Goal: Transaction & Acquisition: Purchase product/service

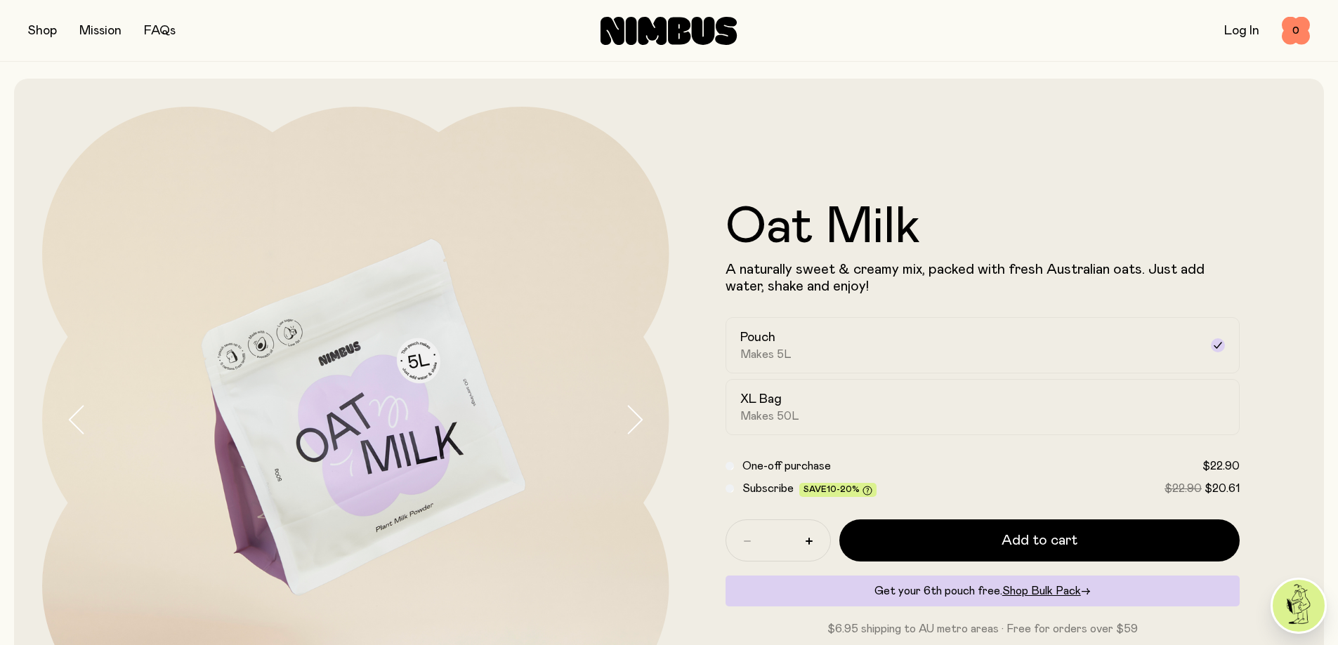
click at [33, 31] on button "button" at bounding box center [42, 31] width 29 height 20
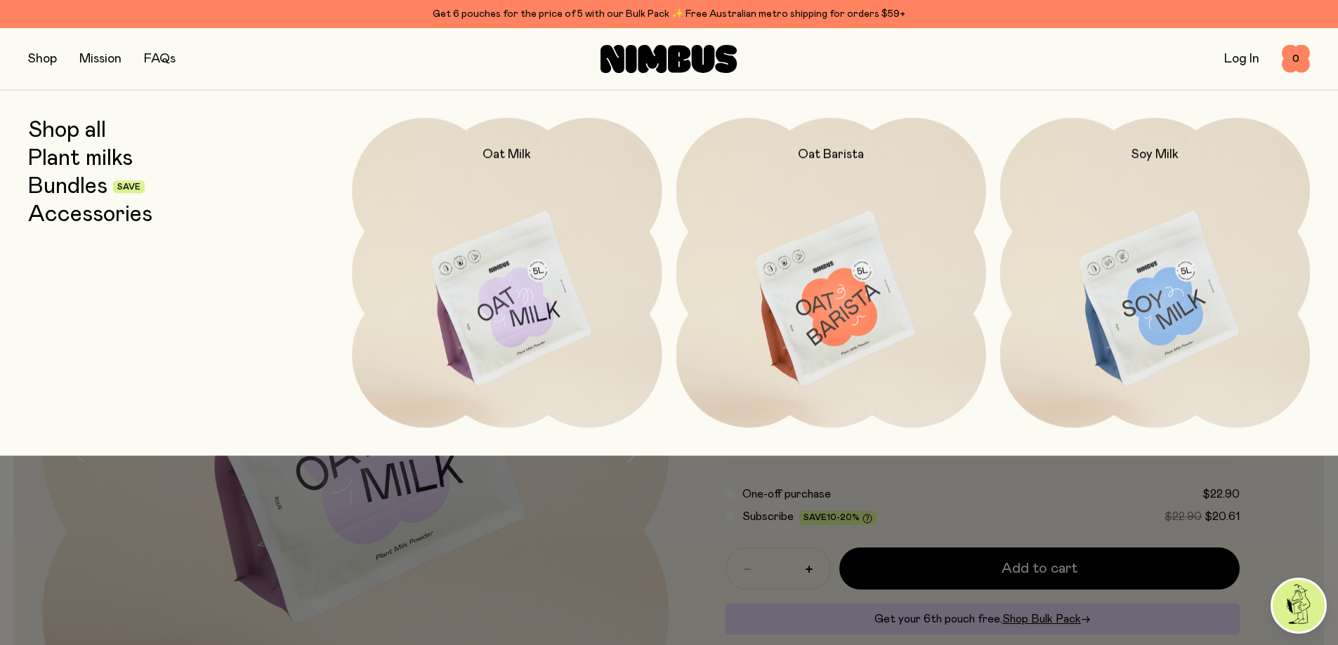
click at [79, 183] on link "Bundles" at bounding box center [67, 186] width 79 height 25
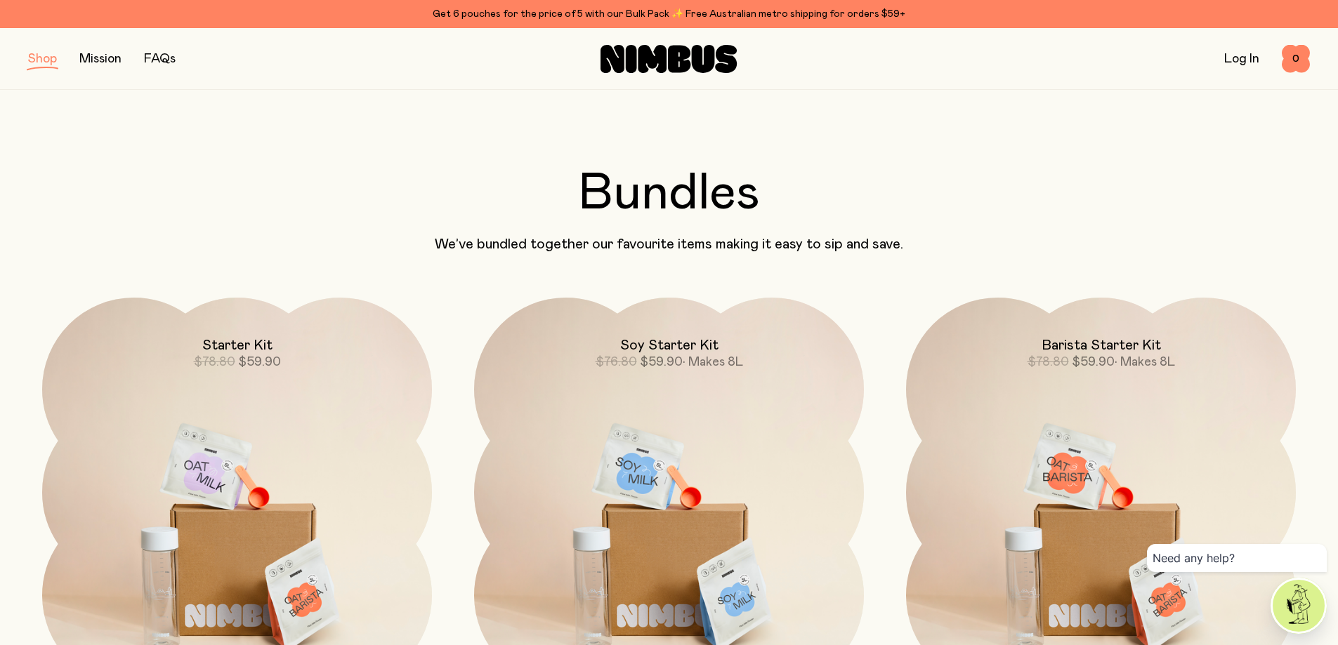
scroll to position [140, 0]
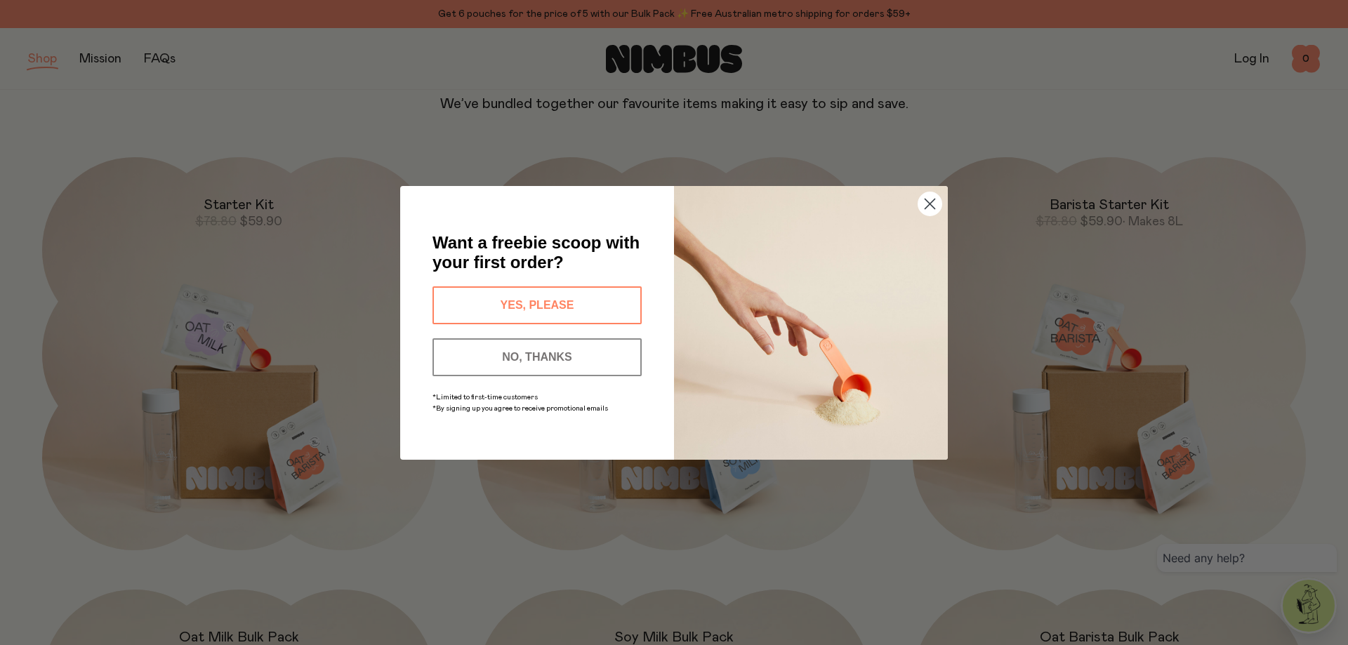
click at [936, 204] on circle "Close dialog" at bounding box center [930, 203] width 23 height 23
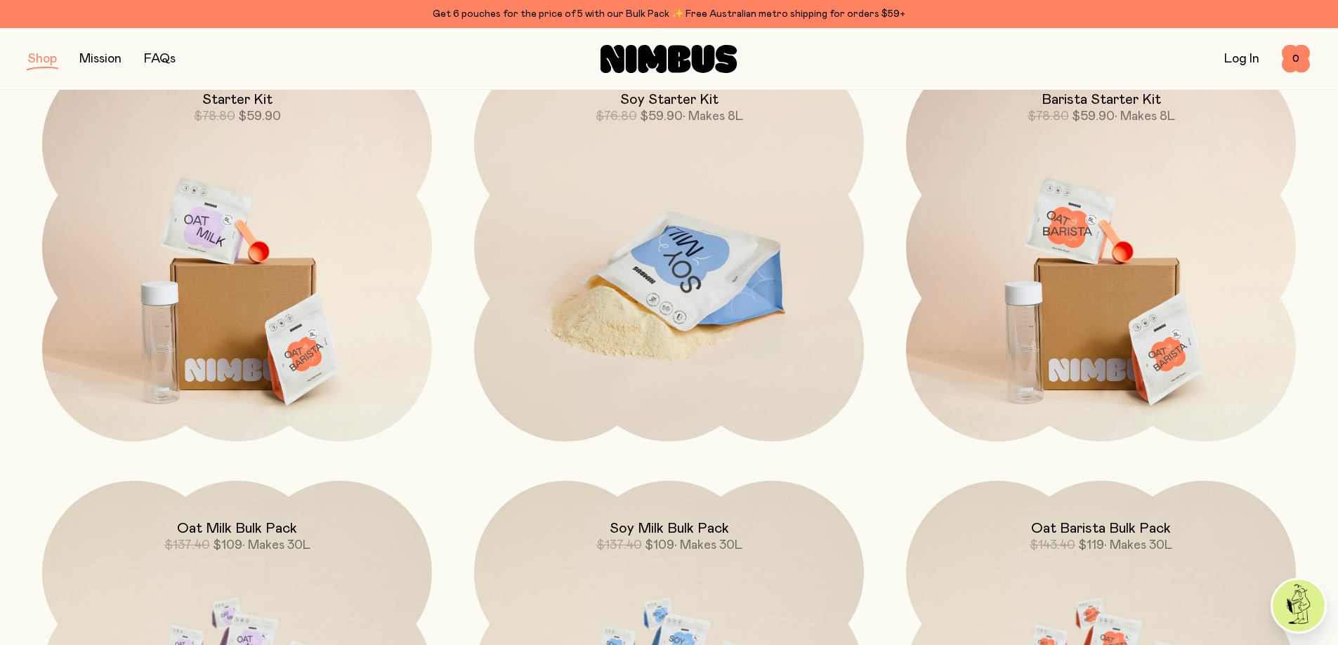
scroll to position [211, 0]
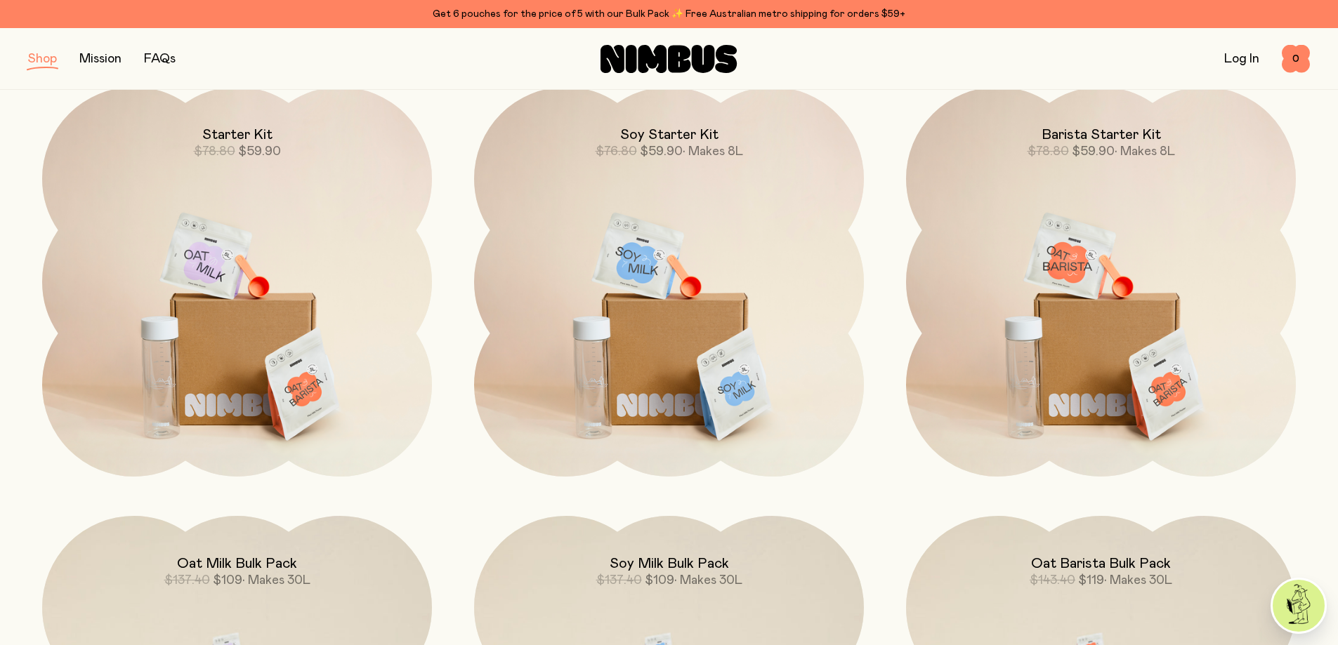
click at [551, 8] on div "Get 6 pouches for the price of 5 with our Bulk Pack ✨ Free Australian metro shi…" at bounding box center [669, 14] width 1282 height 17
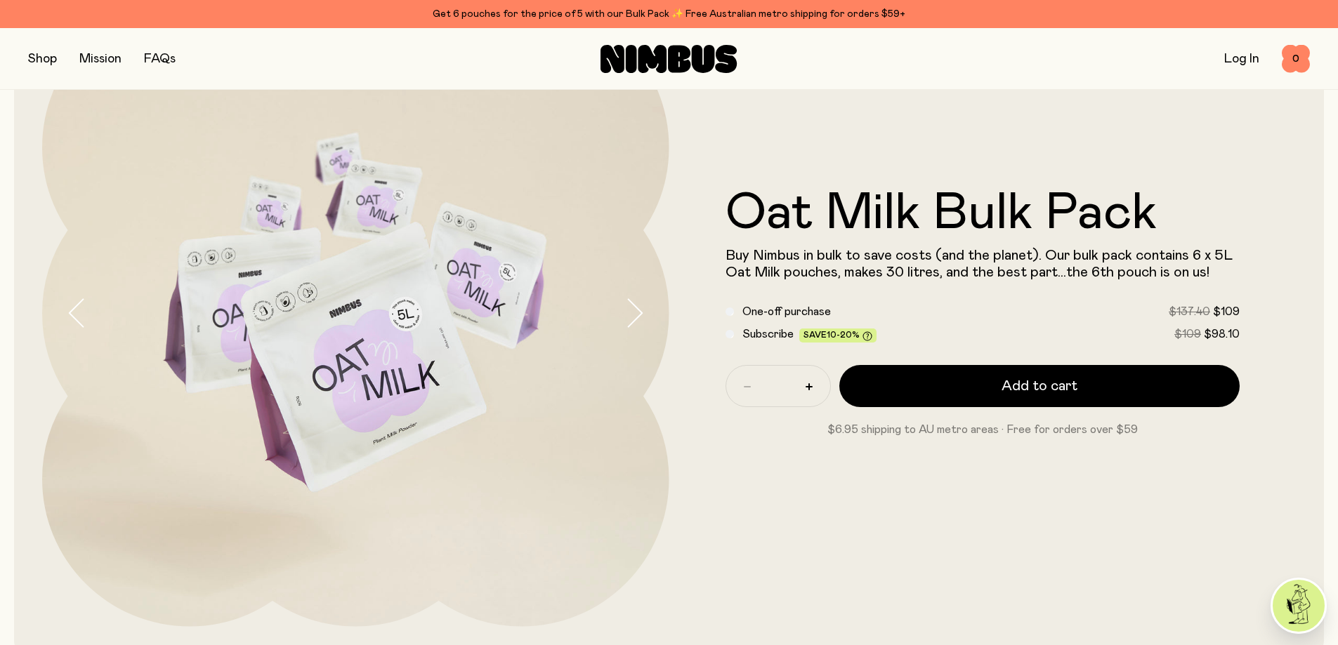
scroll to position [140, 0]
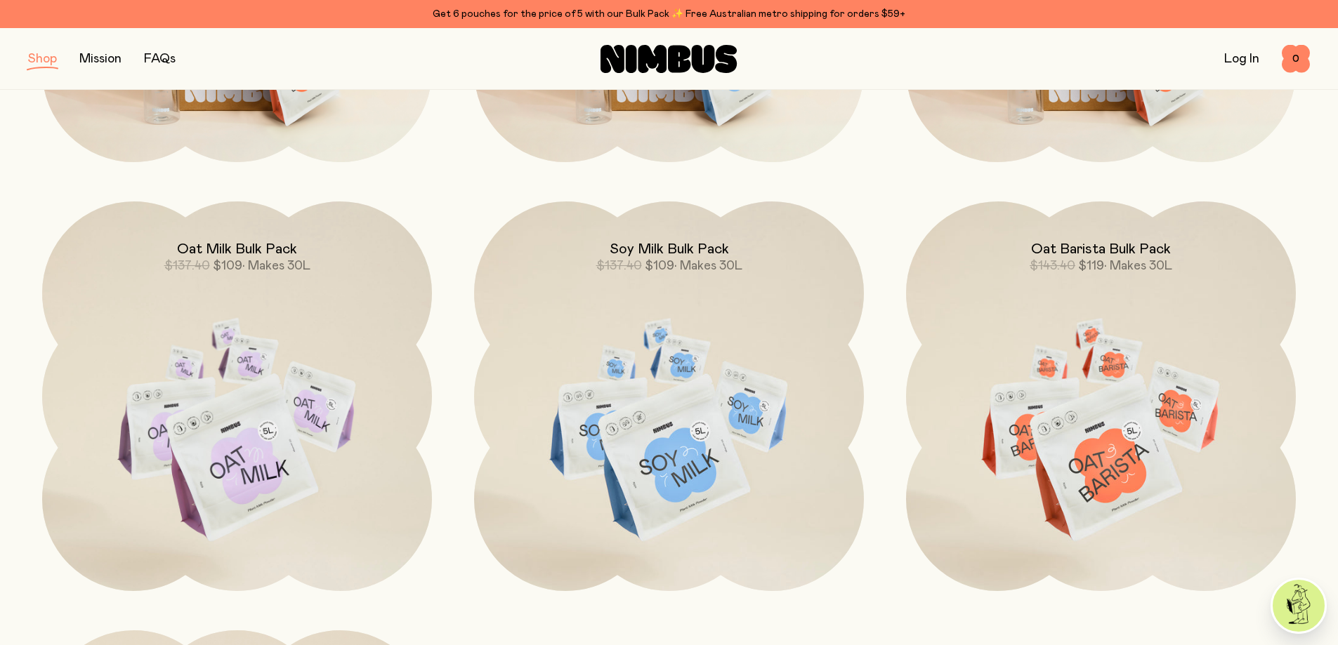
scroll to position [492, 0]
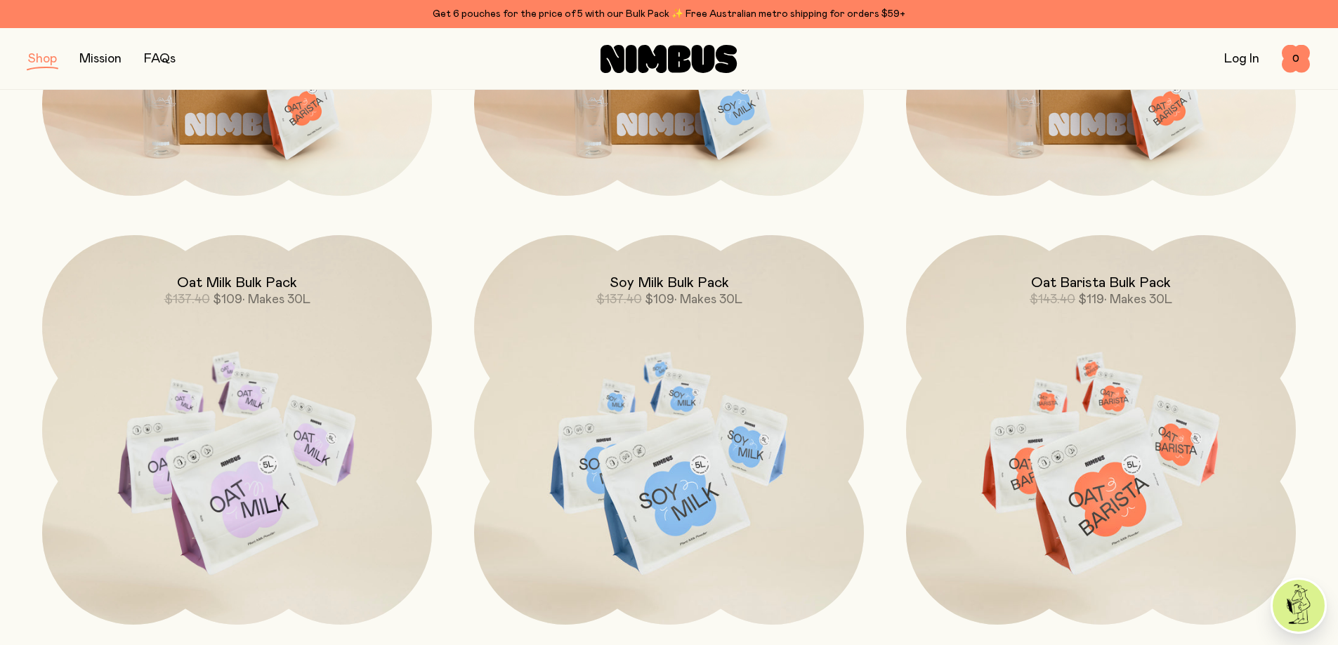
click at [51, 60] on button "button" at bounding box center [42, 59] width 29 height 20
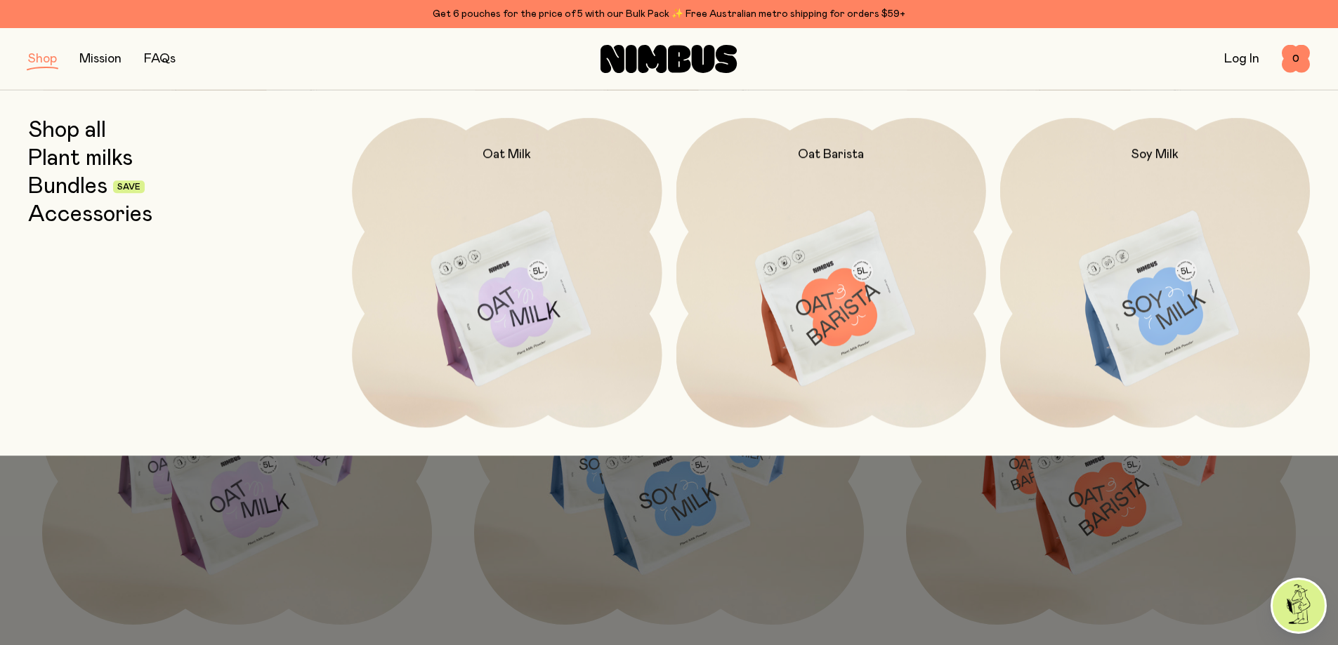
click at [102, 126] on link "Shop all" at bounding box center [67, 130] width 78 height 25
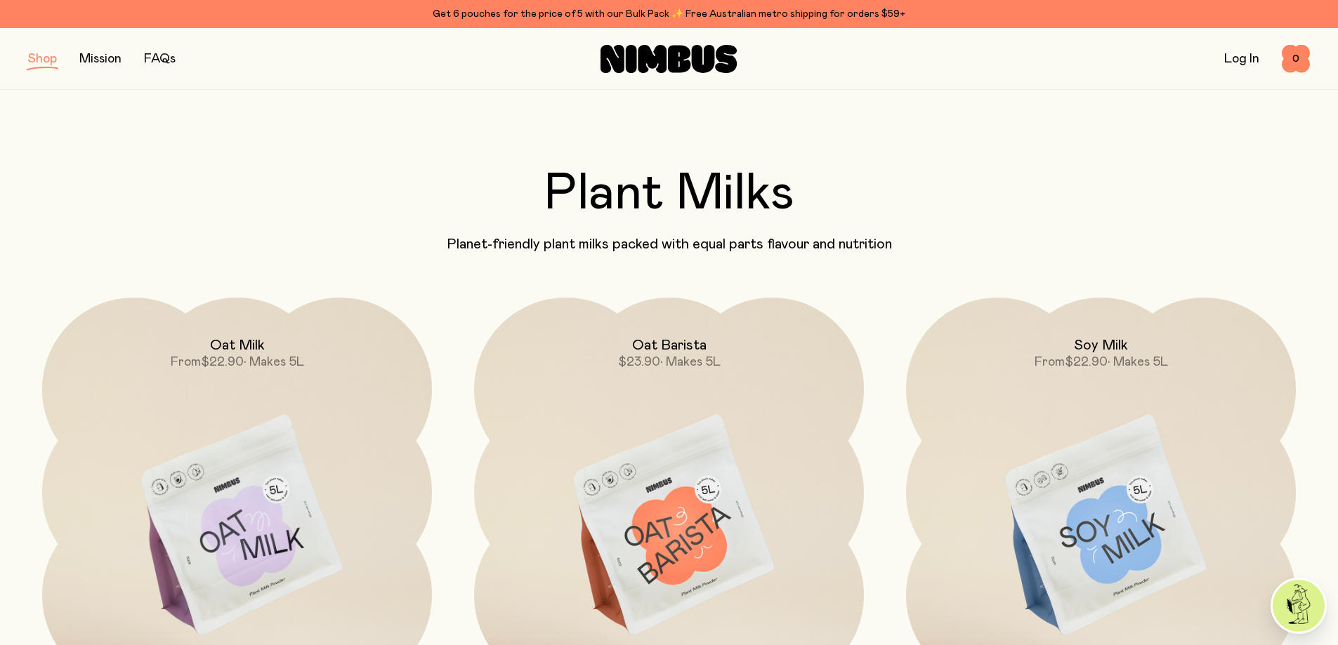
click at [51, 61] on button "button" at bounding box center [42, 59] width 29 height 20
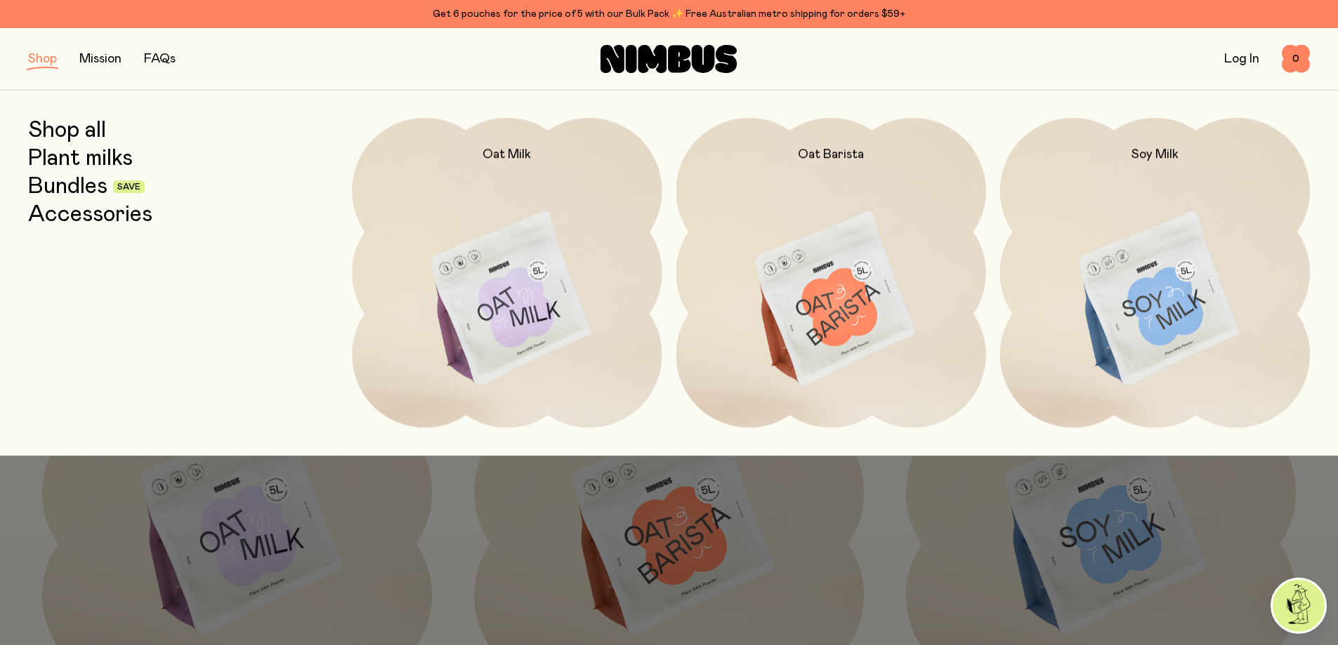
click at [76, 161] on link "Plant milks" at bounding box center [80, 158] width 105 height 25
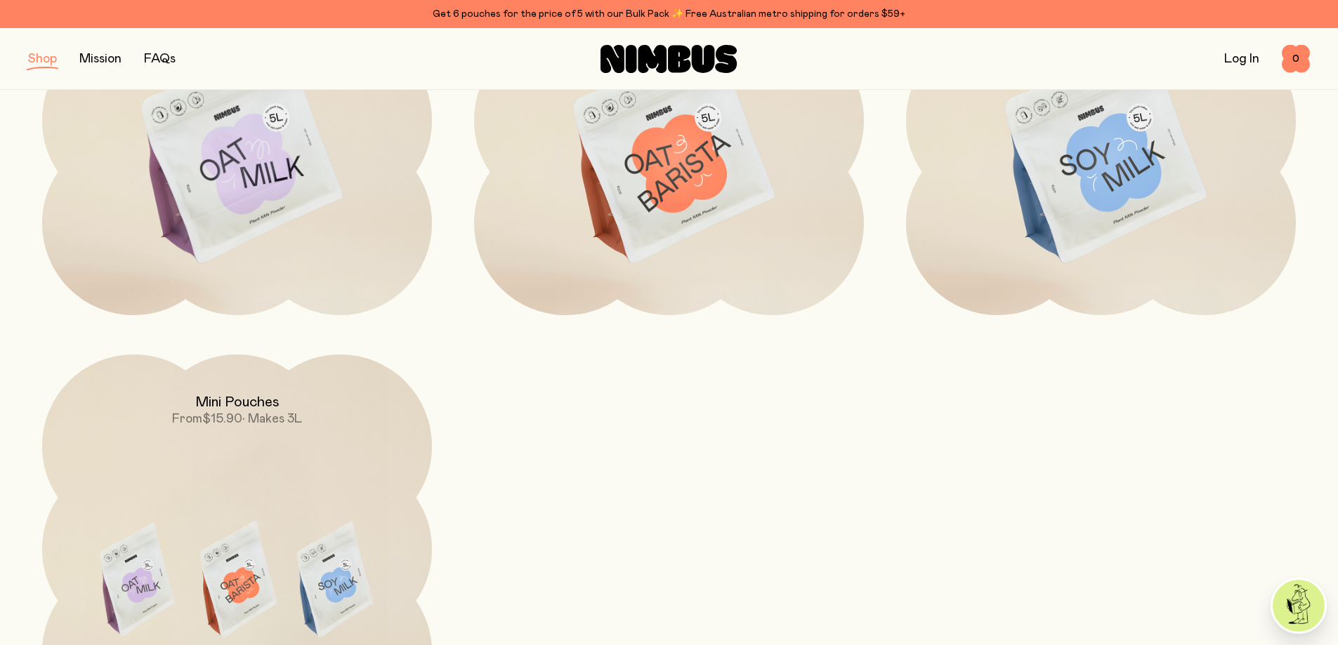
scroll to position [492, 0]
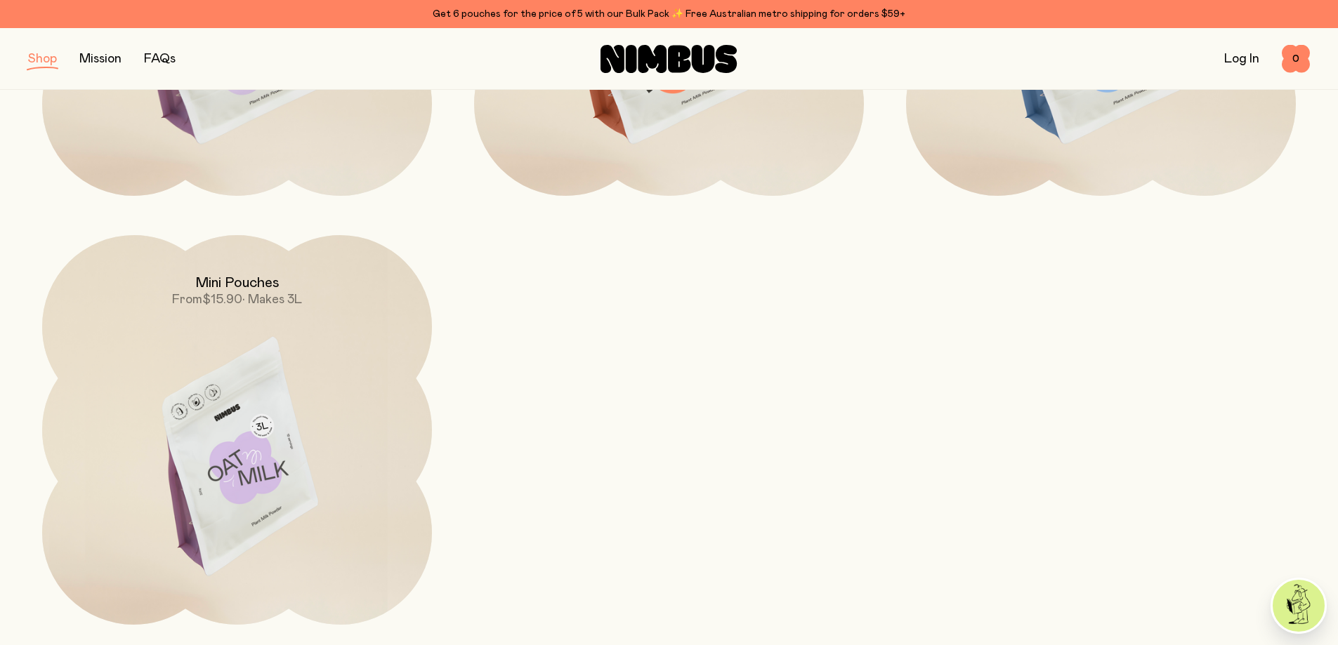
click at [232, 306] on span "$15.90" at bounding box center [222, 300] width 40 height 13
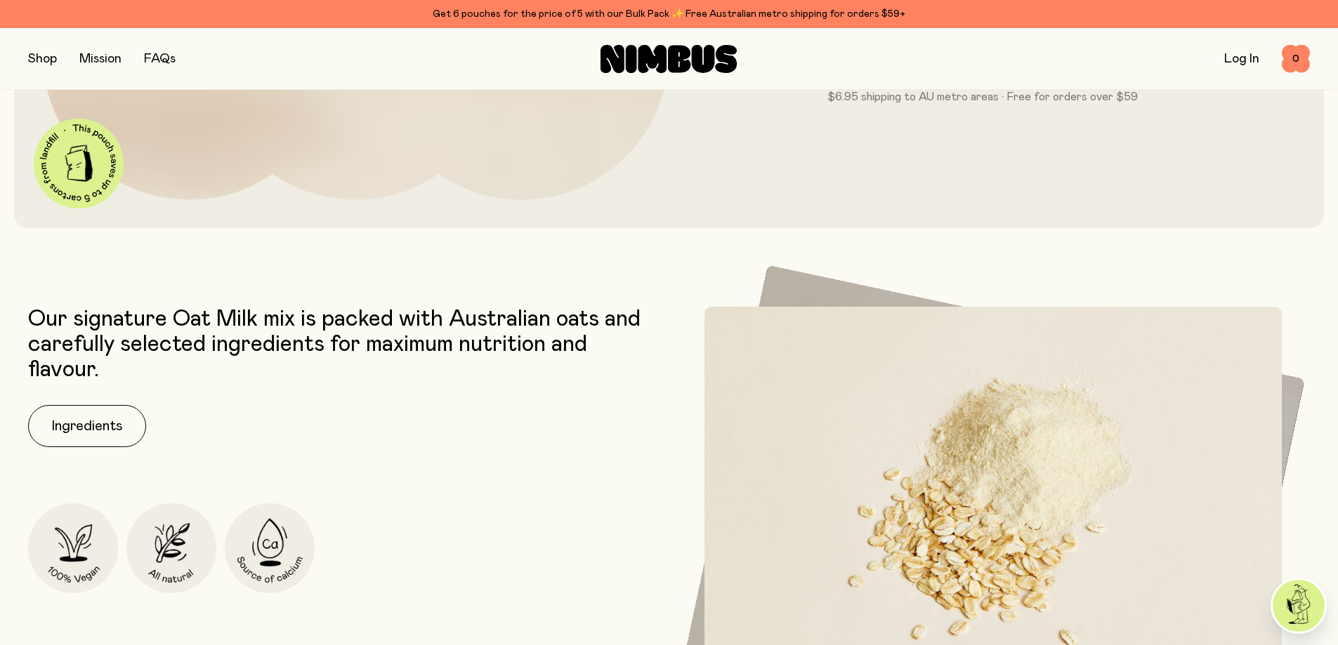
scroll to position [773, 0]
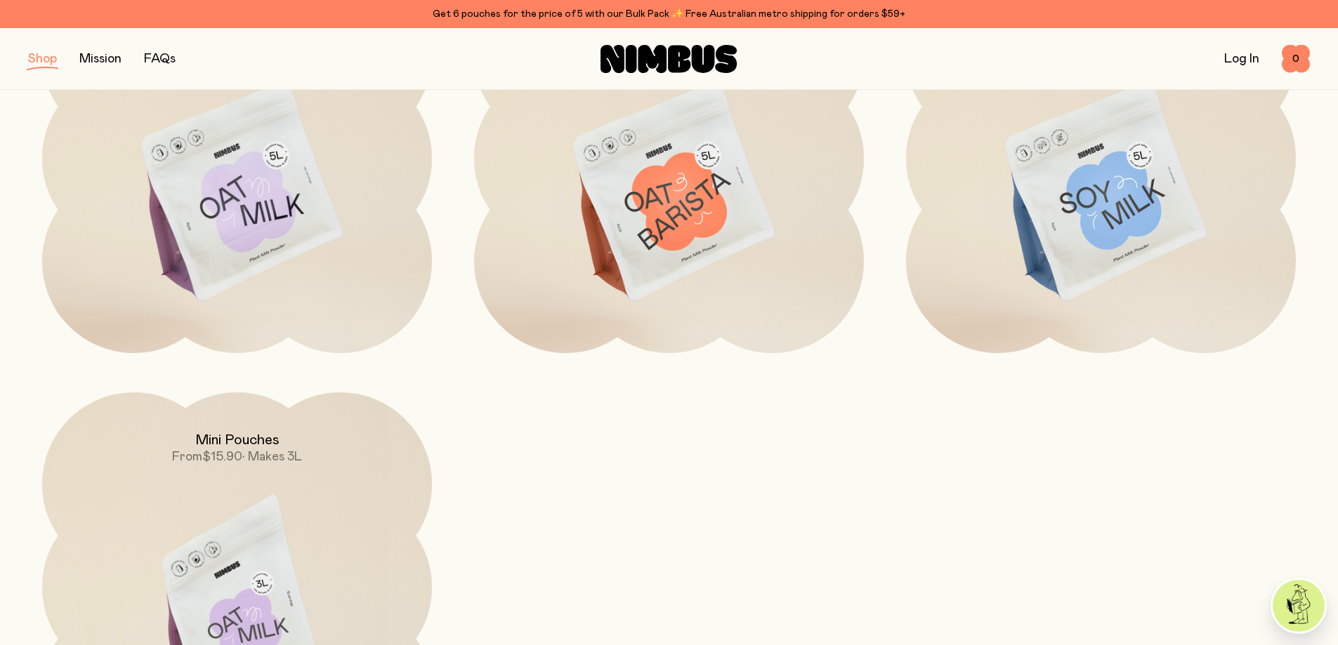
scroll to position [140, 0]
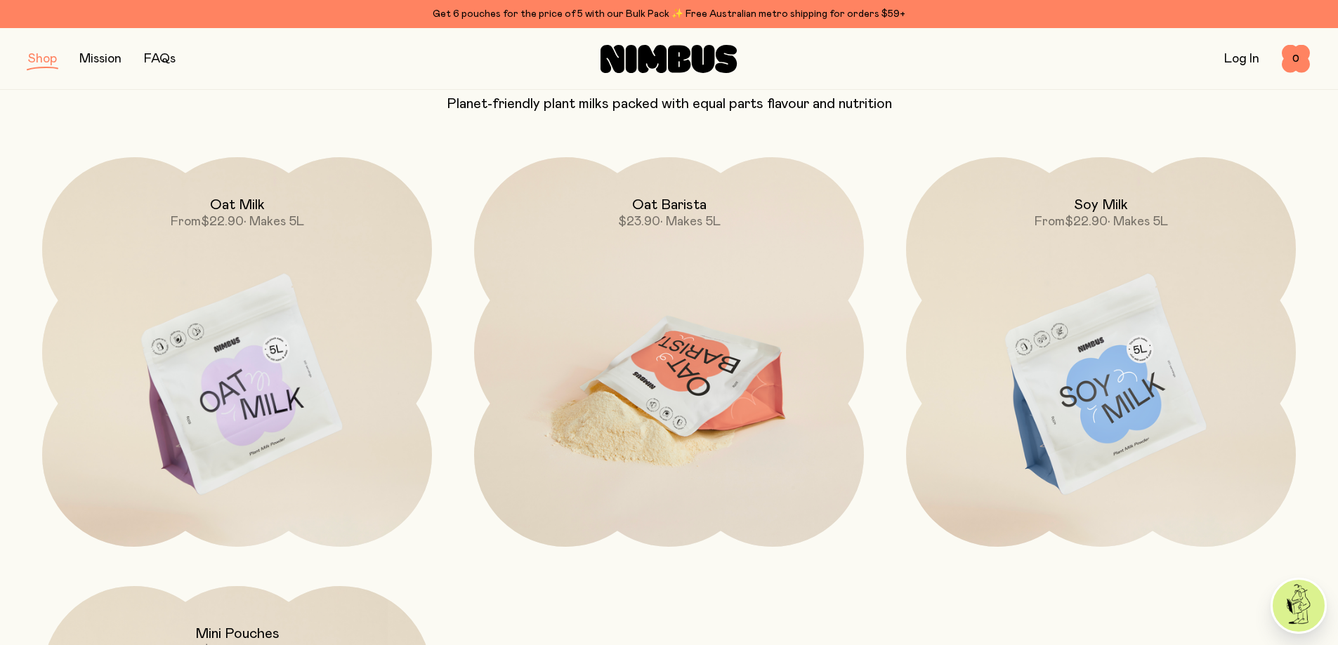
click at [656, 326] on img at bounding box center [669, 386] width 390 height 458
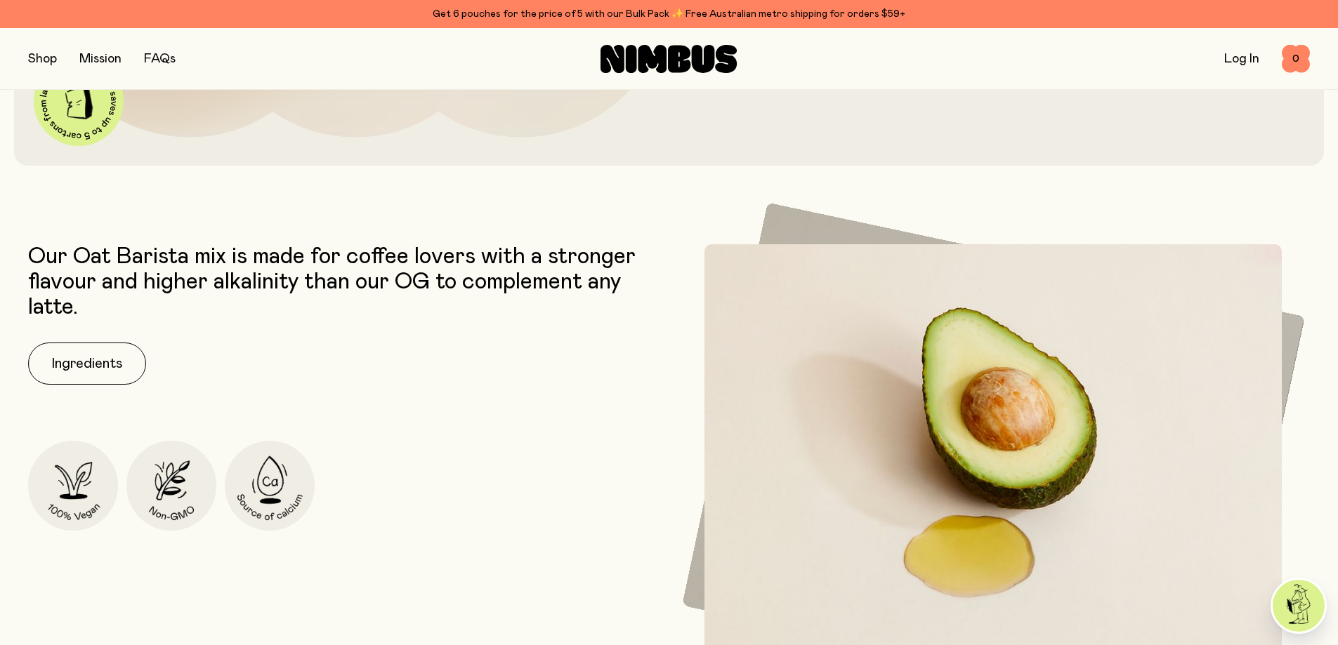
scroll to position [632, 0]
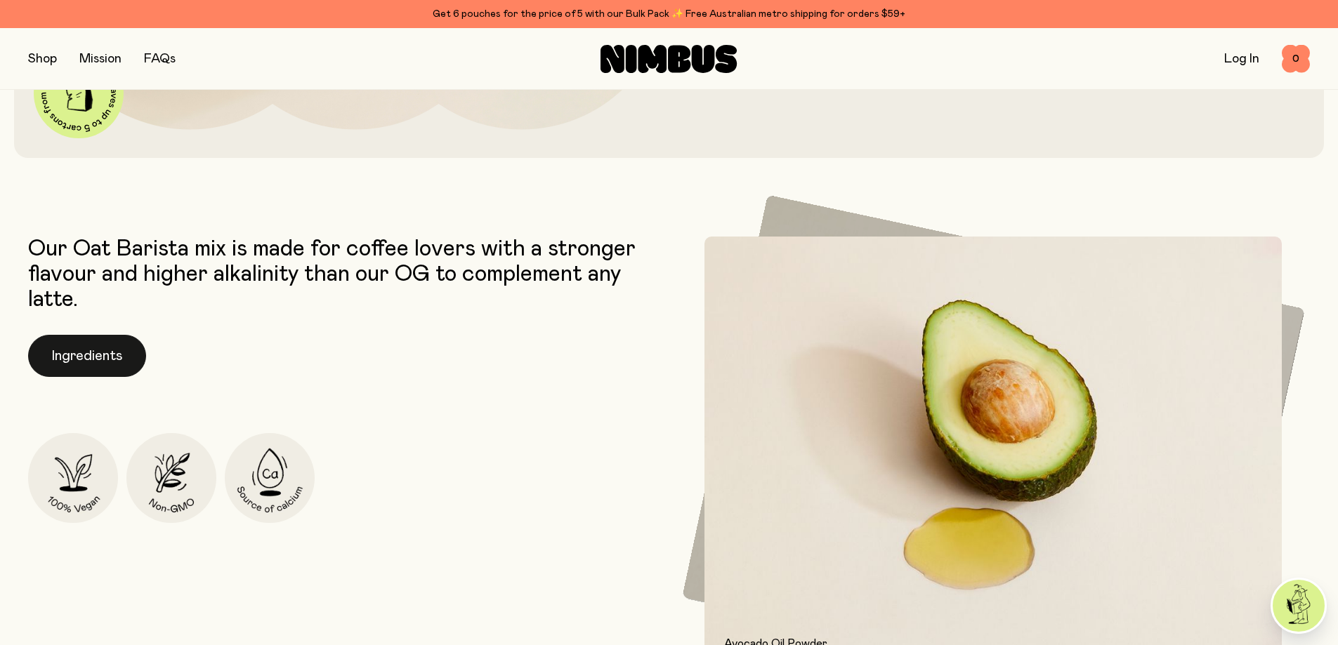
click at [112, 360] on button "Ingredients" at bounding box center [87, 356] width 118 height 42
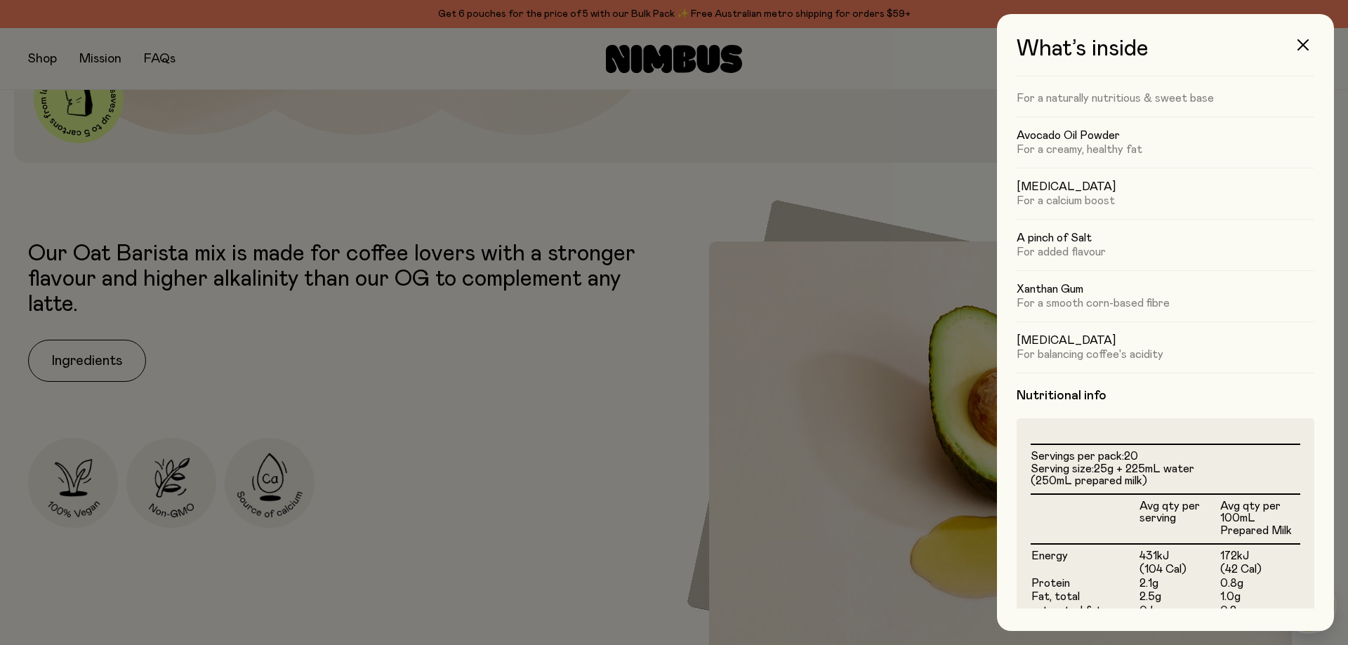
scroll to position [0, 0]
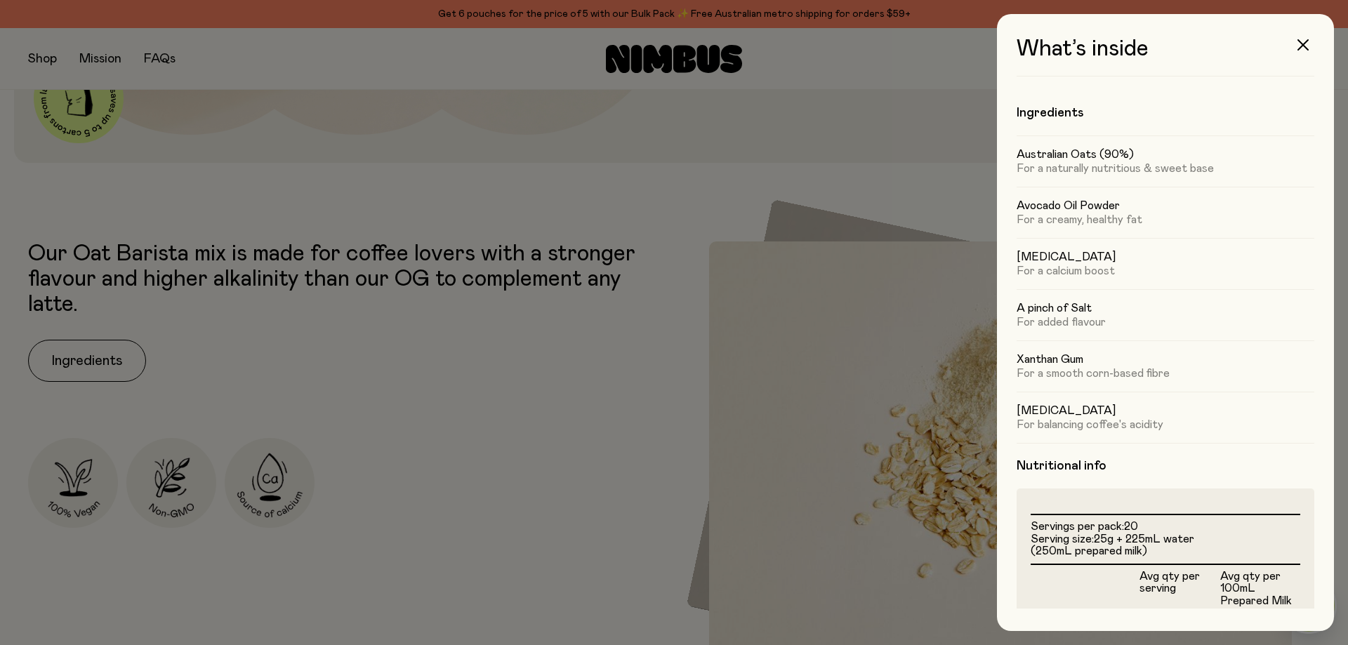
click at [541, 480] on div at bounding box center [674, 322] width 1348 height 645
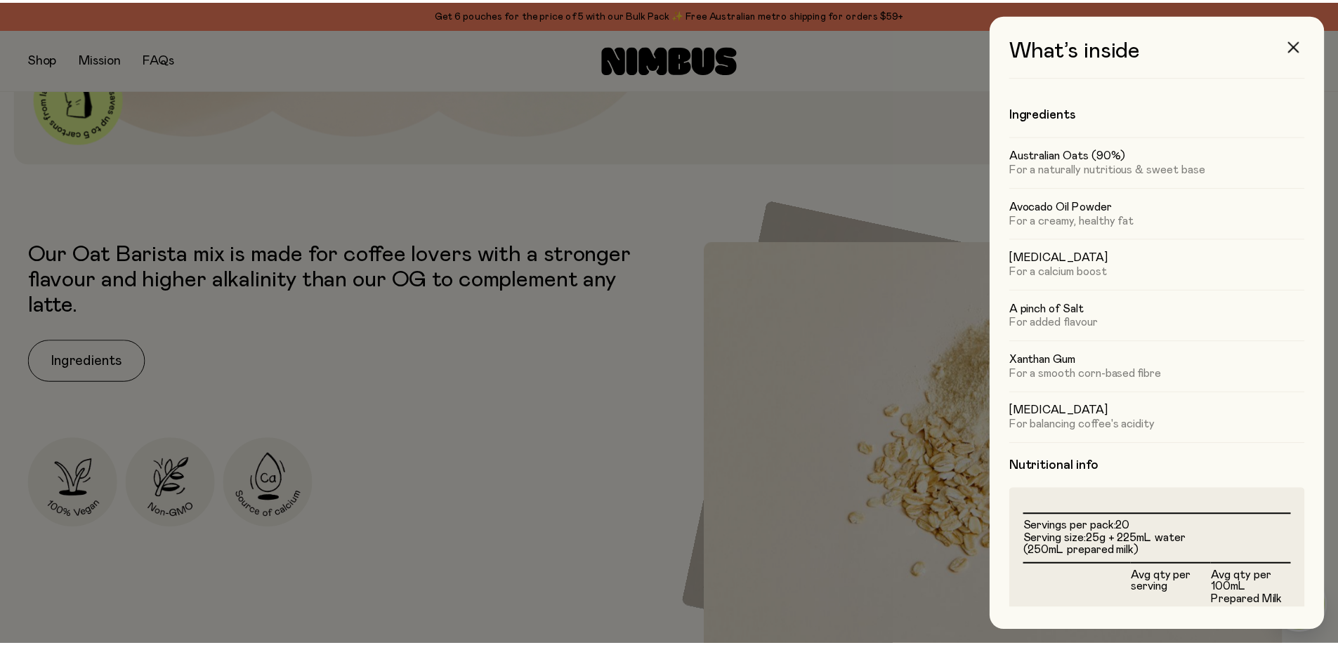
scroll to position [632, 0]
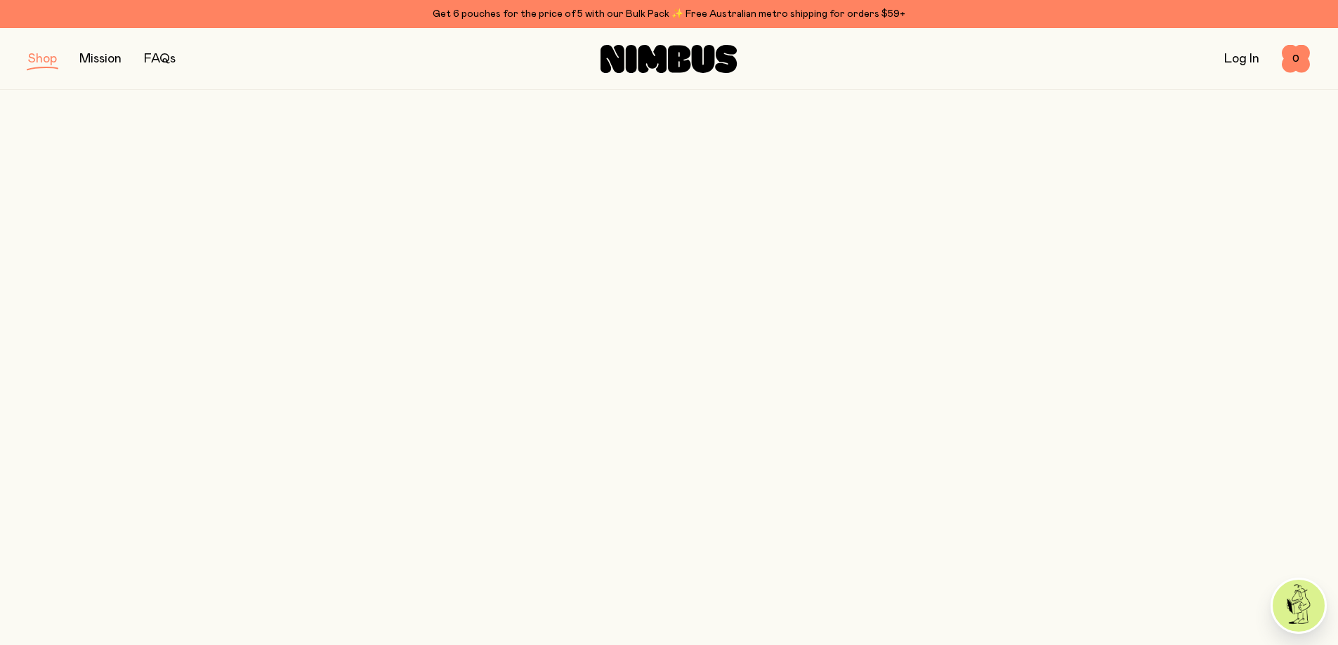
scroll to position [140, 0]
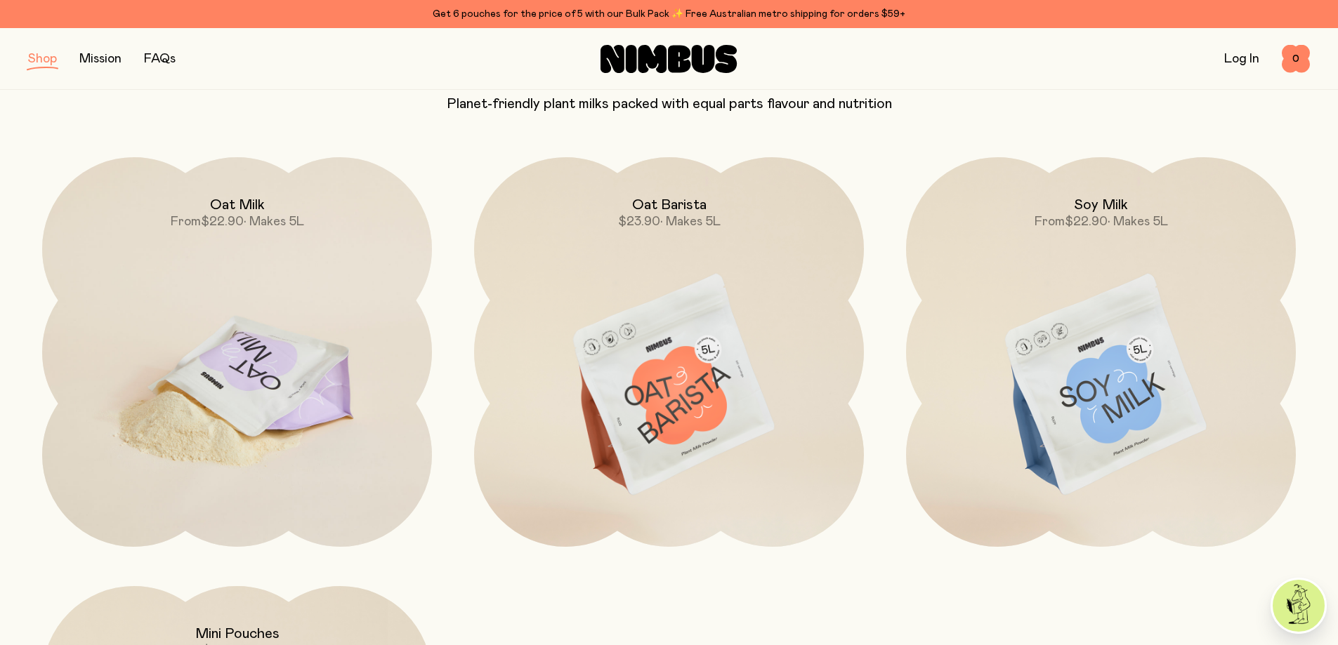
click at [281, 336] on img at bounding box center [237, 386] width 390 height 458
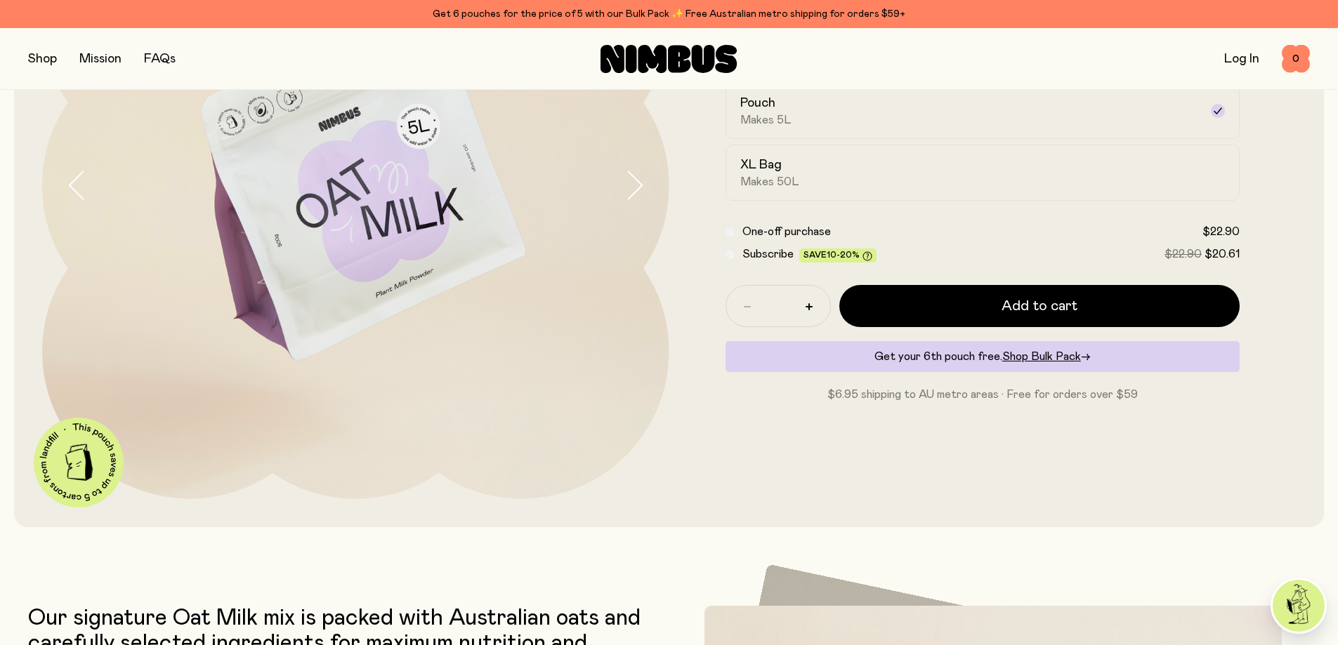
scroll to position [421, 0]
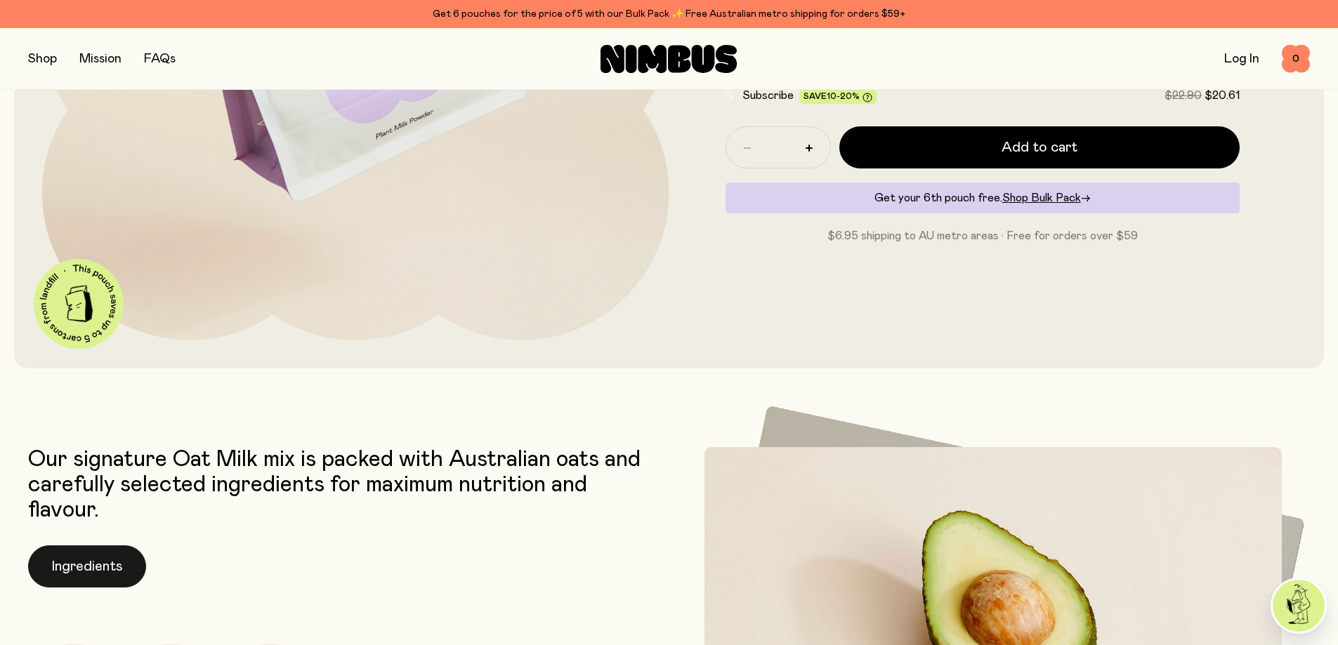
click at [98, 566] on button "Ingredients" at bounding box center [87, 567] width 118 height 42
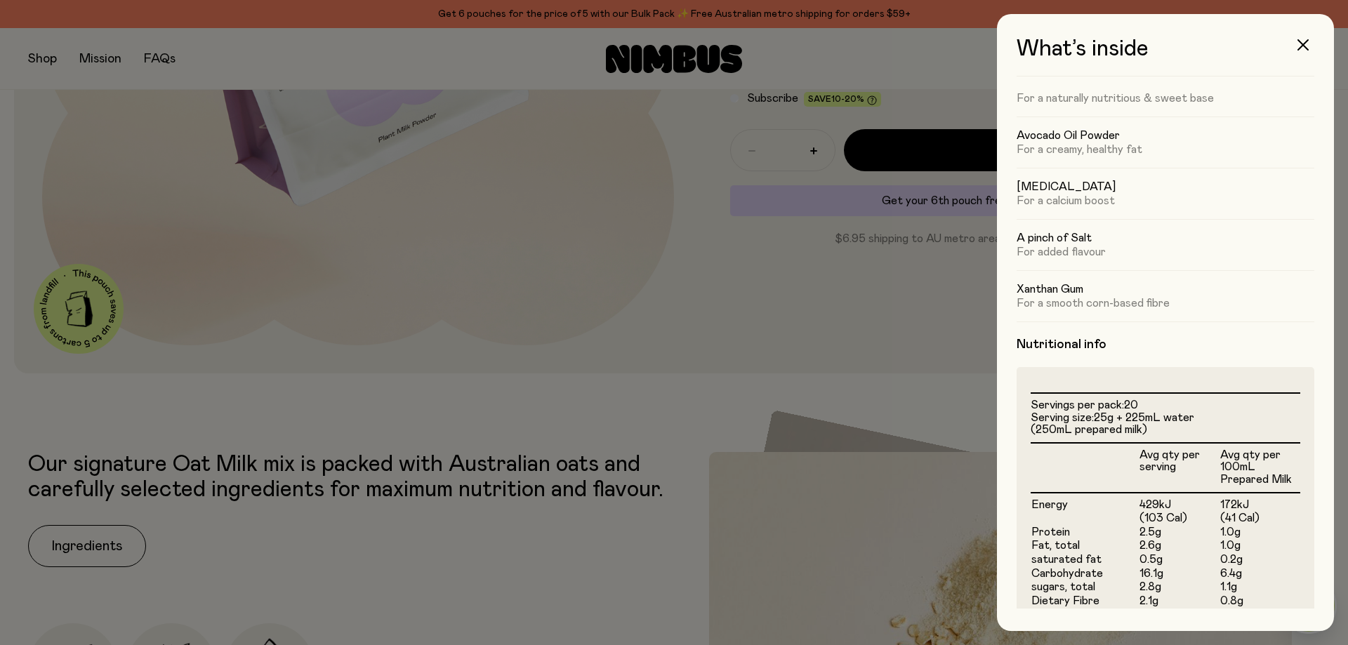
scroll to position [0, 0]
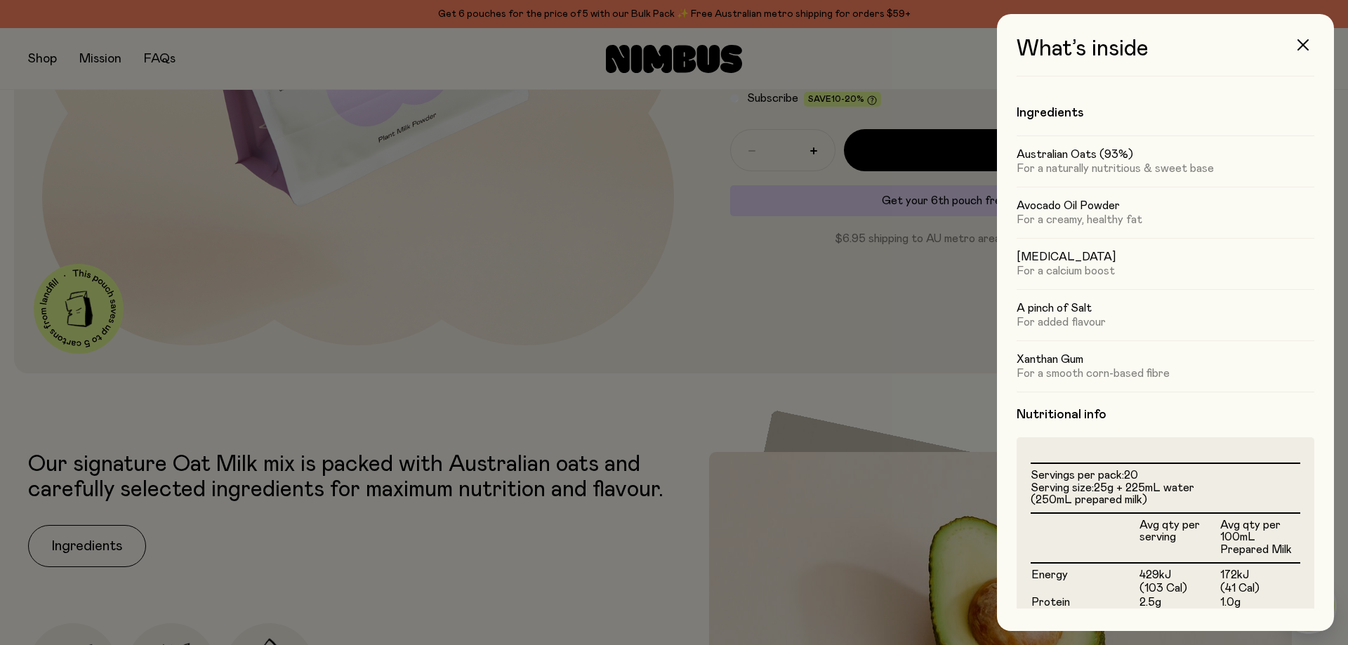
click at [510, 523] on div at bounding box center [674, 322] width 1348 height 645
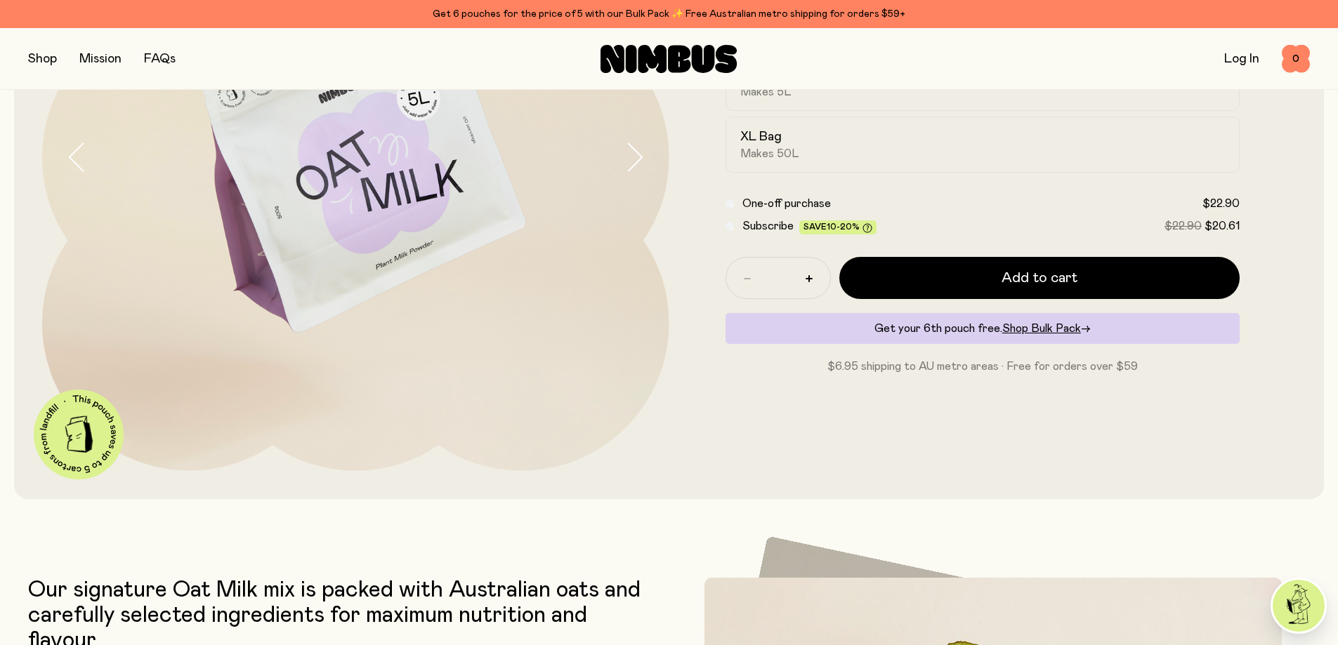
scroll to position [211, 0]
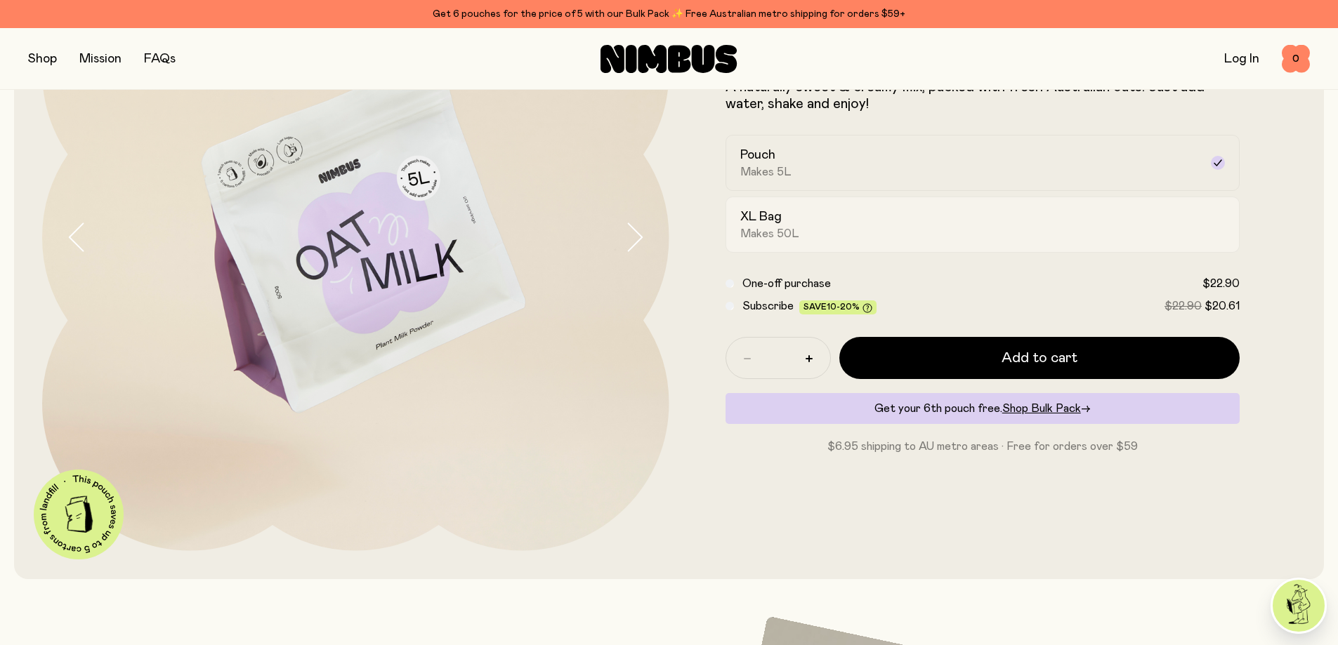
click at [753, 218] on h2 "XL Bag" at bounding box center [760, 217] width 41 height 17
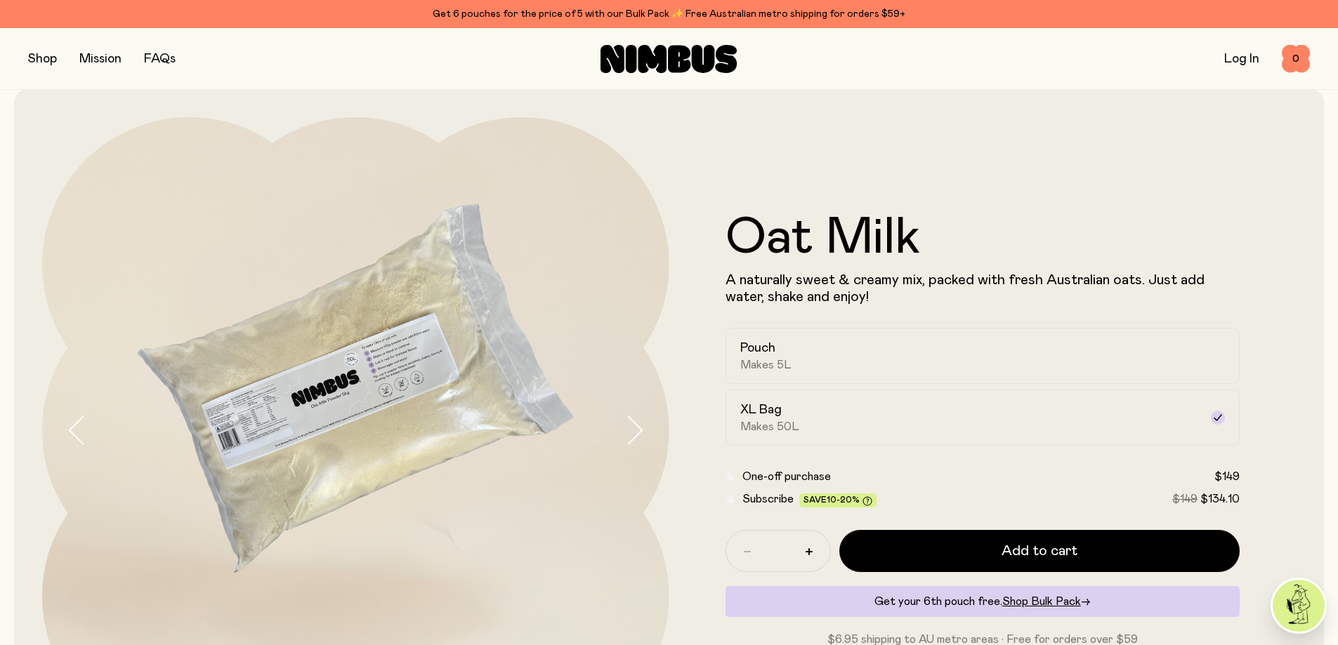
scroll to position [0, 0]
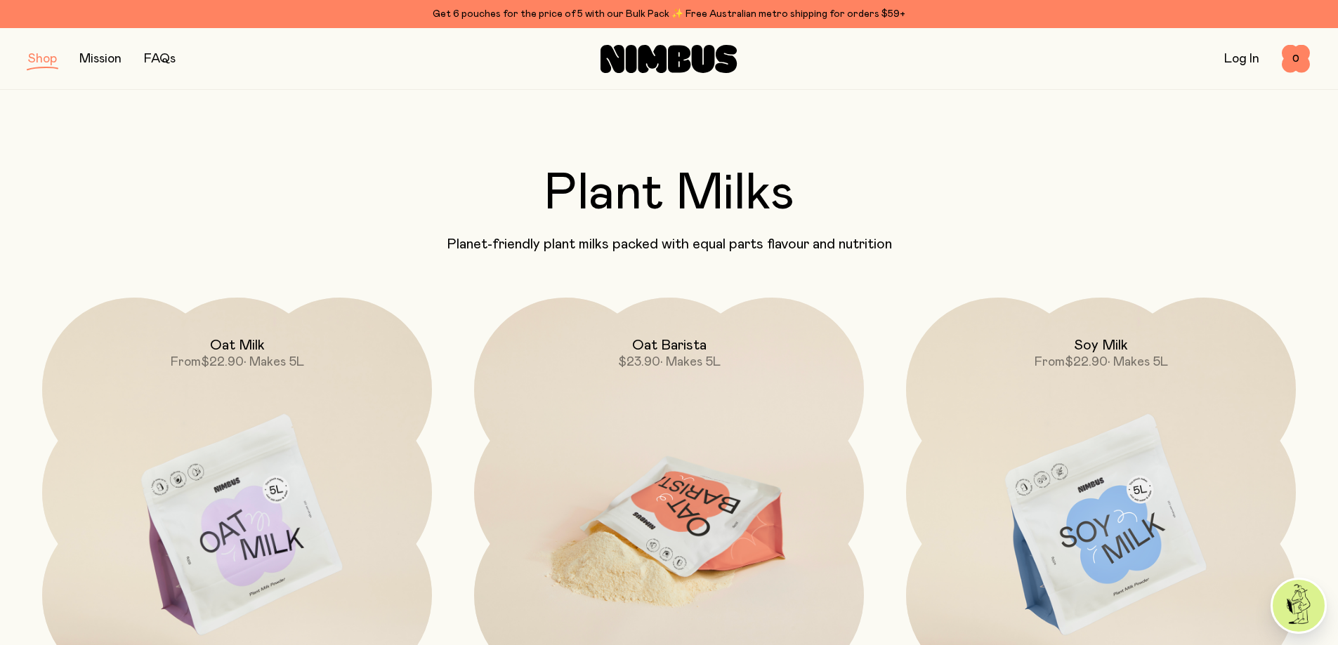
scroll to position [140, 0]
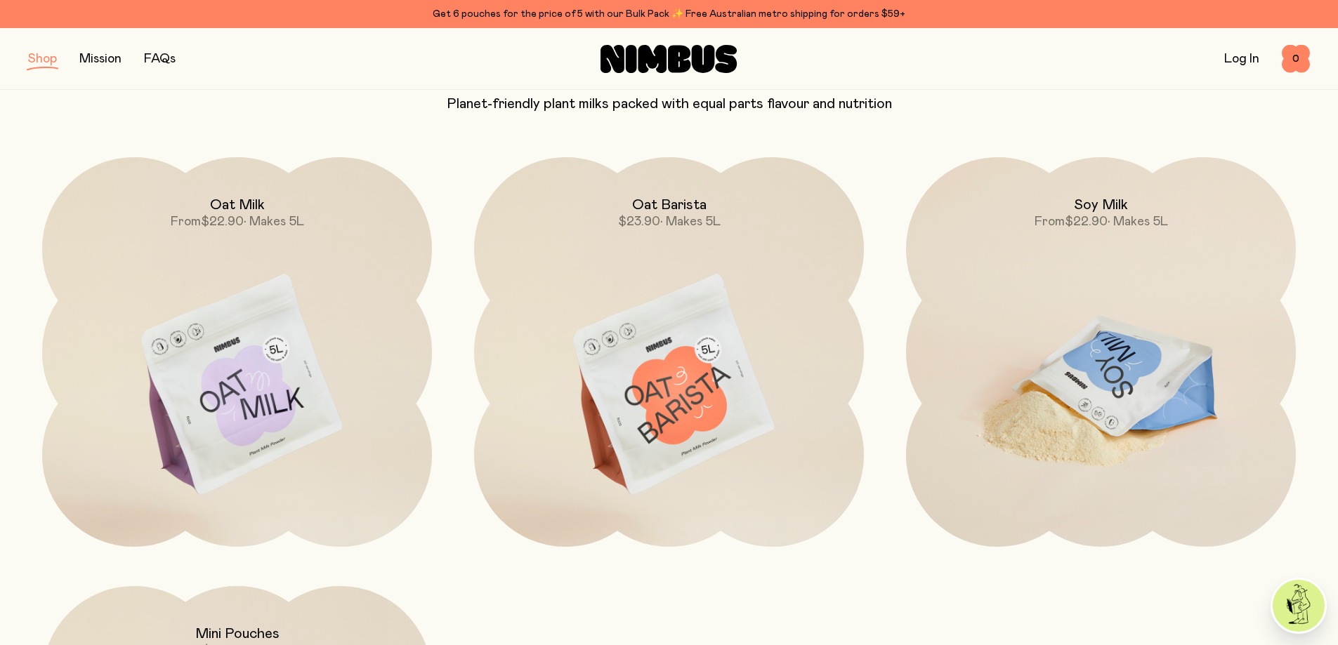
click at [1174, 354] on img at bounding box center [1101, 386] width 390 height 458
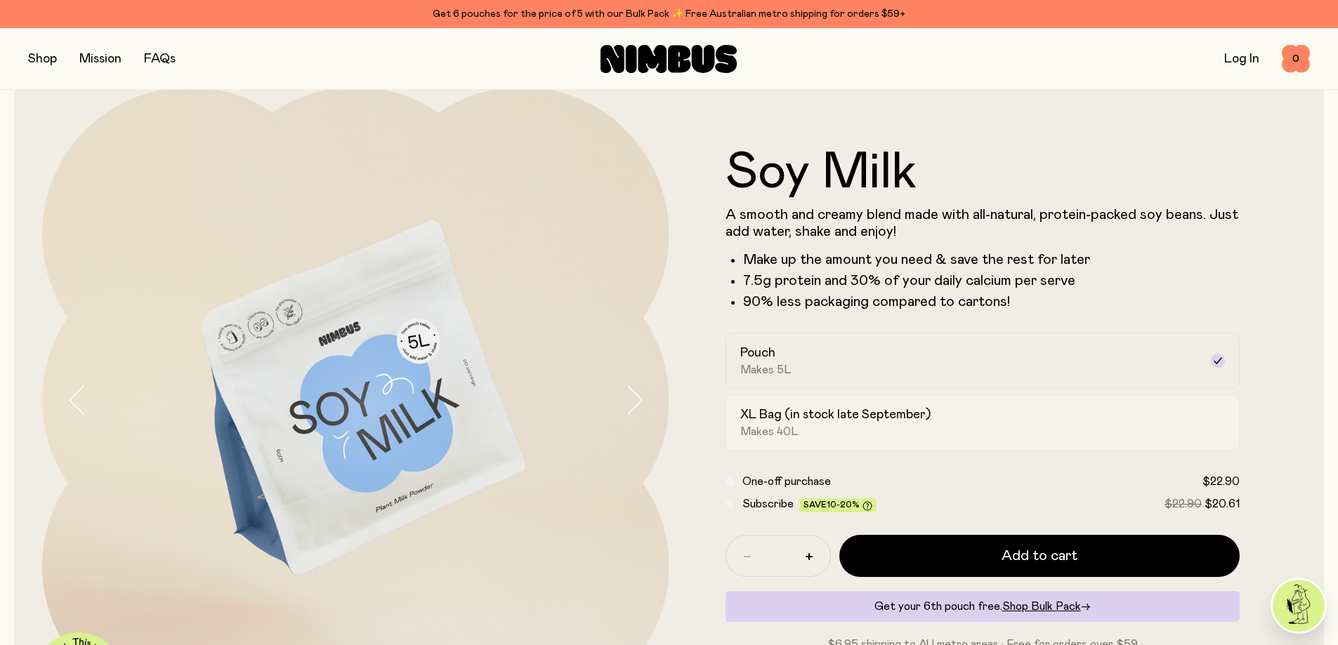
scroll to position [140, 0]
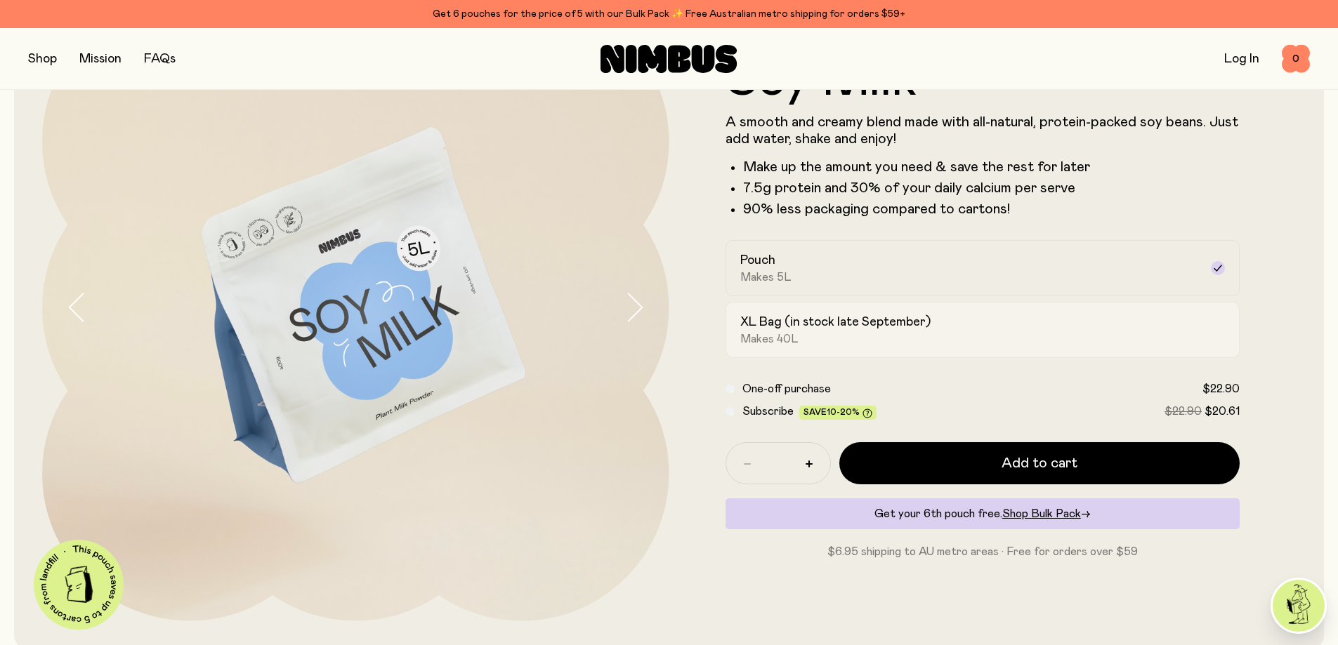
click at [1082, 323] on div "XL Bag (in stock late September) Makes 40L" at bounding box center [970, 330] width 460 height 32
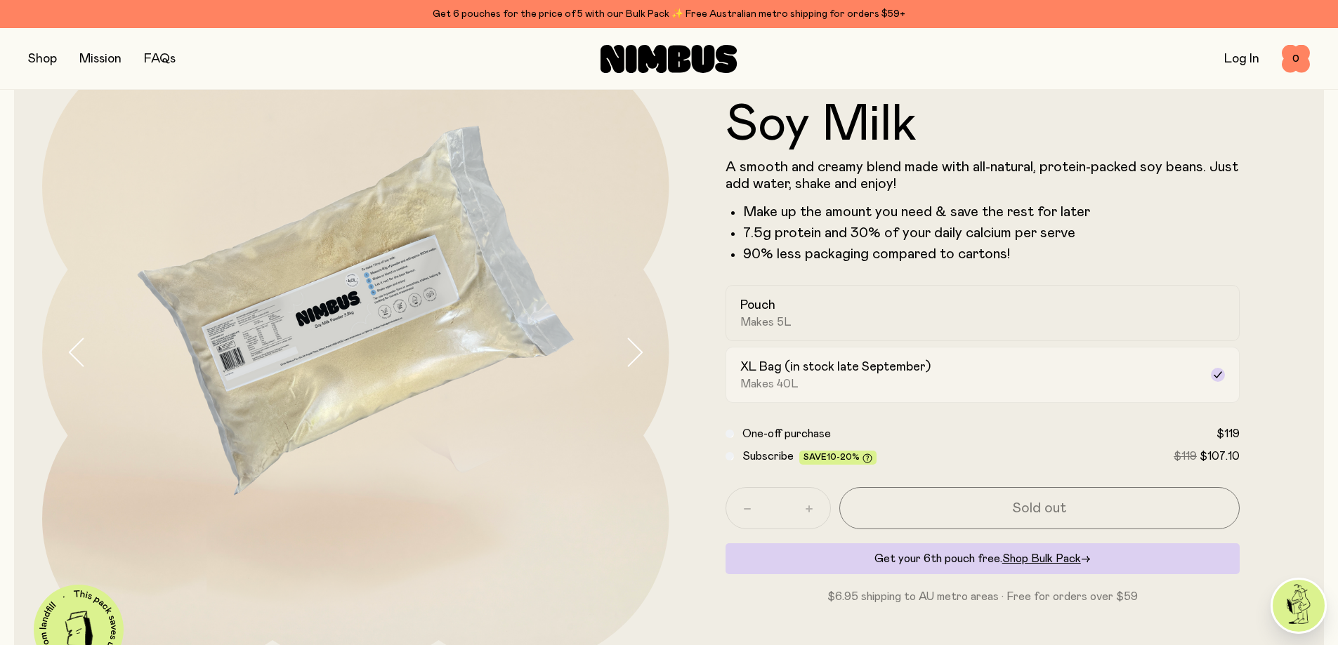
scroll to position [70, 0]
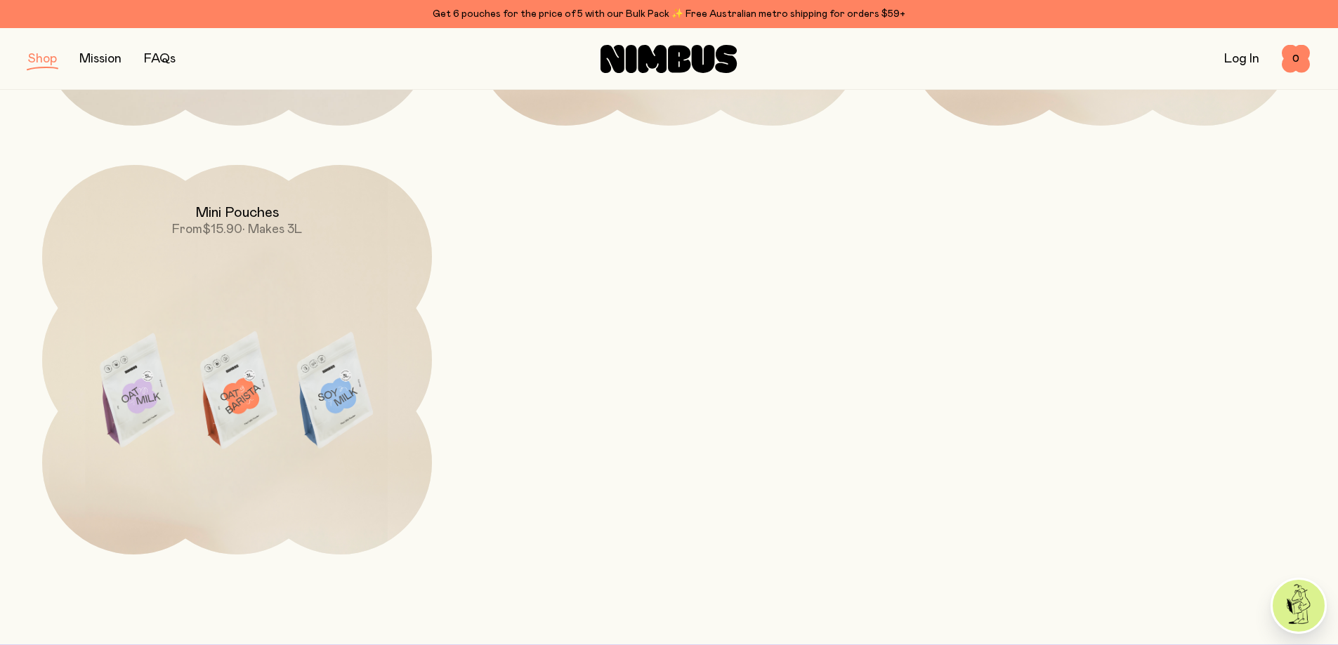
scroll to position [281, 0]
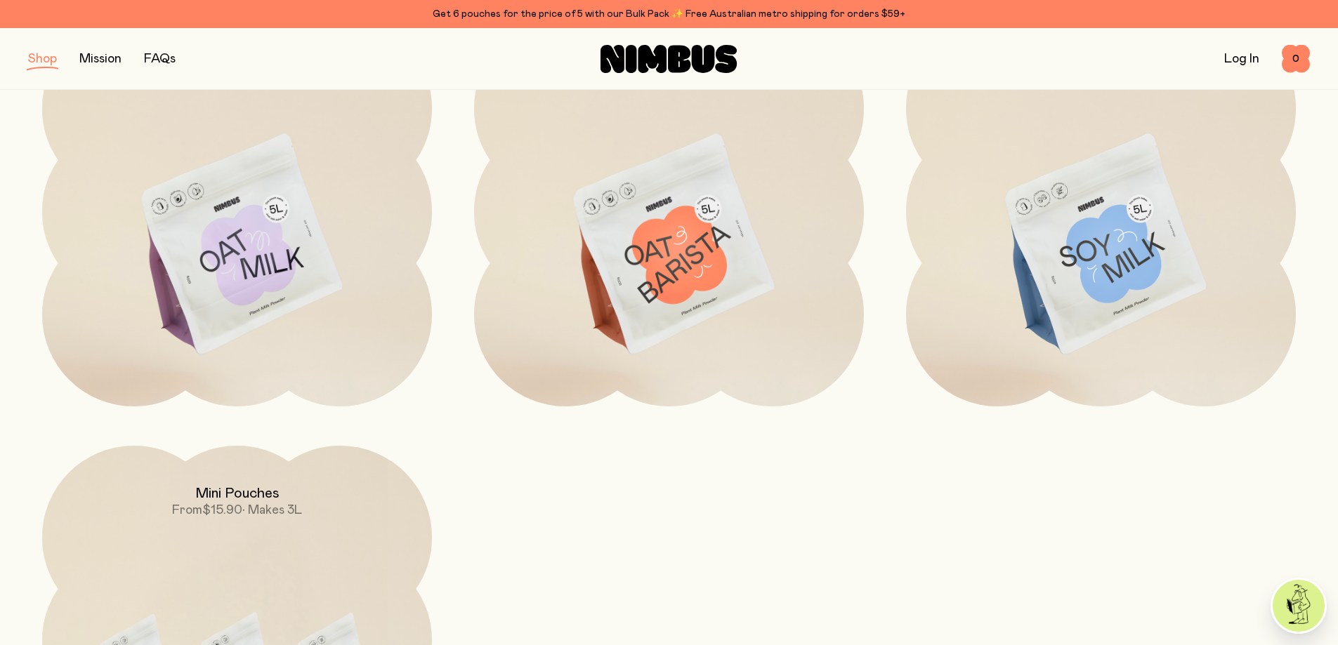
click at [34, 55] on button "button" at bounding box center [42, 59] width 29 height 20
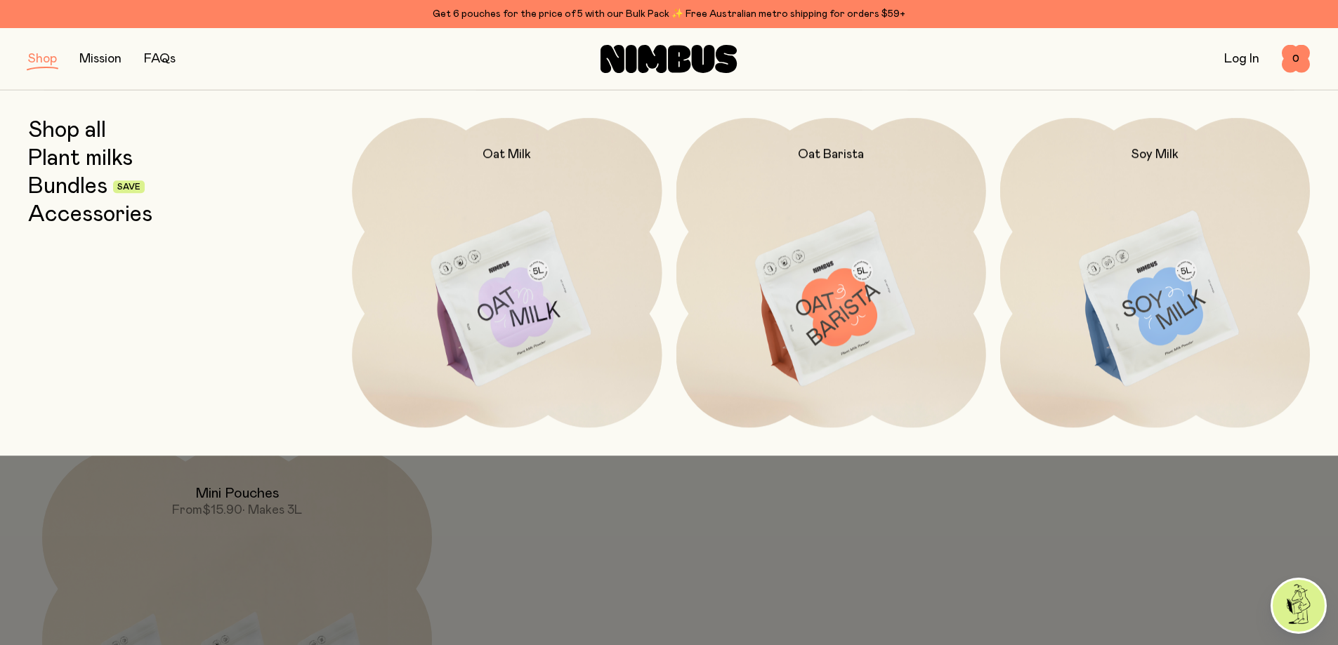
click at [81, 188] on link "Bundles" at bounding box center [67, 186] width 79 height 25
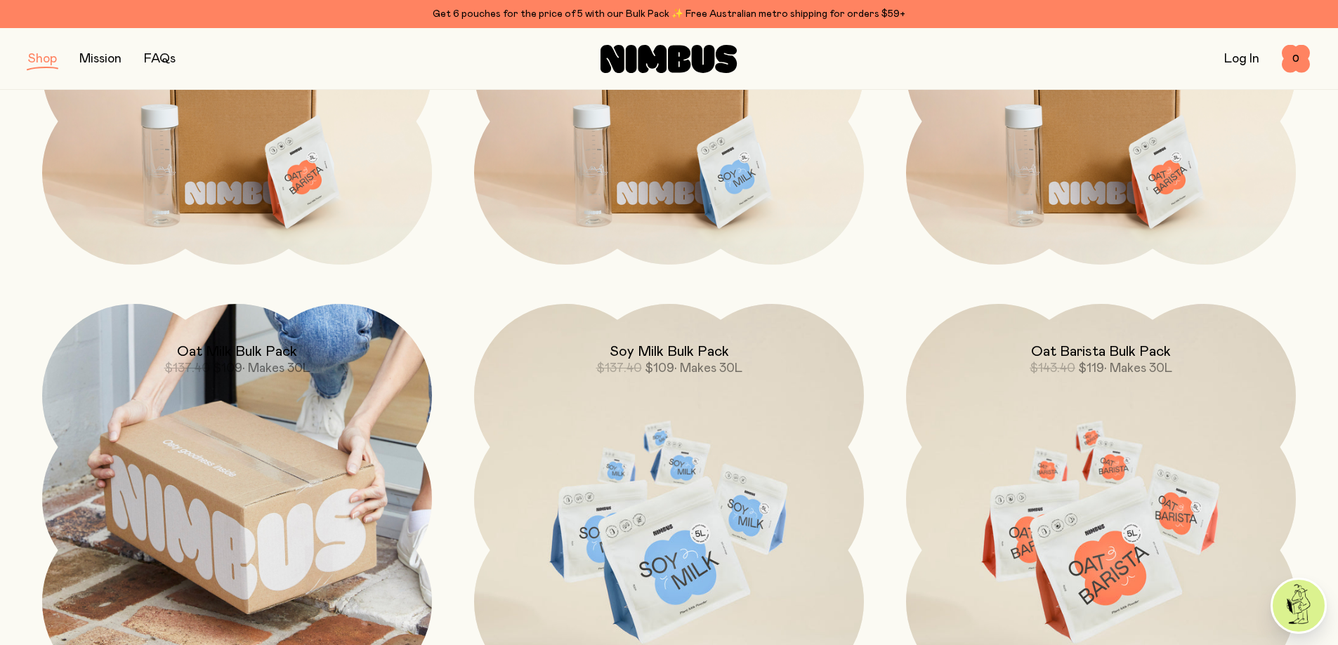
scroll to position [492, 0]
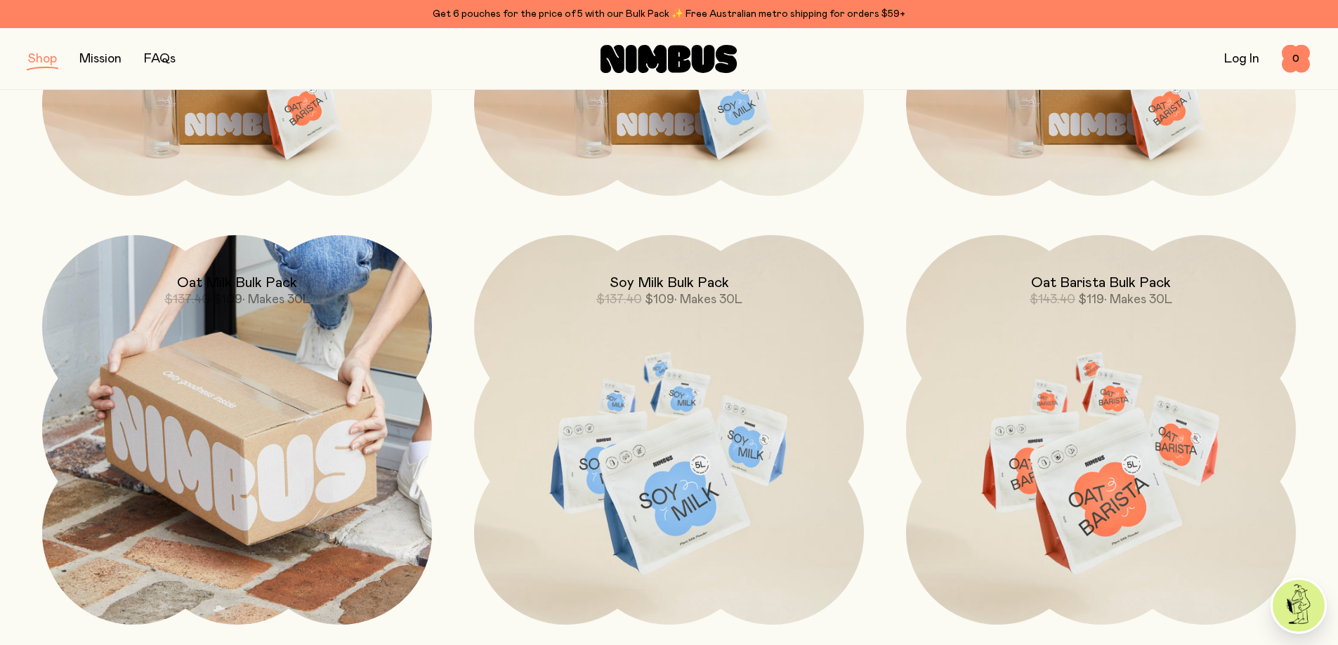
click at [300, 441] on img at bounding box center [237, 430] width 390 height 390
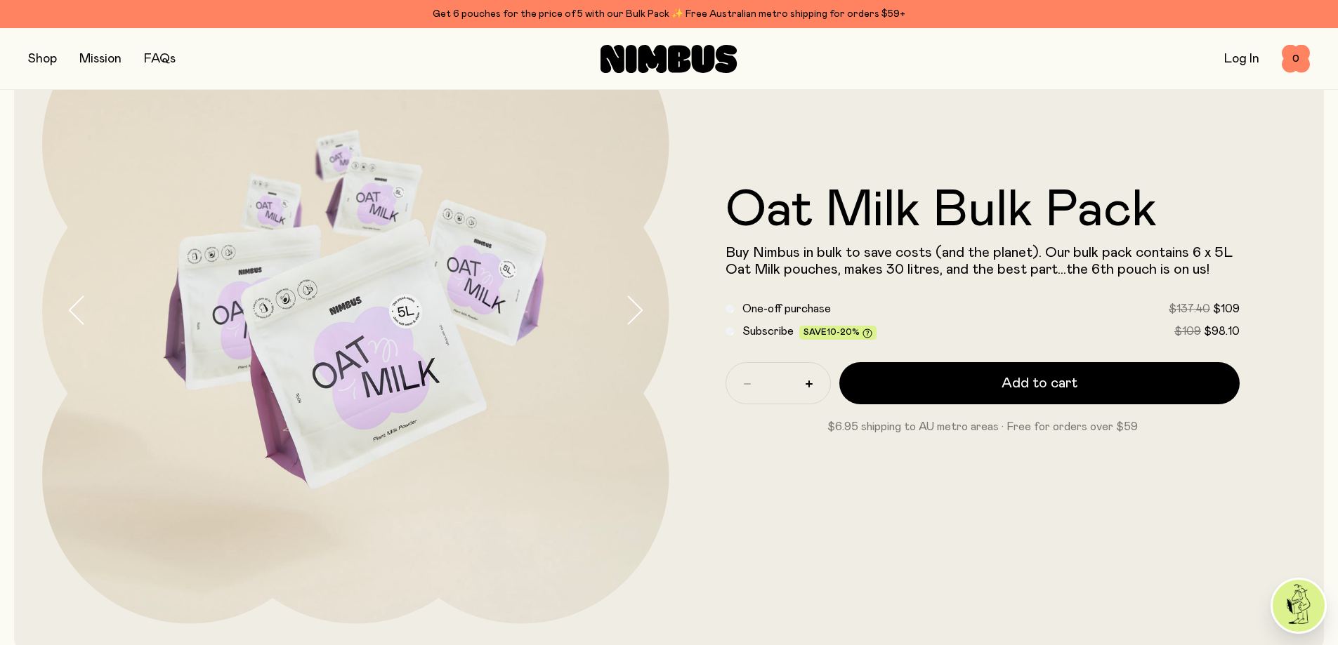
scroll to position [140, 0]
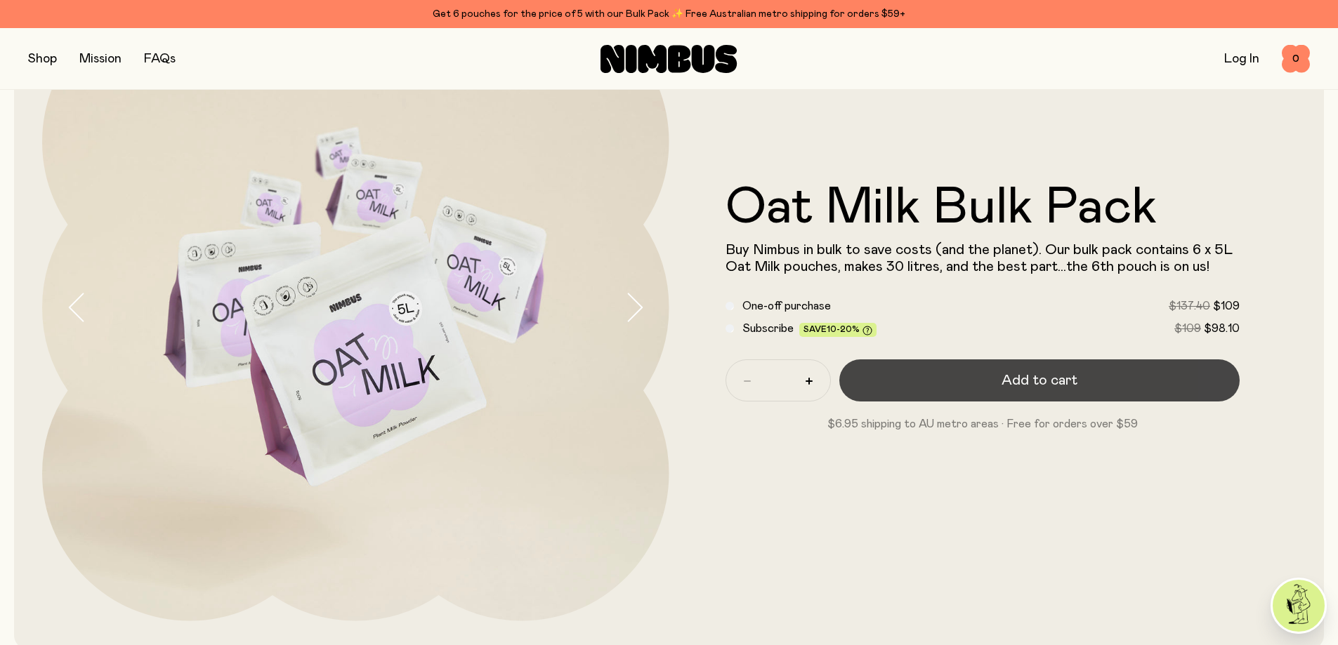
click at [987, 387] on button "Add to cart" at bounding box center [1039, 381] width 401 height 42
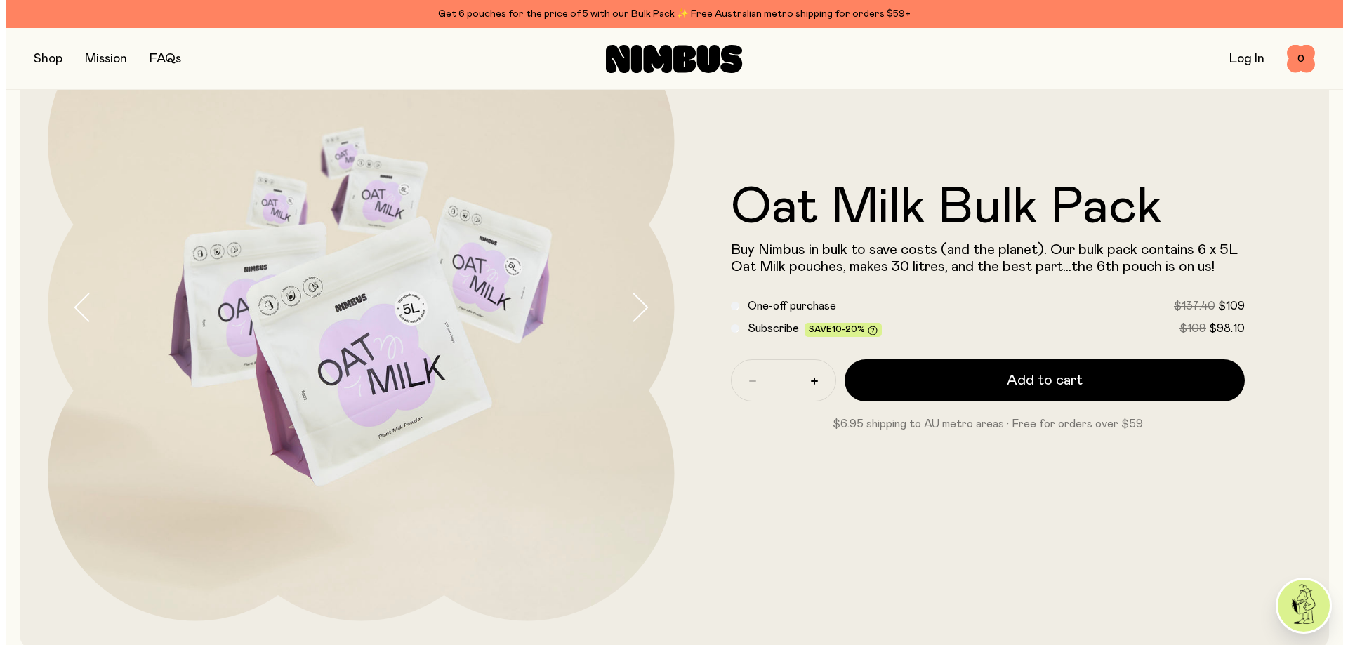
scroll to position [0, 0]
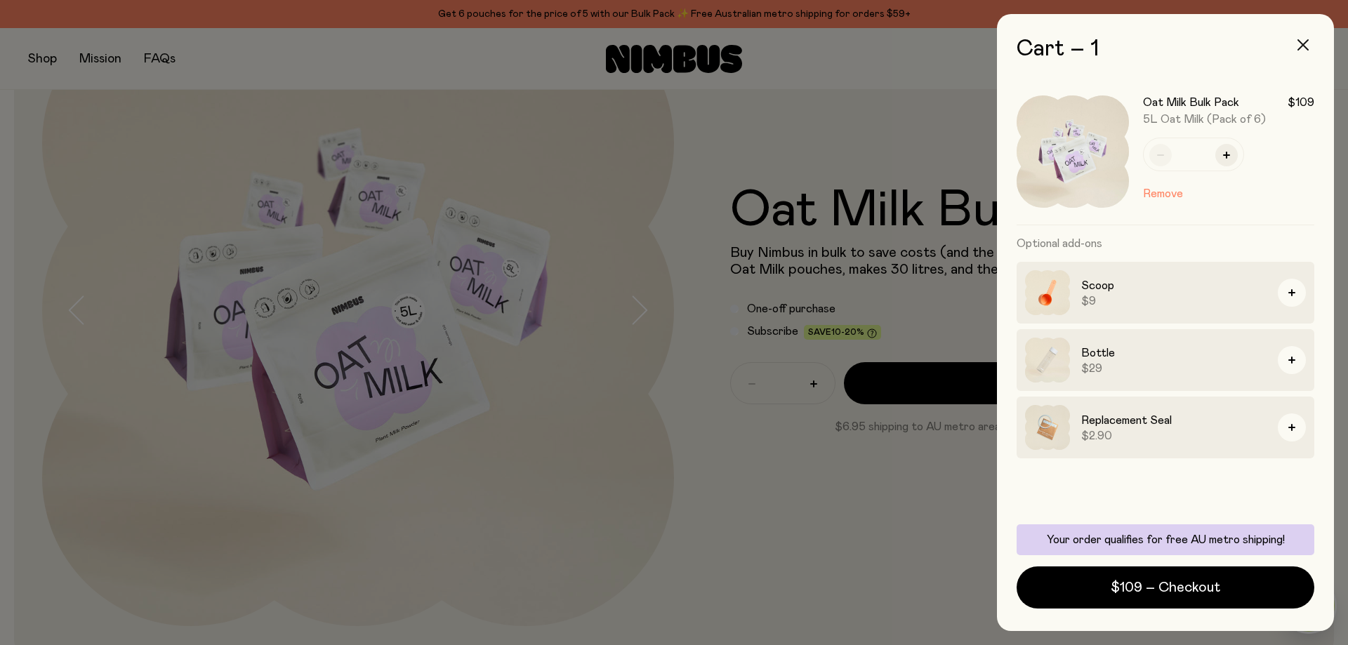
click at [1302, 39] on icon "button" at bounding box center [1303, 44] width 11 height 11
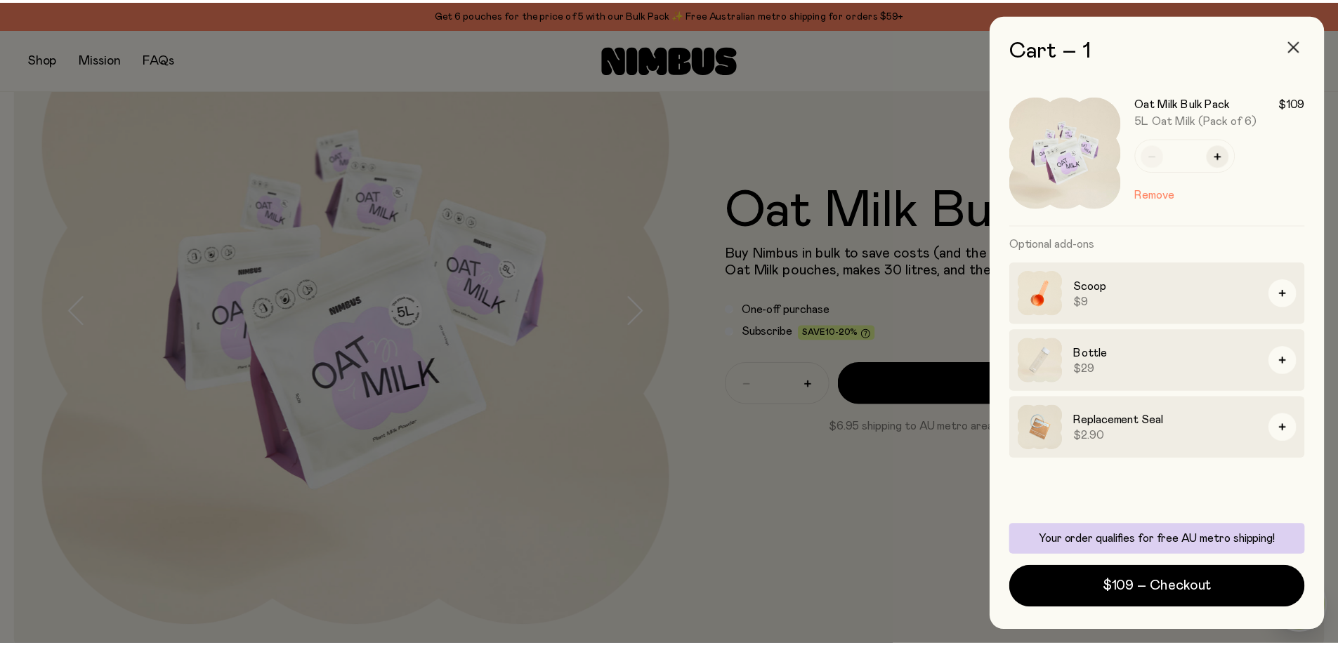
scroll to position [140, 0]
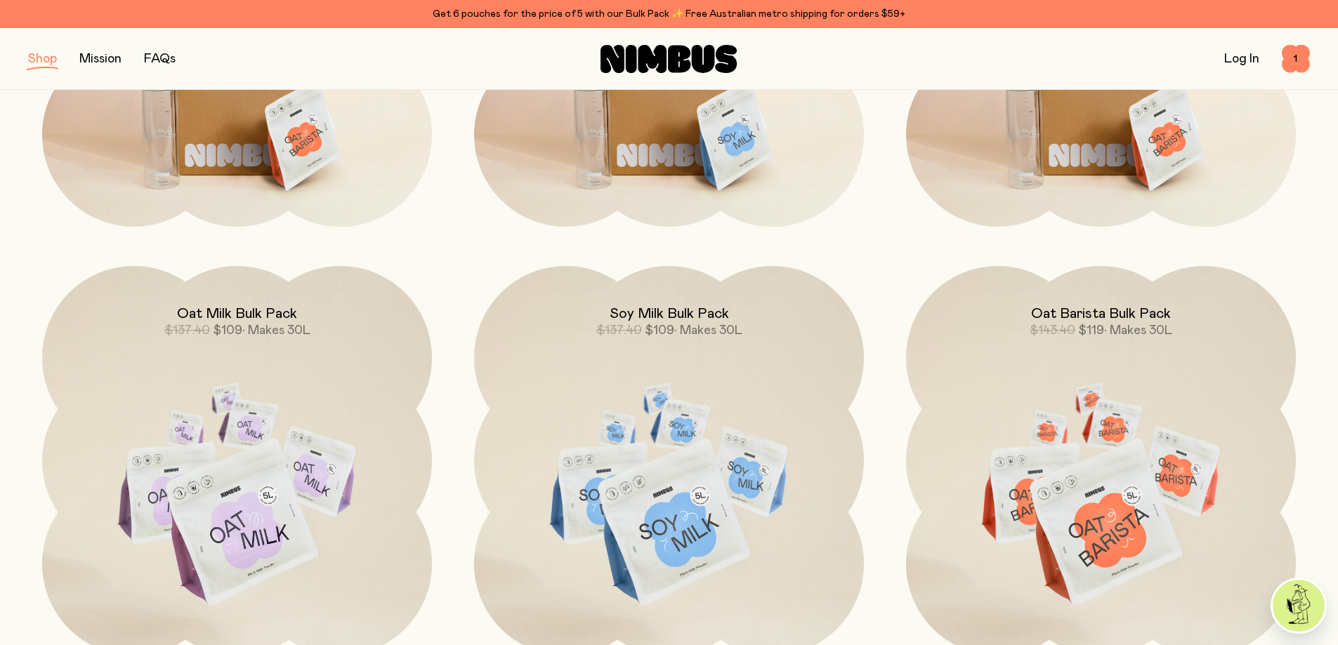
scroll to position [351, 0]
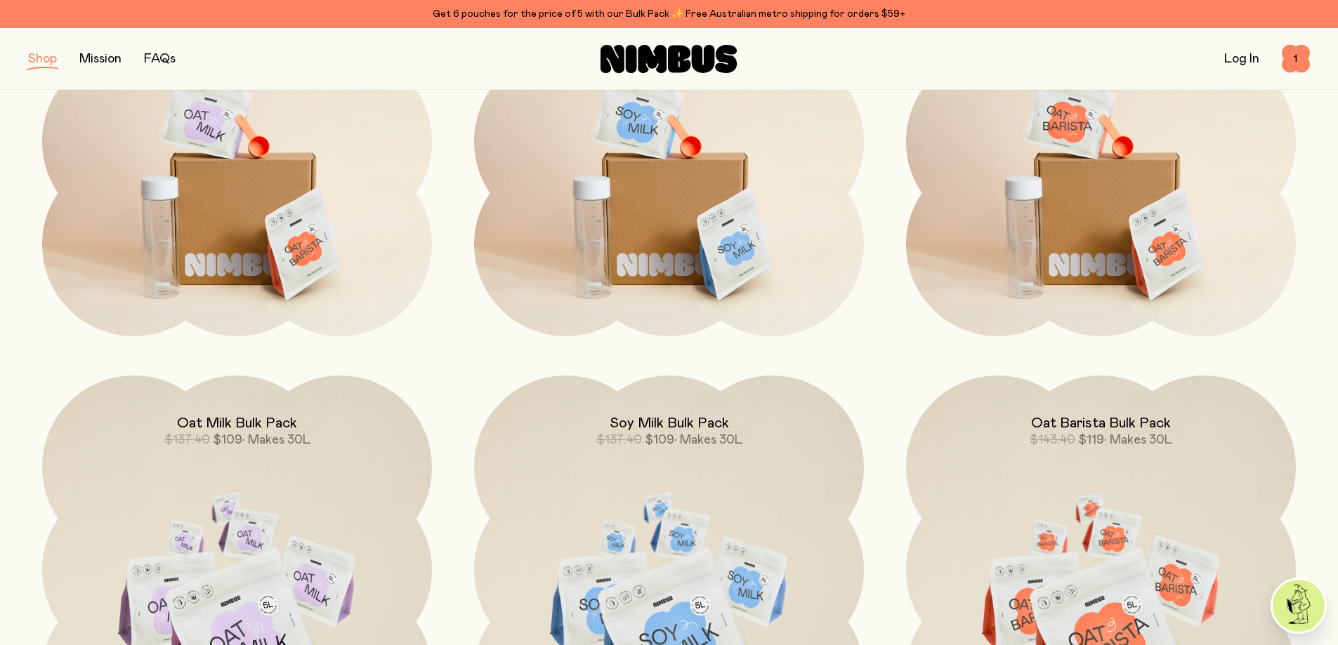
click at [34, 63] on button "button" at bounding box center [42, 59] width 29 height 20
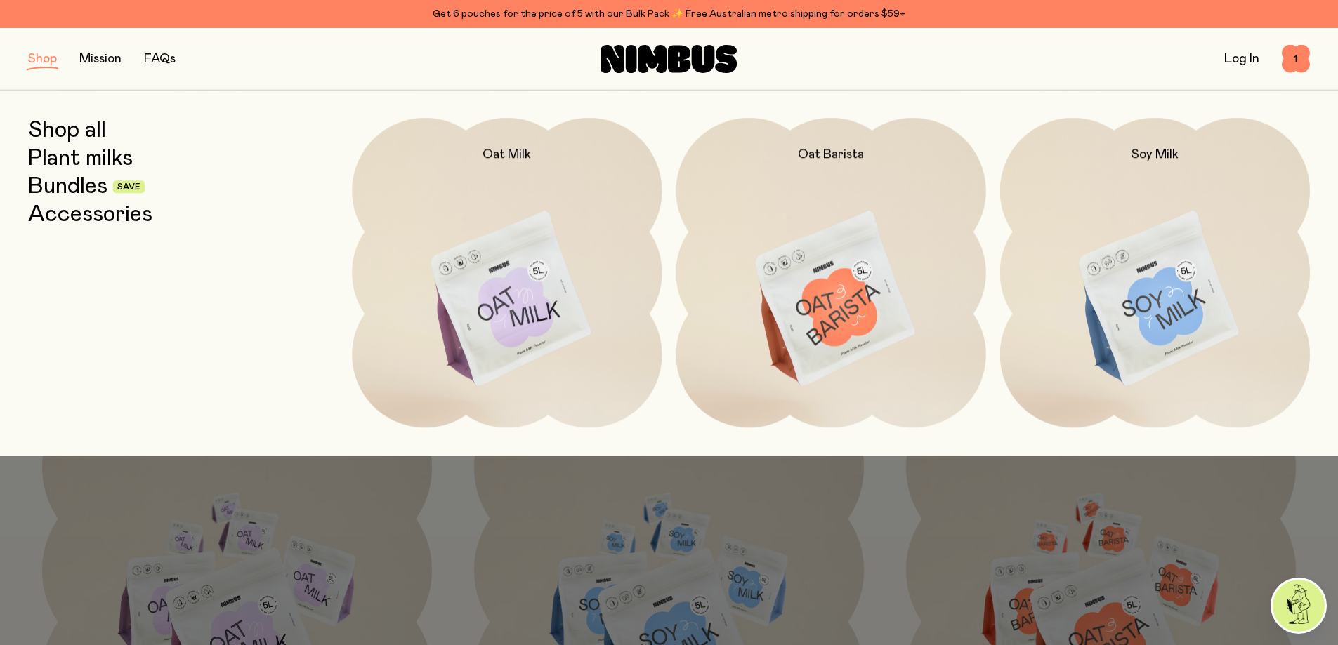
click at [85, 159] on link "Plant milks" at bounding box center [80, 158] width 105 height 25
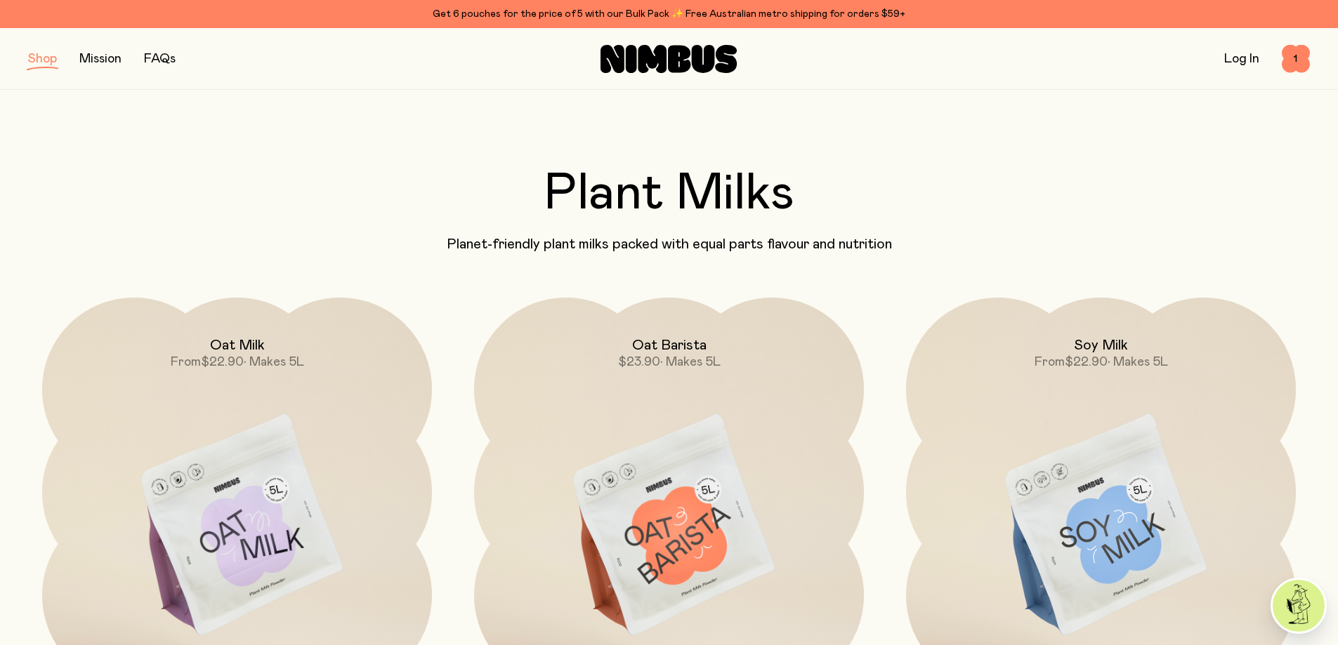
scroll to position [140, 0]
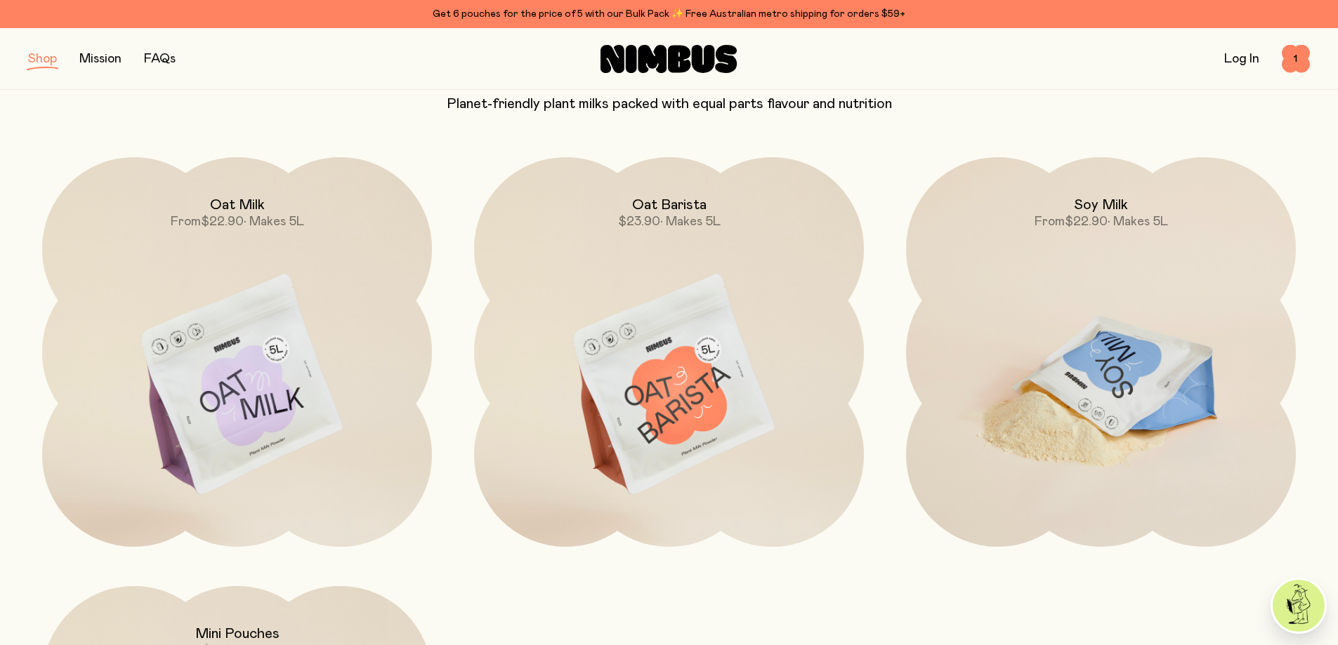
click at [1146, 322] on img at bounding box center [1101, 386] width 390 height 458
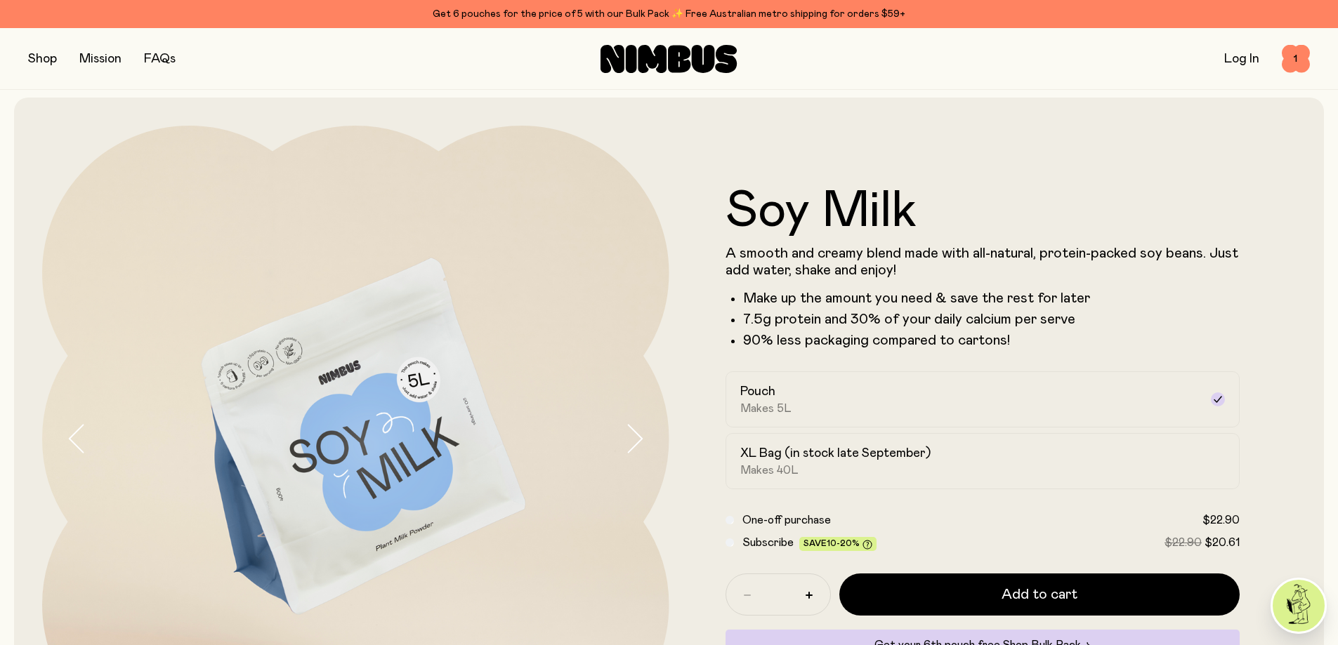
scroll to position [70, 0]
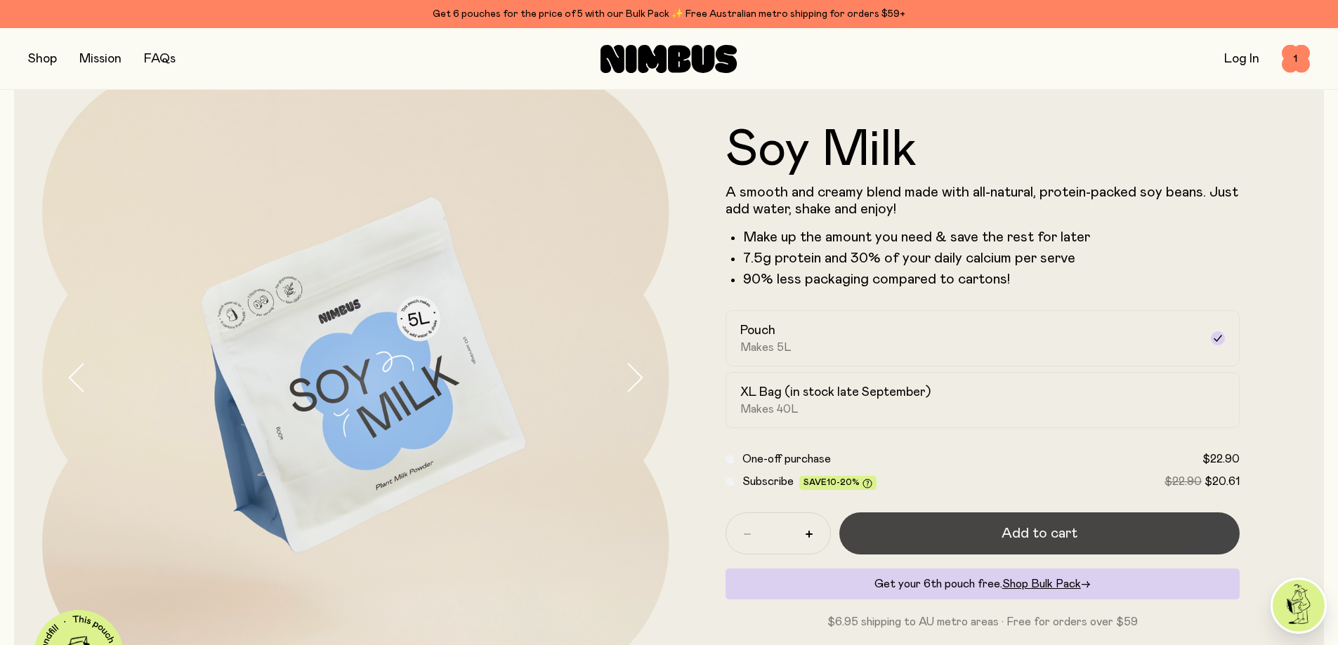
click at [1024, 531] on span "Add to cart" at bounding box center [1039, 534] width 76 height 20
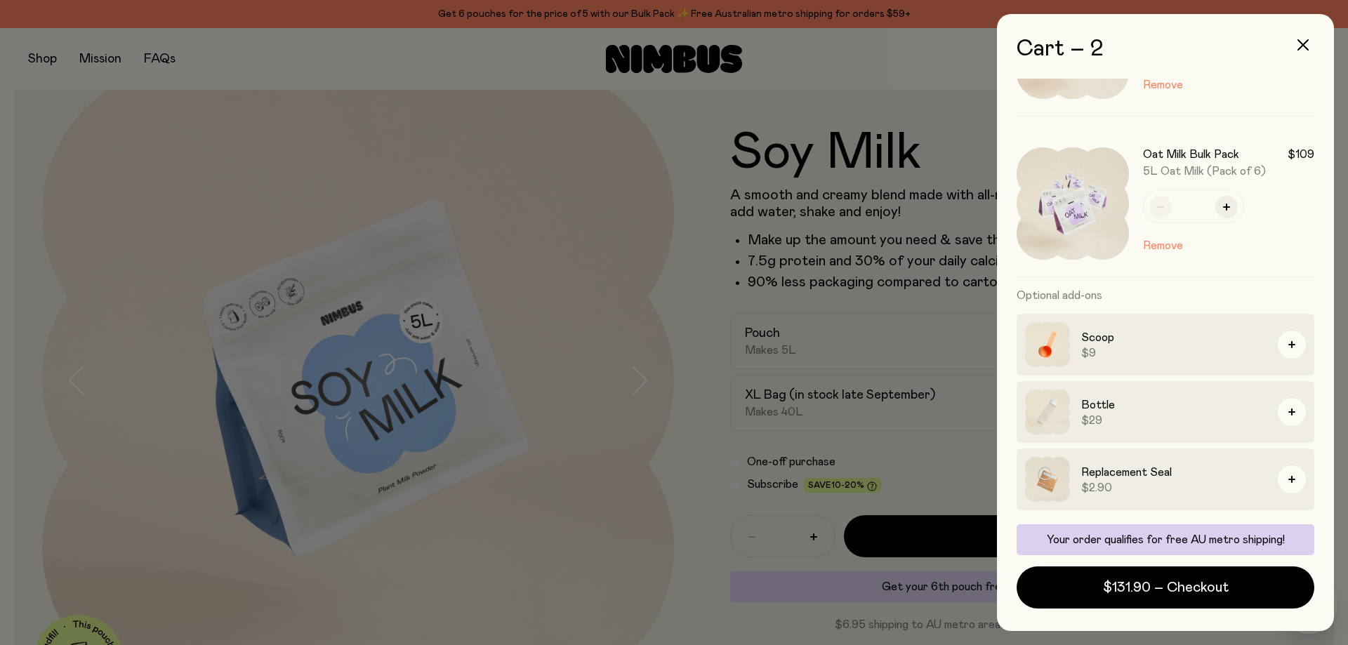
scroll to position [0, 0]
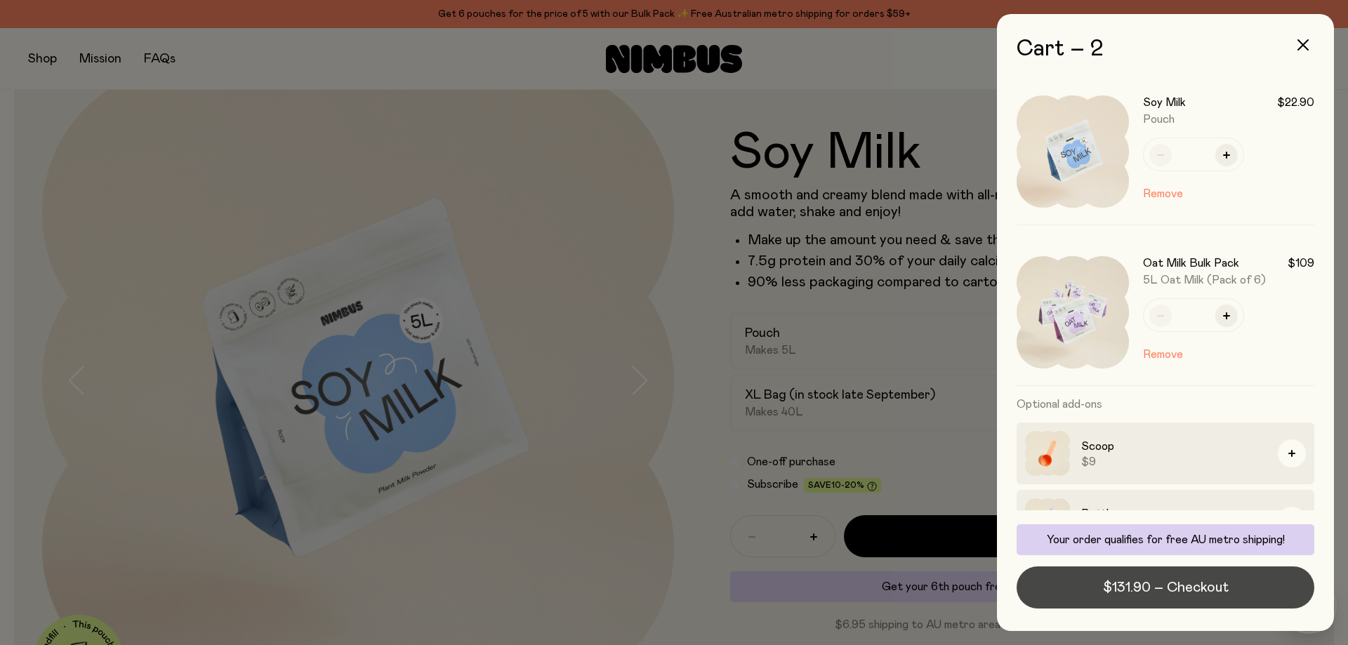
click at [1117, 582] on span "$131.90 – Checkout" at bounding box center [1166, 588] width 126 height 20
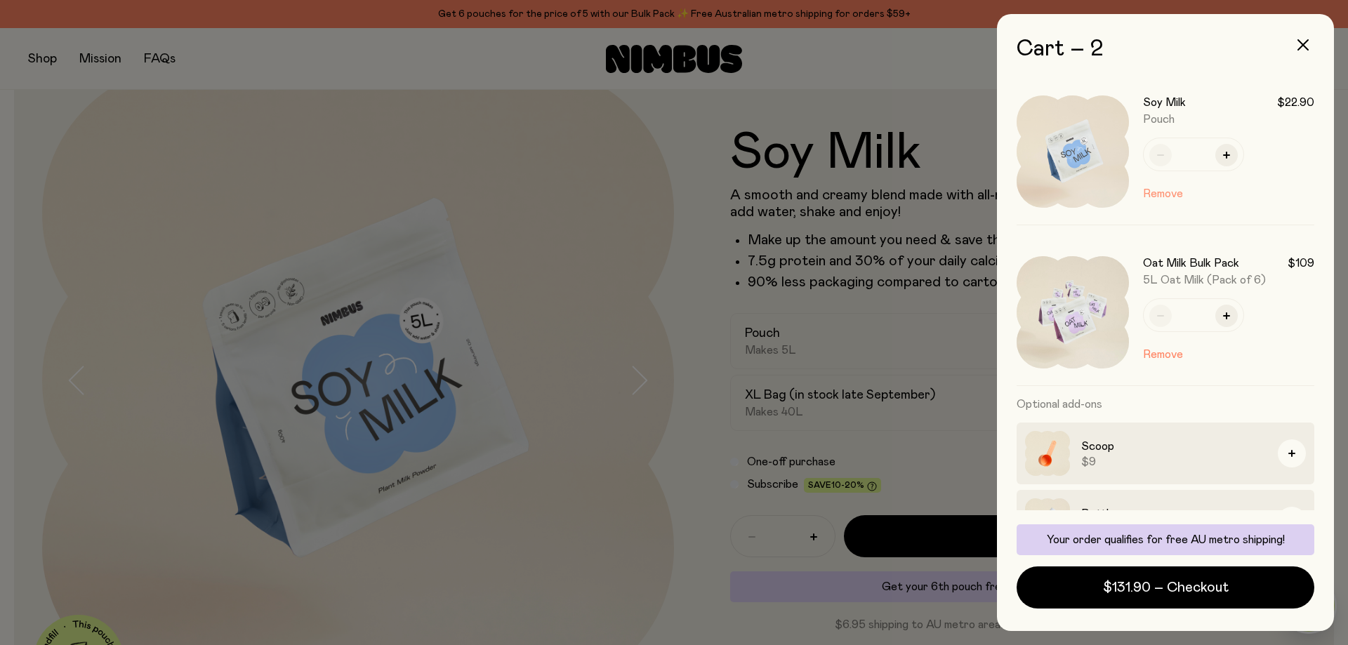
click at [1174, 192] on button "Remove" at bounding box center [1163, 193] width 40 height 17
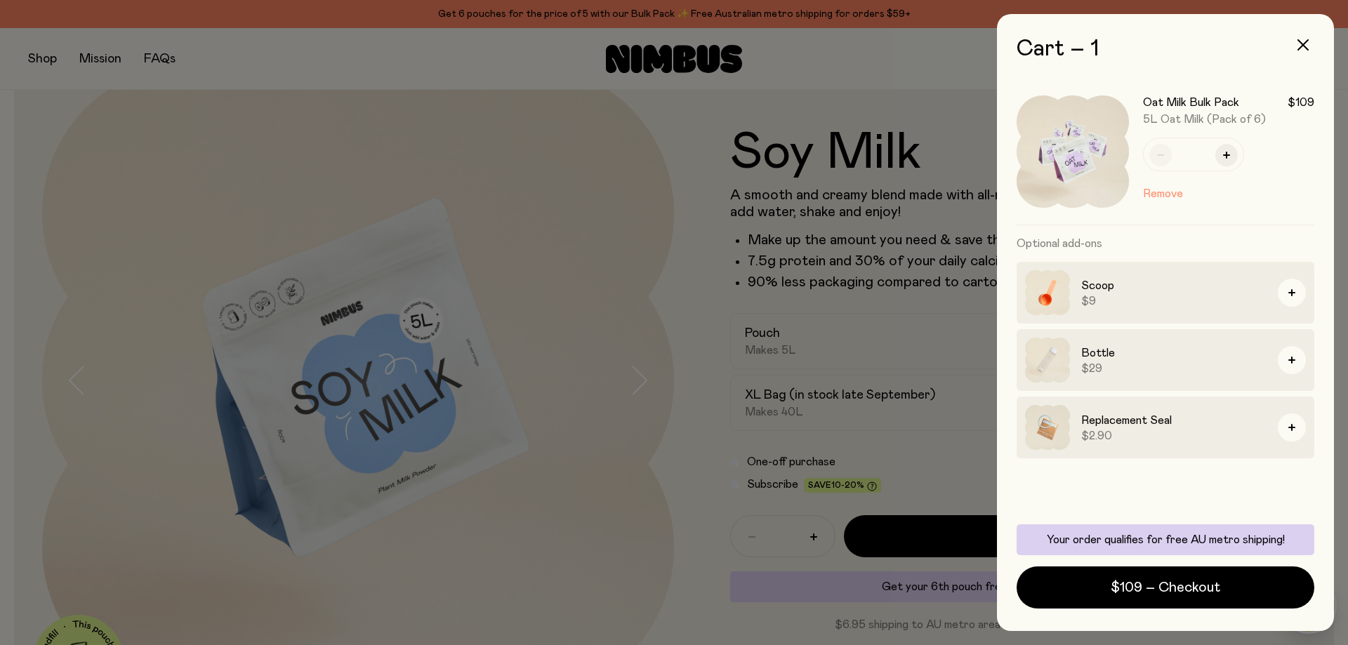
click at [1176, 197] on button "Remove" at bounding box center [1163, 193] width 40 height 17
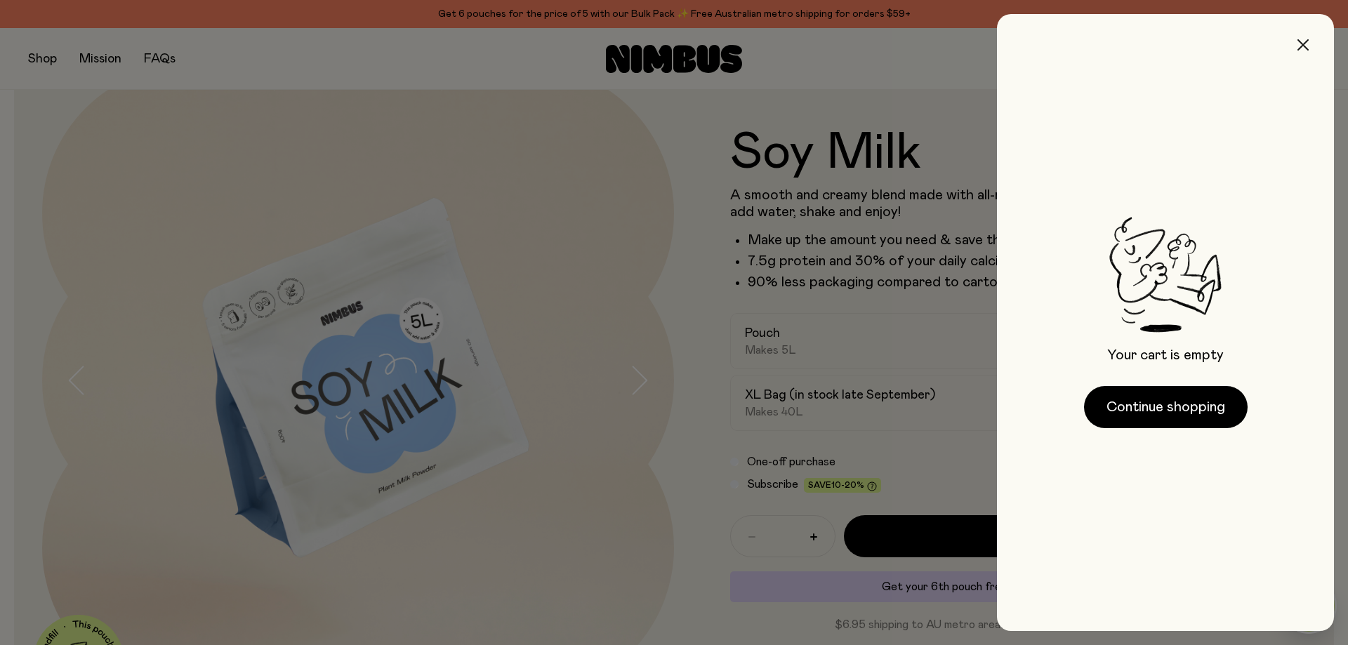
click at [1299, 48] on icon "button" at bounding box center [1303, 44] width 11 height 11
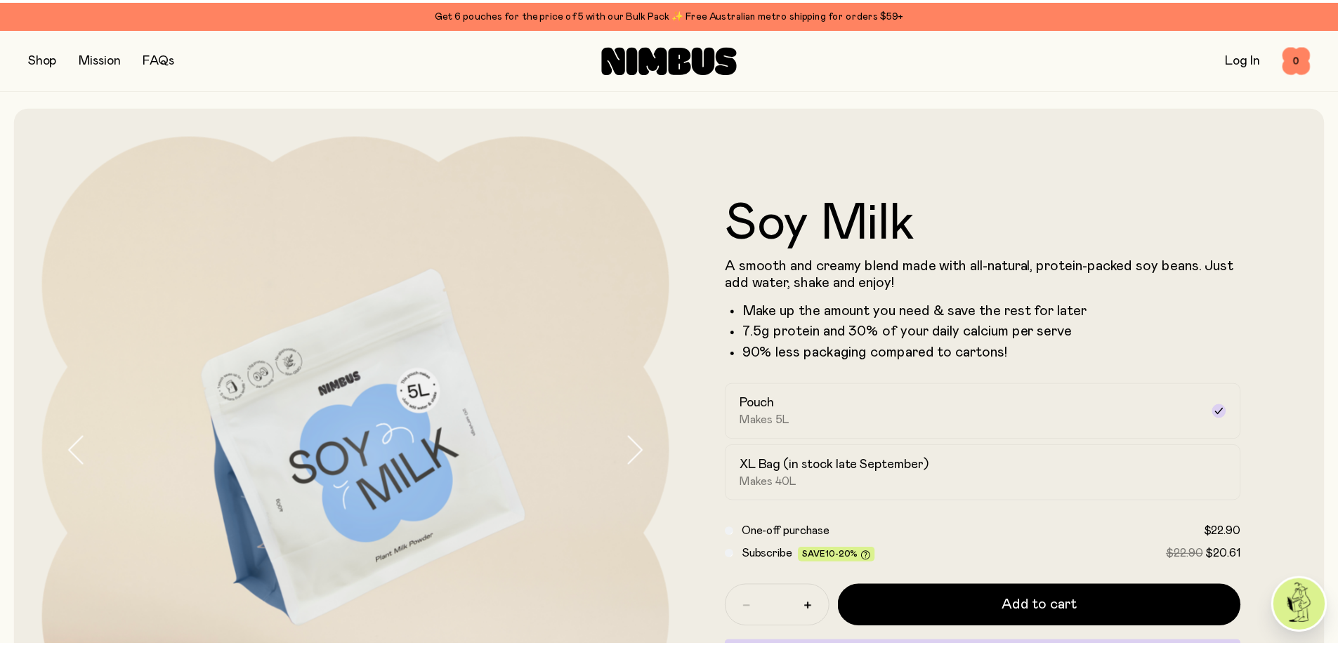
scroll to position [70, 0]
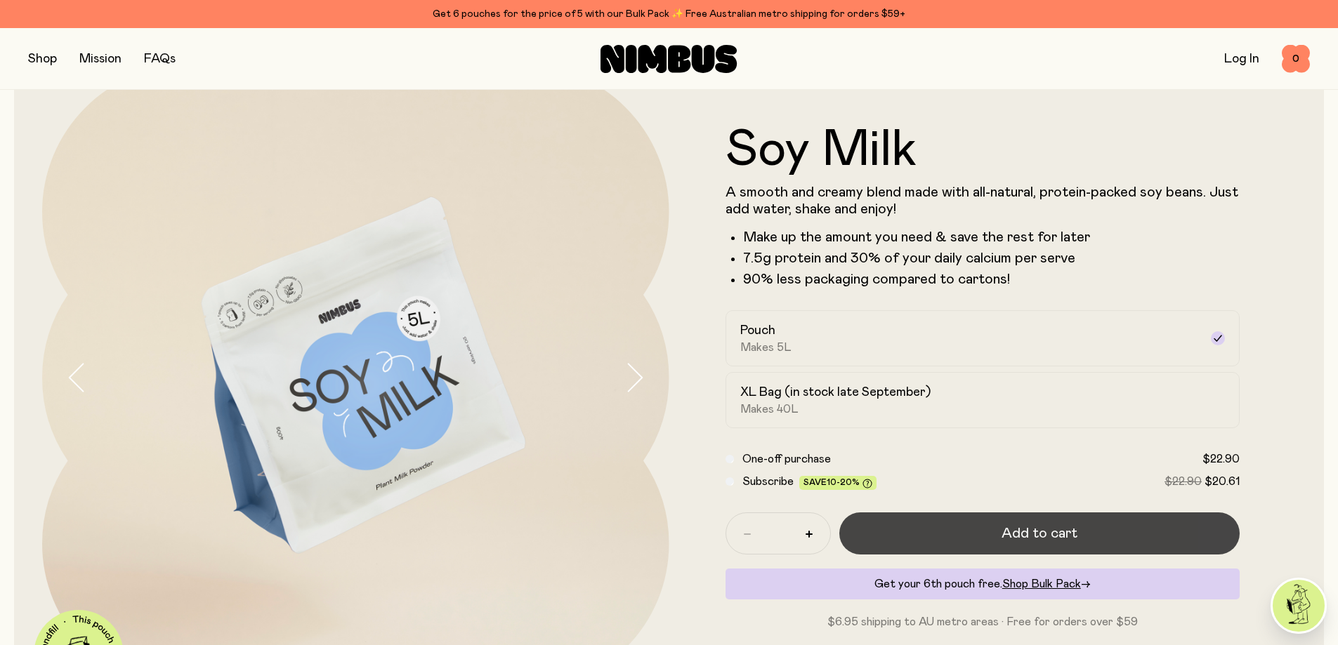
click at [1014, 537] on span "Add to cart" at bounding box center [1039, 534] width 76 height 20
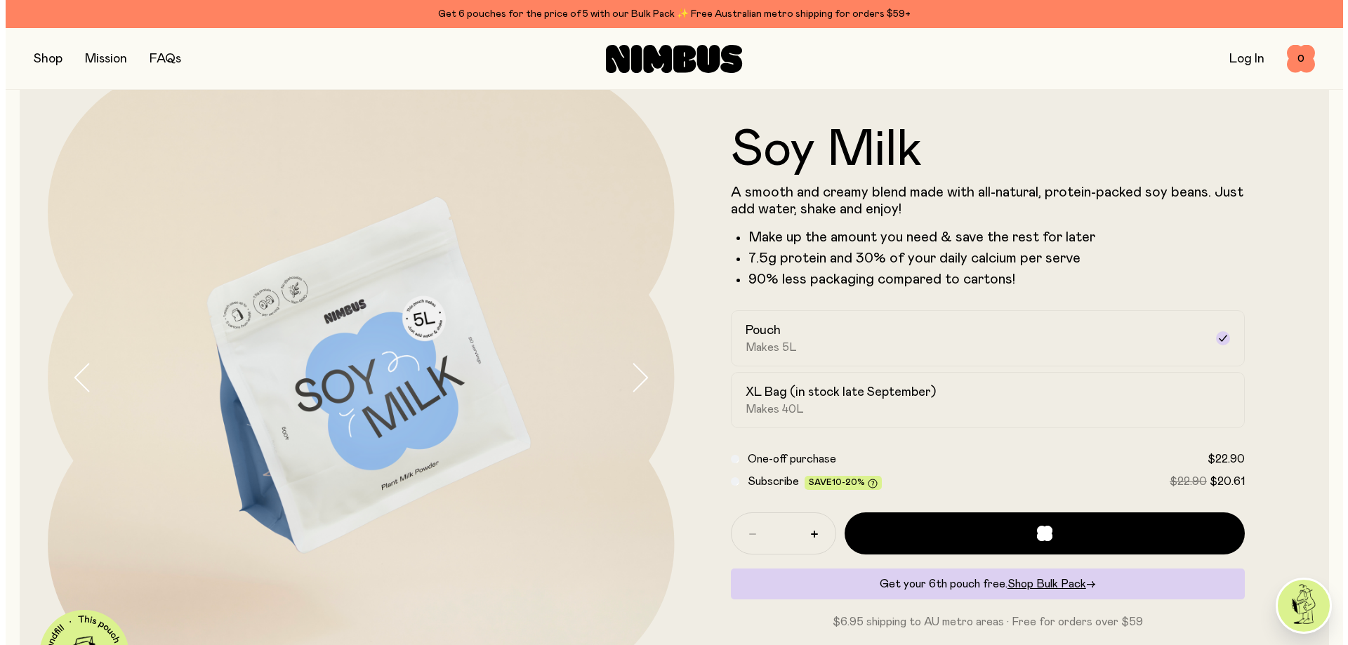
scroll to position [0, 0]
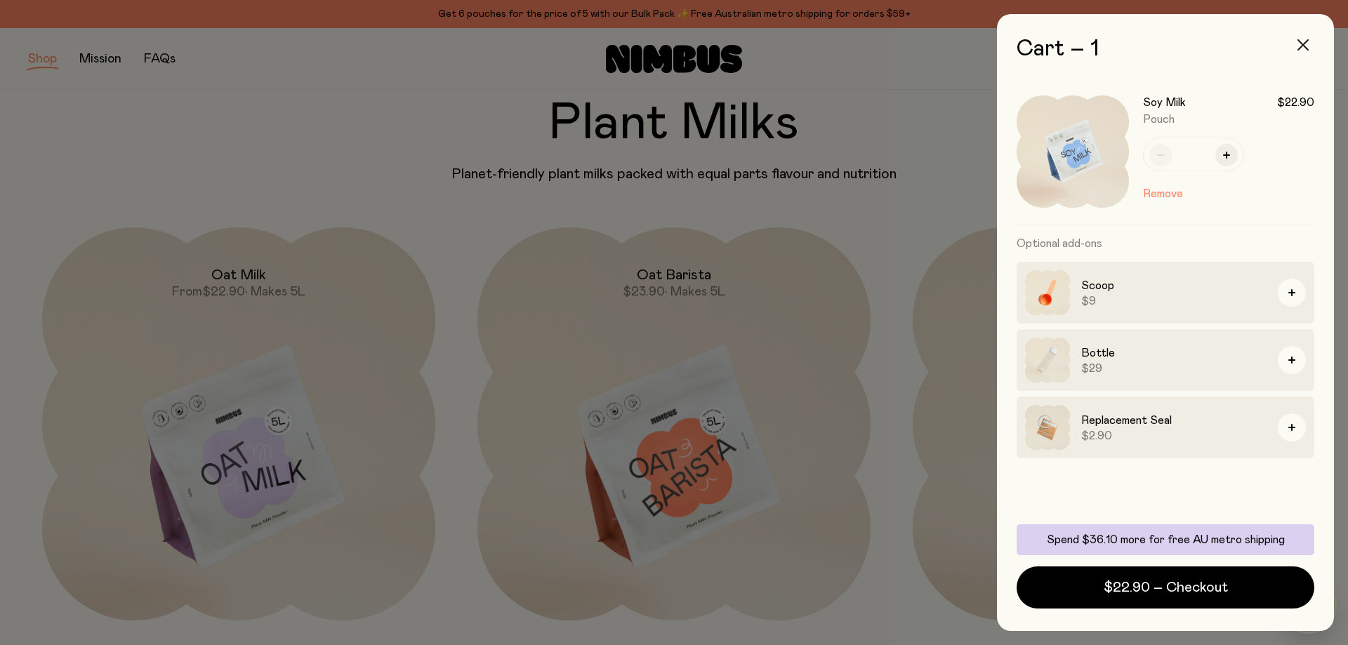
click at [1305, 51] on button "button" at bounding box center [1304, 45] width 34 height 34
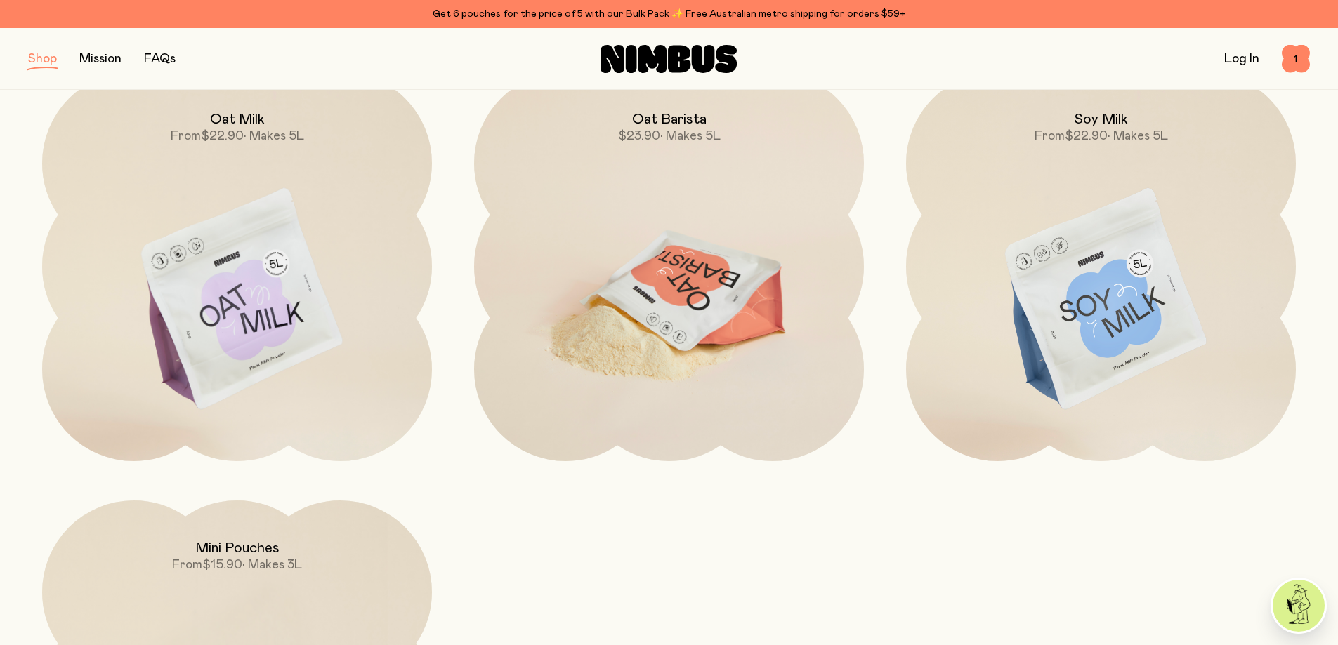
scroll to position [140, 0]
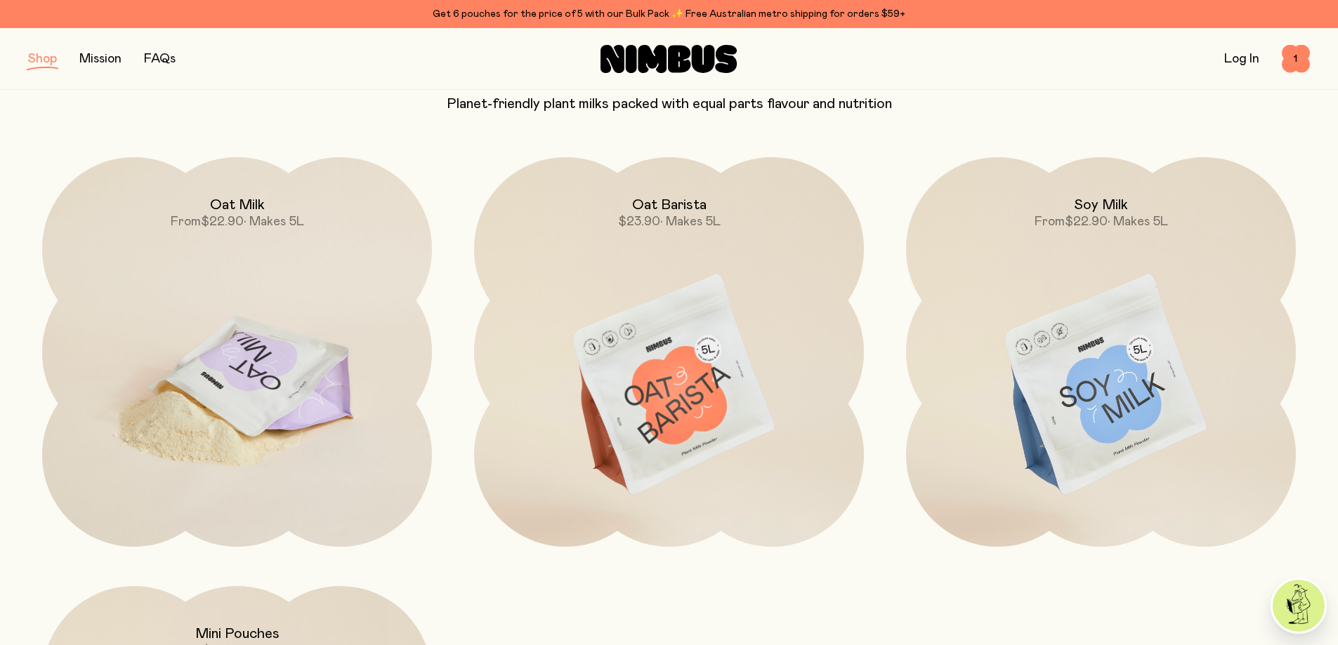
click at [272, 250] on img at bounding box center [237, 386] width 390 height 458
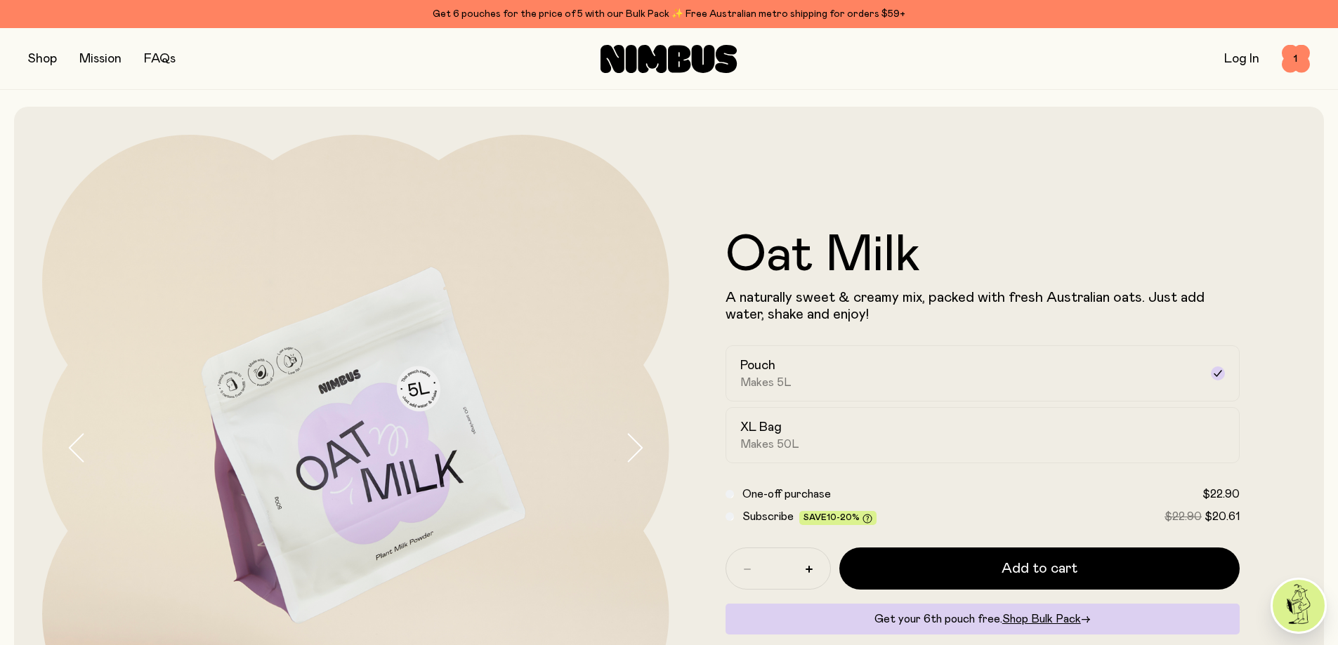
click at [35, 65] on button "button" at bounding box center [42, 59] width 29 height 20
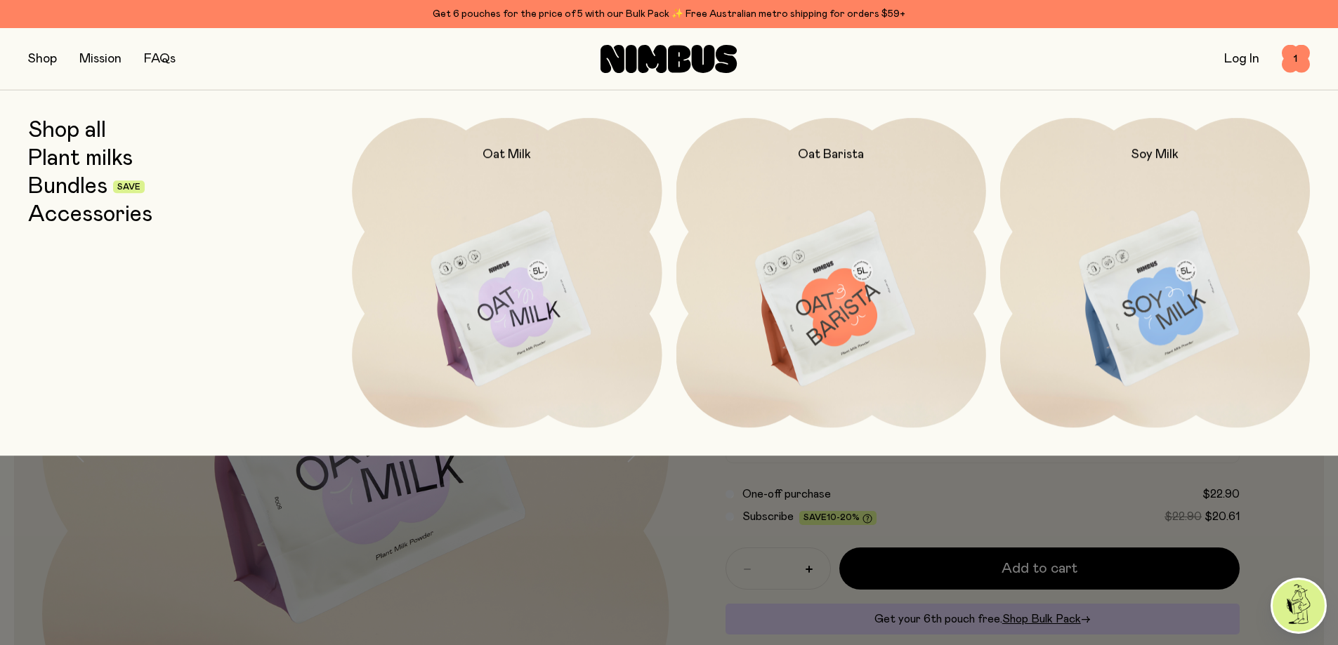
click at [81, 185] on link "Bundles" at bounding box center [67, 186] width 79 height 25
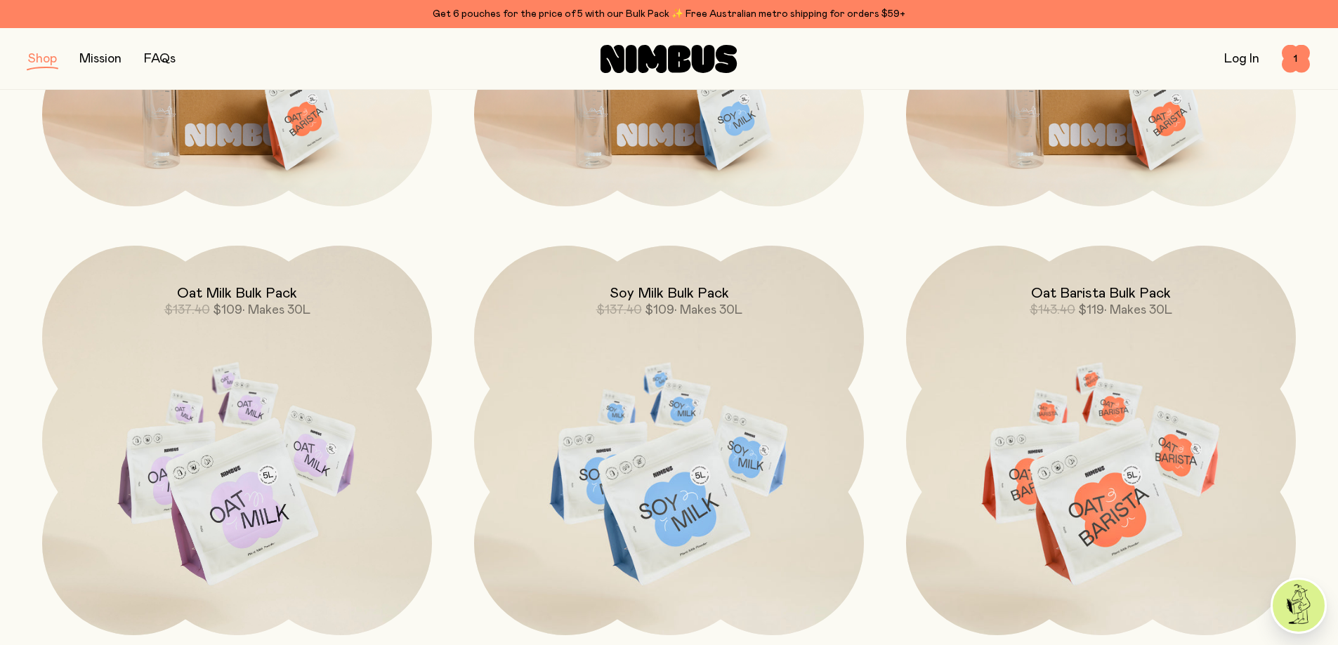
scroll to position [492, 0]
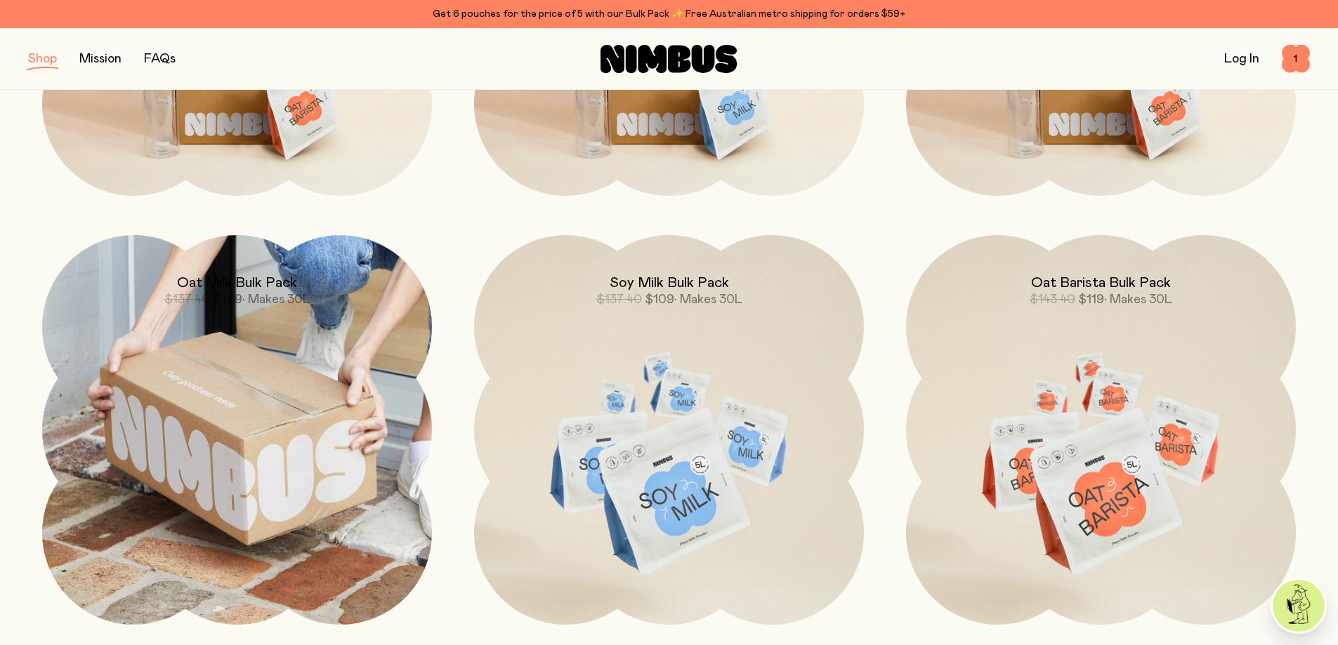
click at [235, 353] on img at bounding box center [237, 430] width 390 height 390
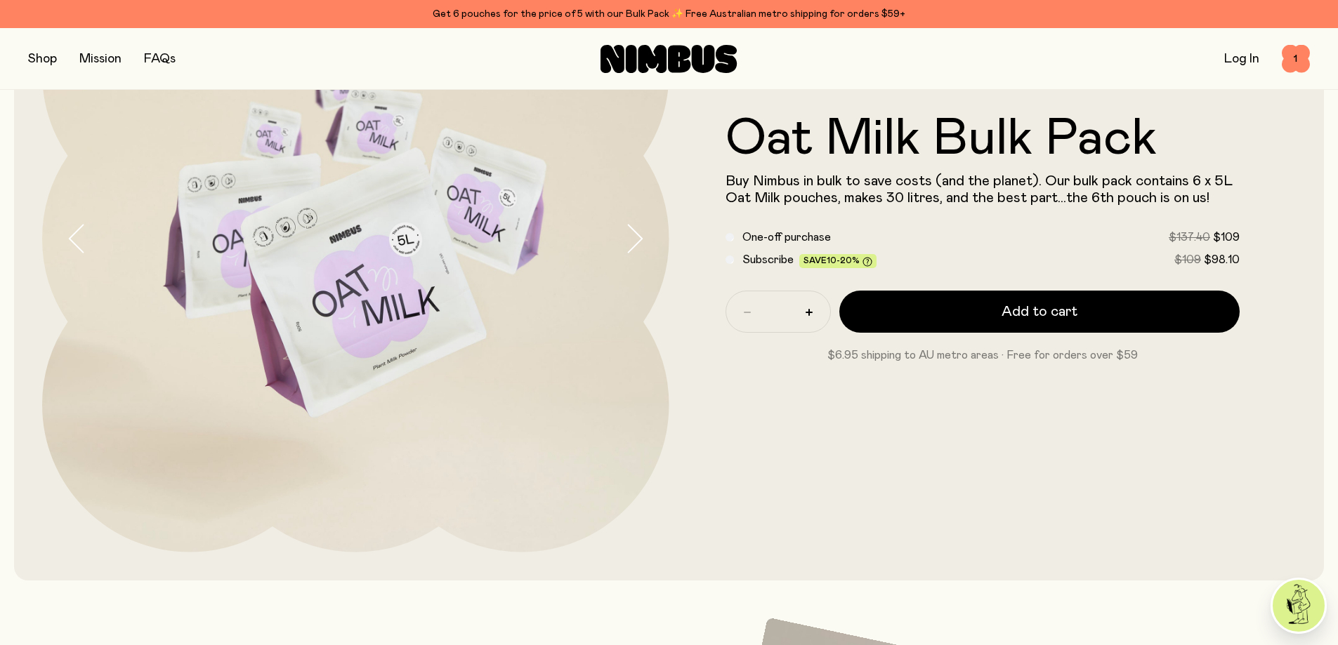
scroll to position [211, 0]
click at [734, 258] on div "Subscribe Save 10-20% $109 $98.10" at bounding box center [982, 258] width 515 height 17
click at [731, 263] on div "Subscribe Save 10-20% $109 $98.10" at bounding box center [982, 258] width 515 height 17
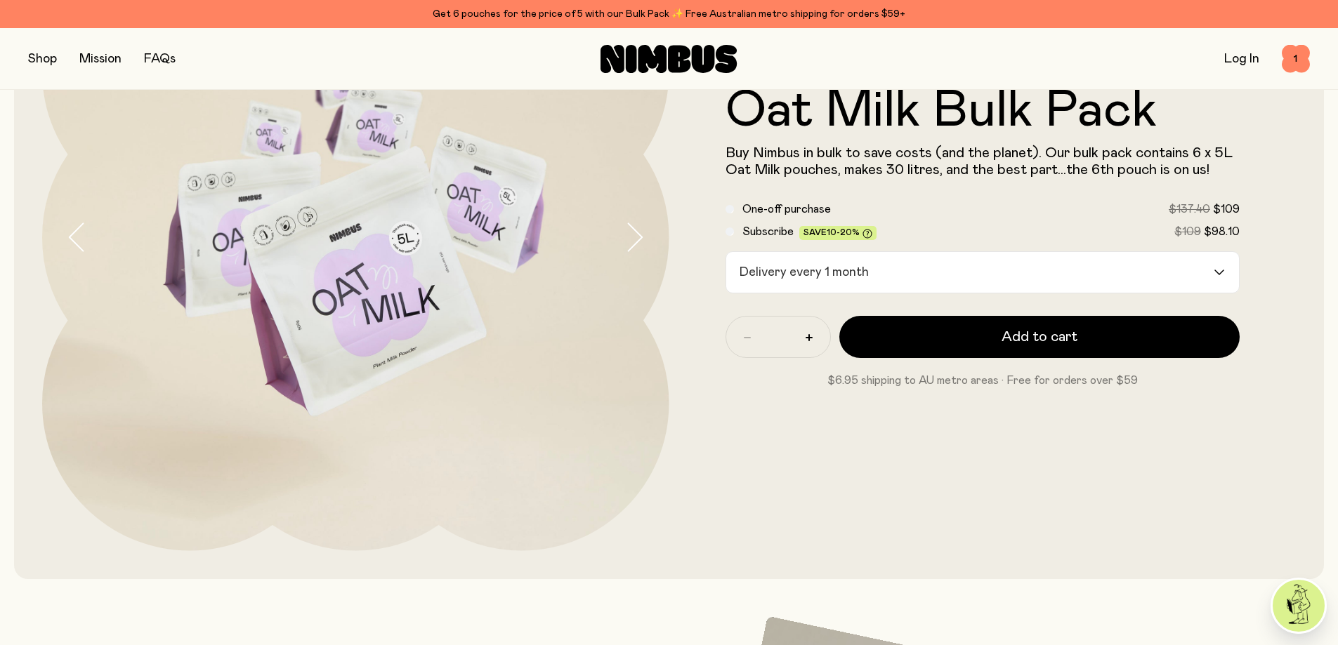
click at [906, 275] on input "Search for option" at bounding box center [1043, 272] width 338 height 41
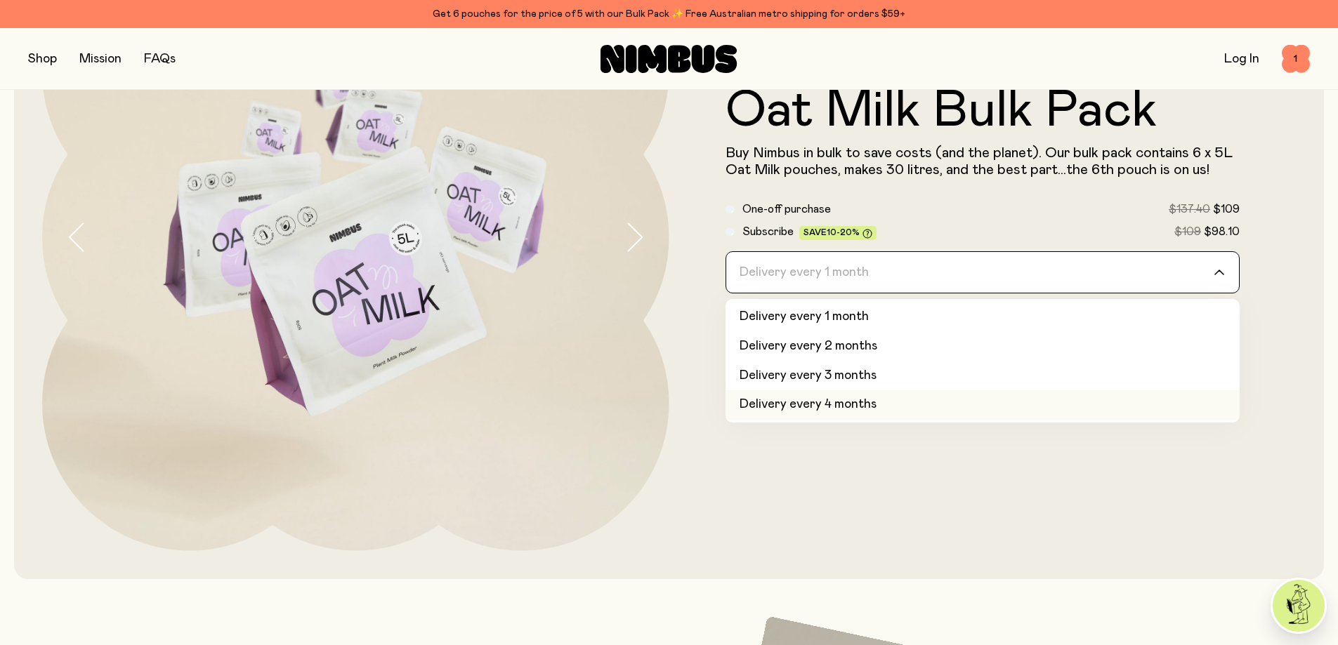
click at [840, 406] on li "Delivery every 4 months" at bounding box center [982, 404] width 515 height 29
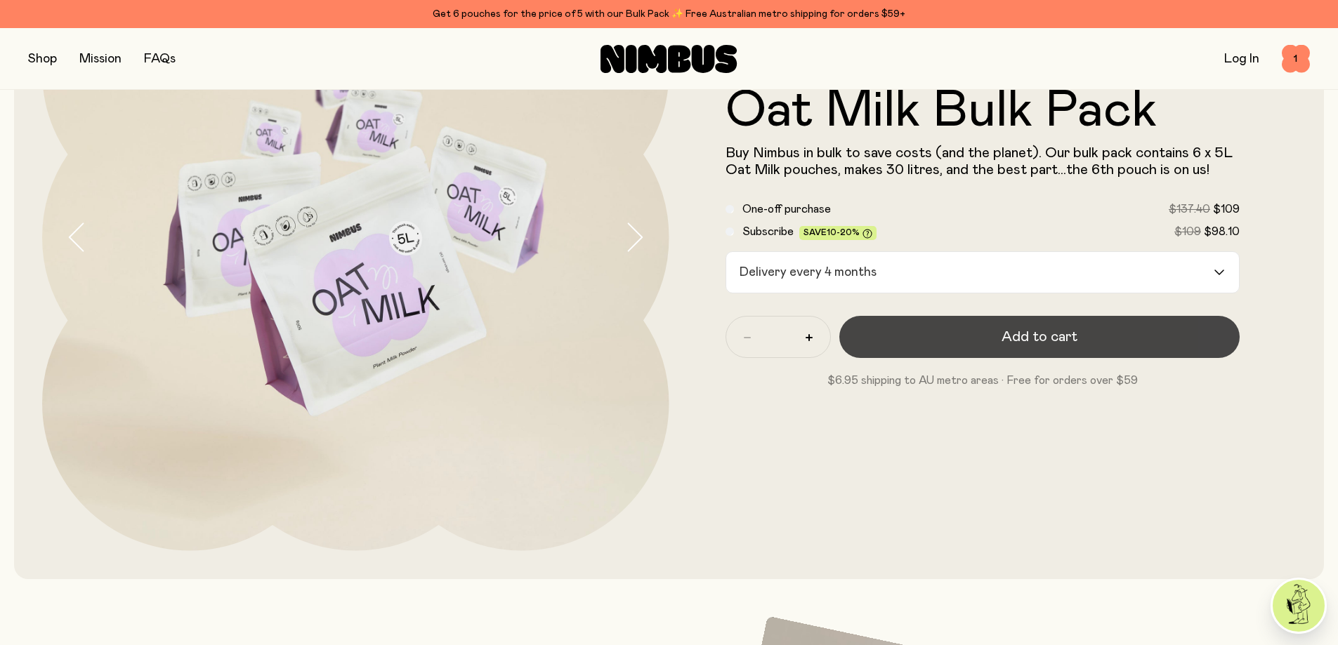
click at [929, 344] on button "Add to cart" at bounding box center [1039, 337] width 401 height 42
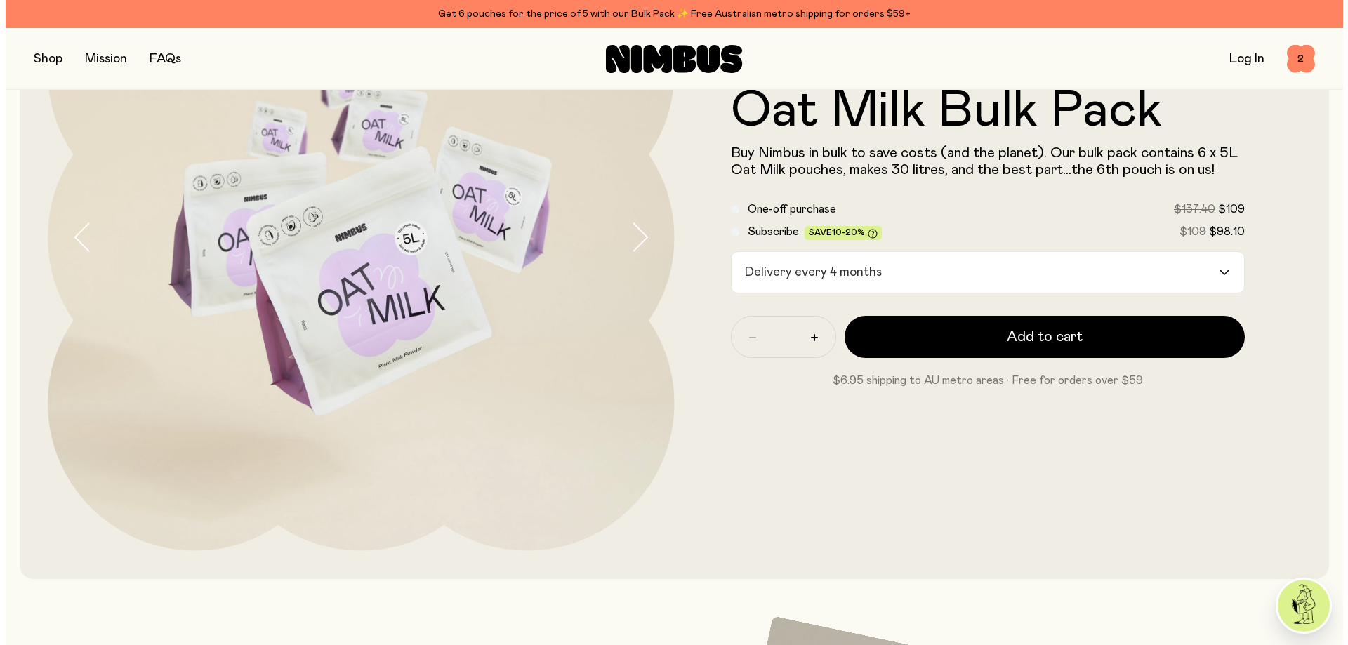
scroll to position [0, 0]
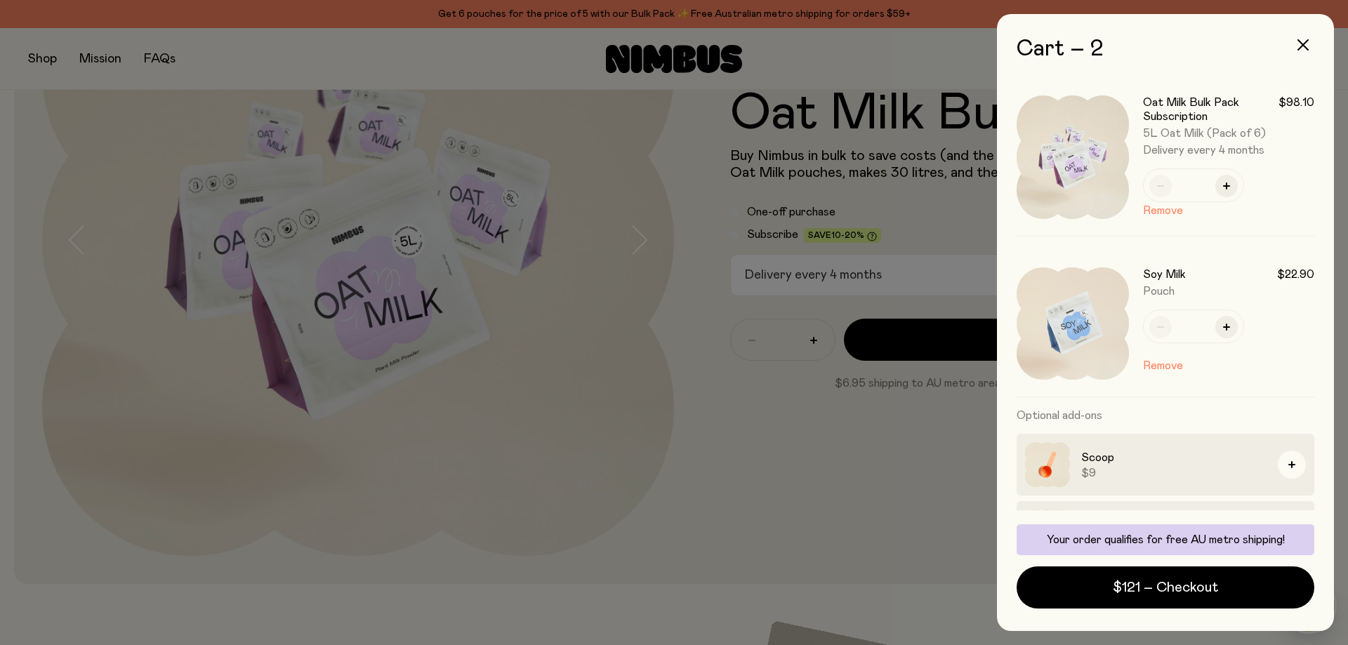
click at [676, 459] on div at bounding box center [674, 322] width 1348 height 645
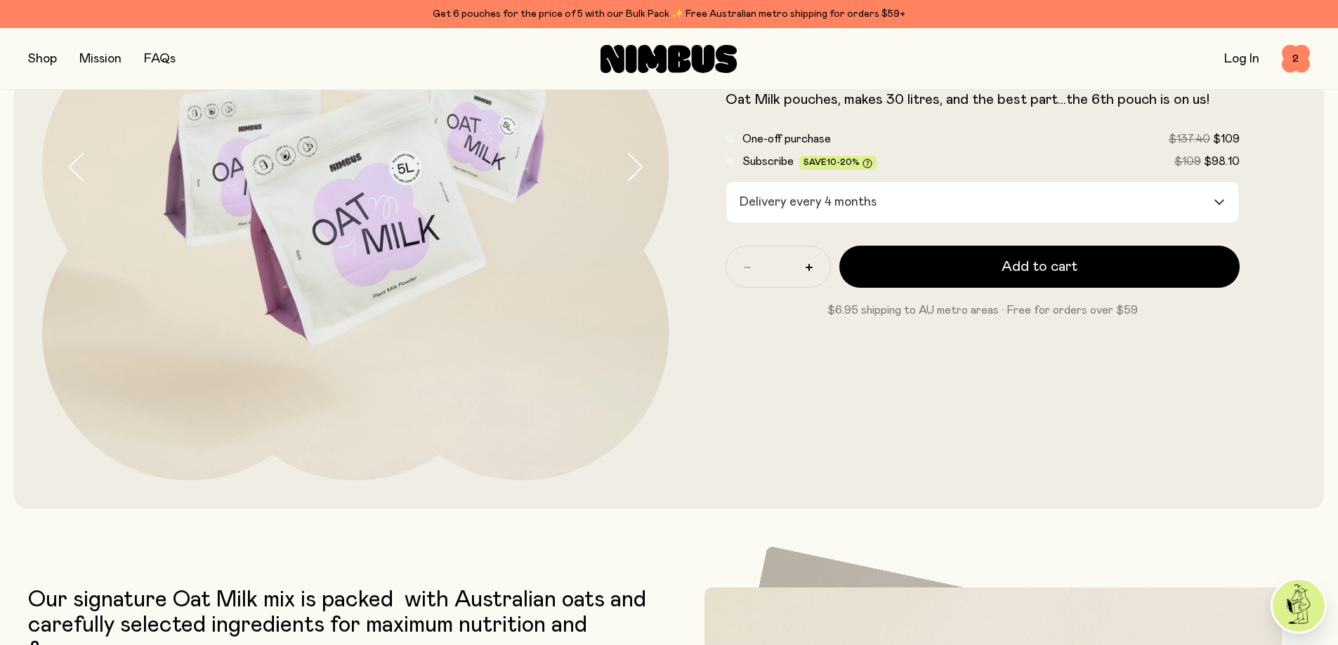
scroll to position [140, 0]
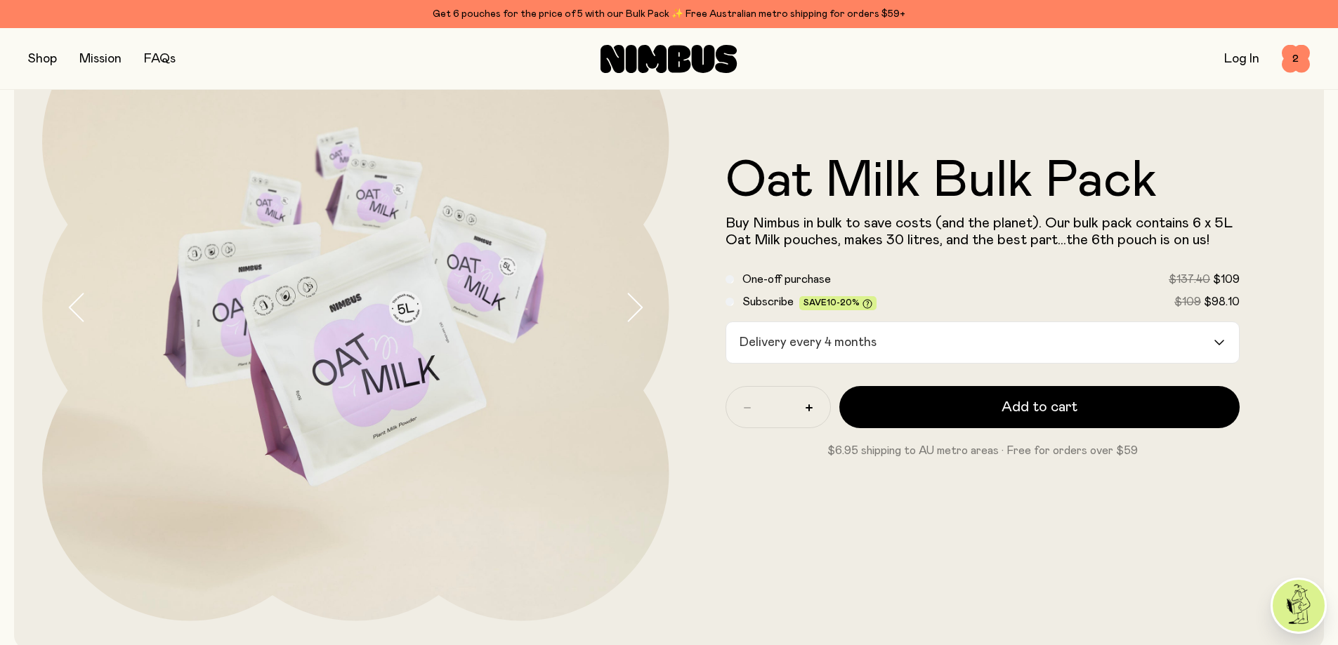
click at [34, 57] on button "button" at bounding box center [42, 59] width 29 height 20
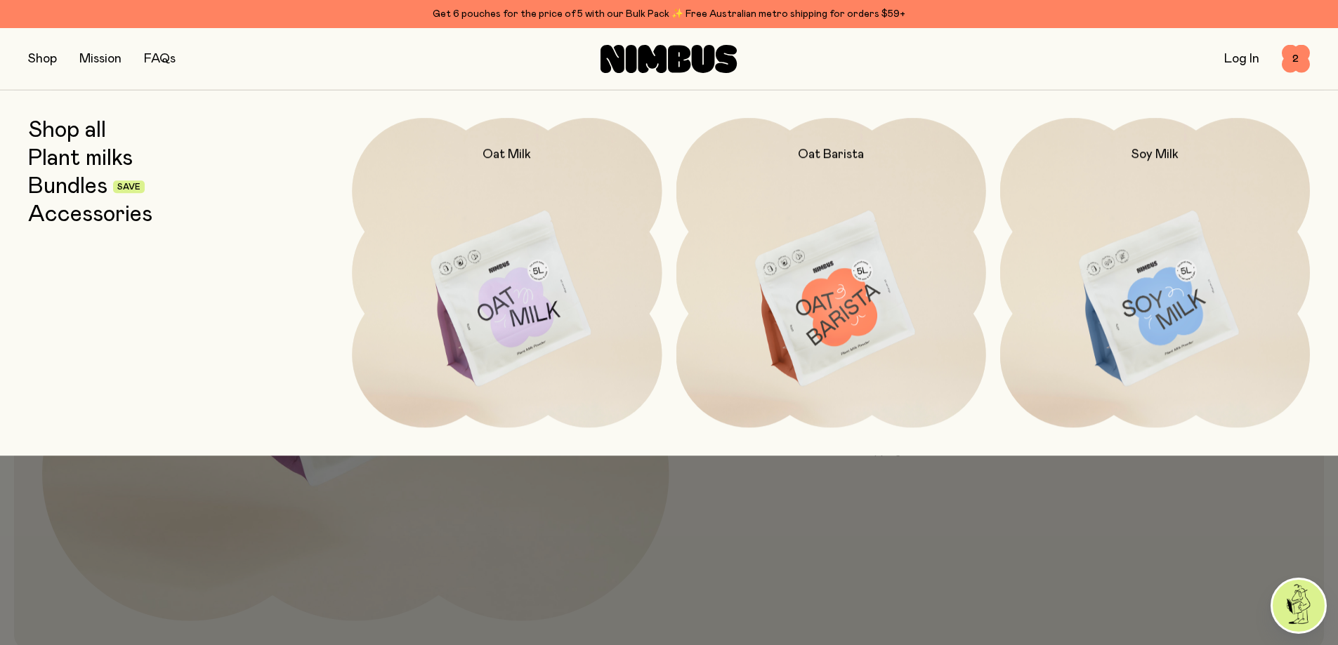
click at [87, 161] on link "Plant milks" at bounding box center [80, 158] width 105 height 25
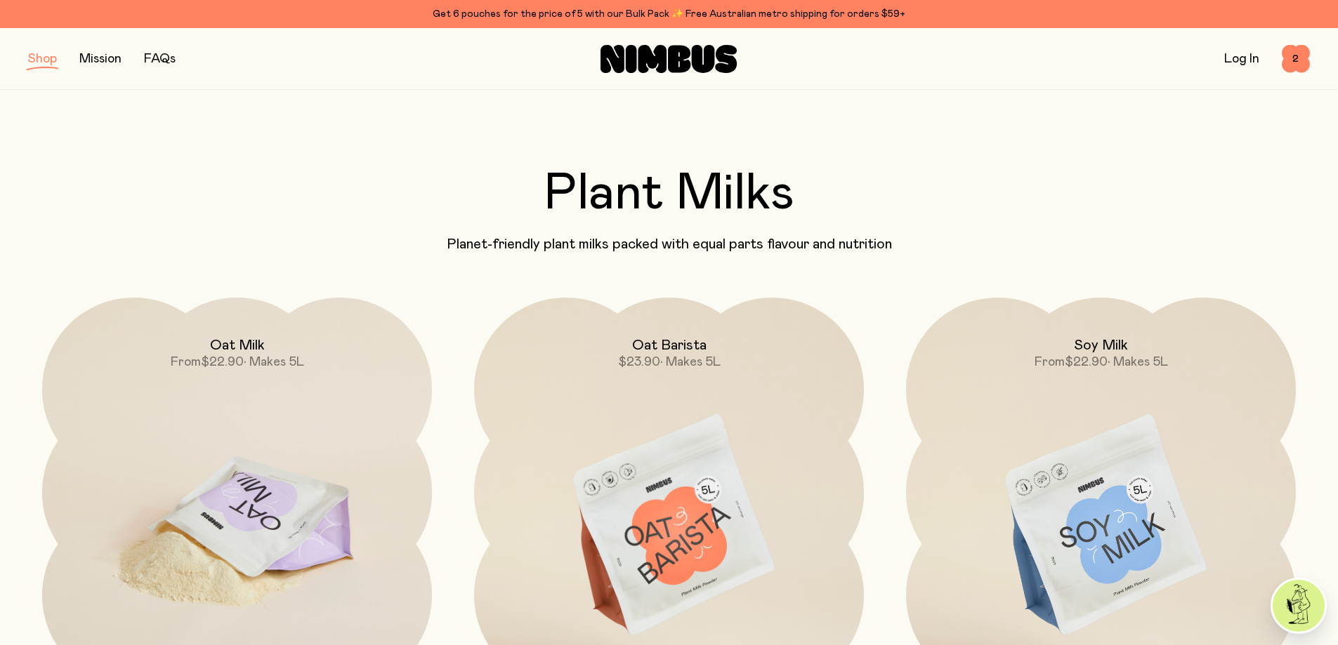
click at [324, 428] on img at bounding box center [237, 527] width 390 height 458
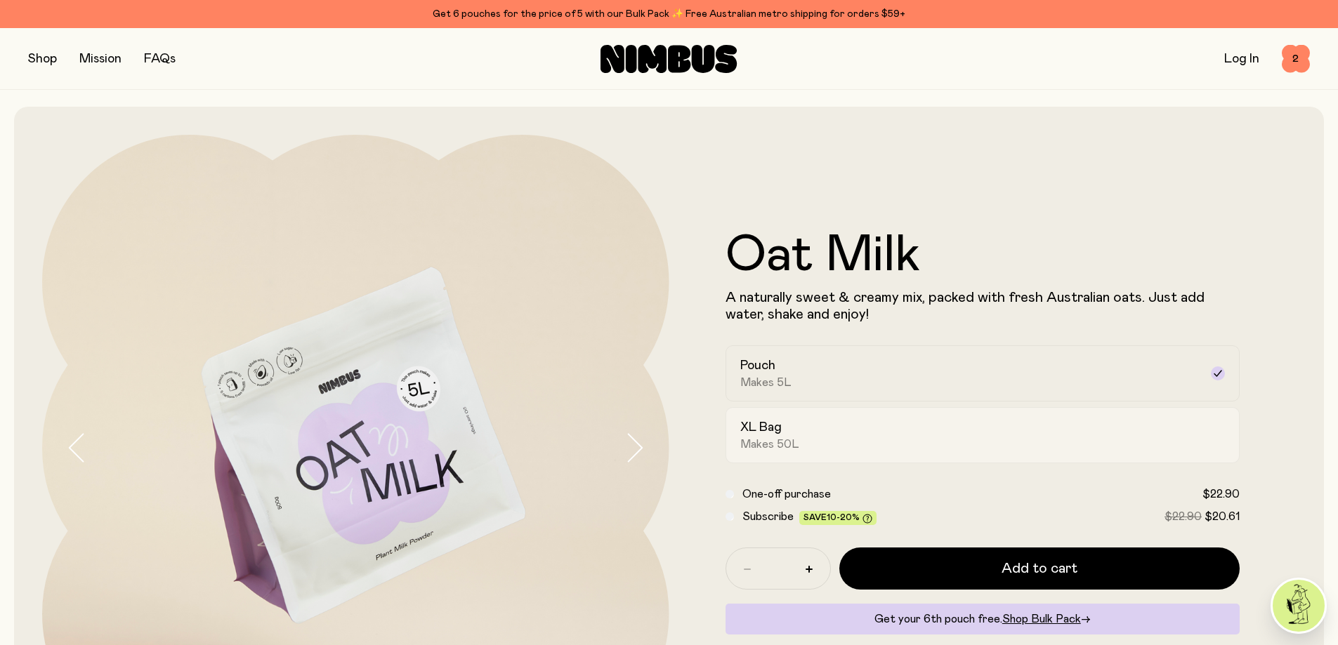
click at [793, 426] on div "XL Bag Makes 50L" at bounding box center [970, 435] width 460 height 32
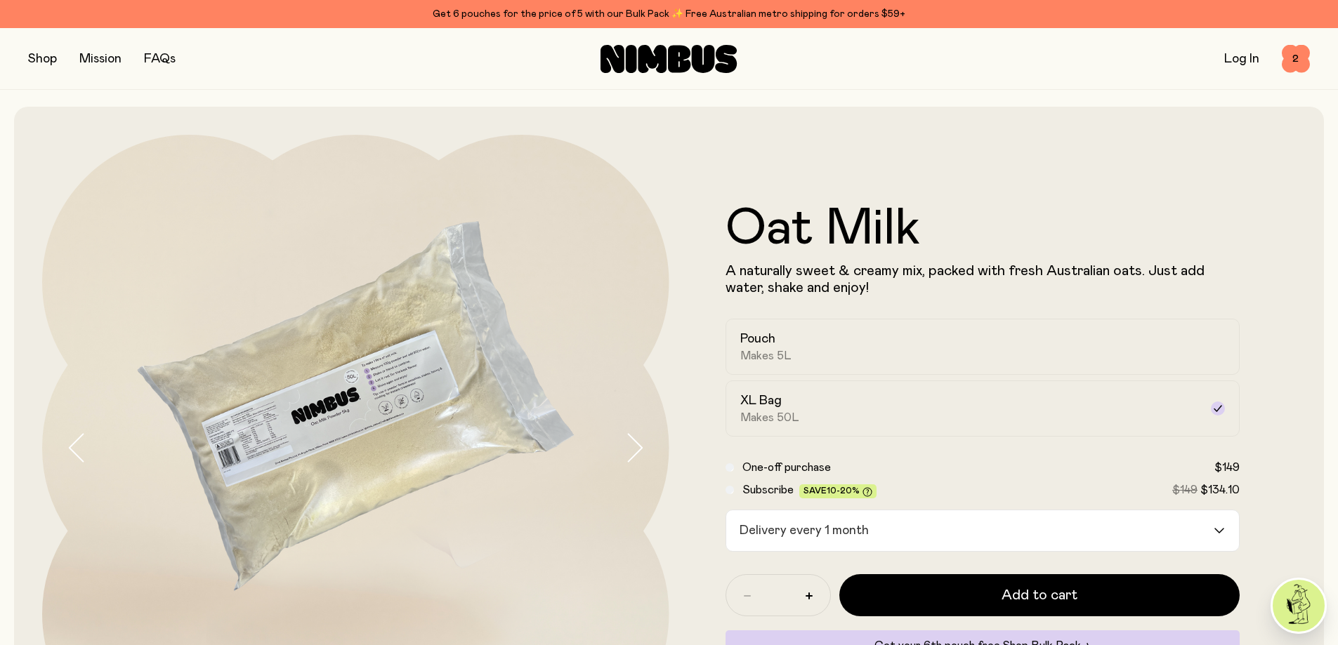
click at [777, 525] on div "Delivery every 1 month" at bounding box center [970, 531] width 488 height 41
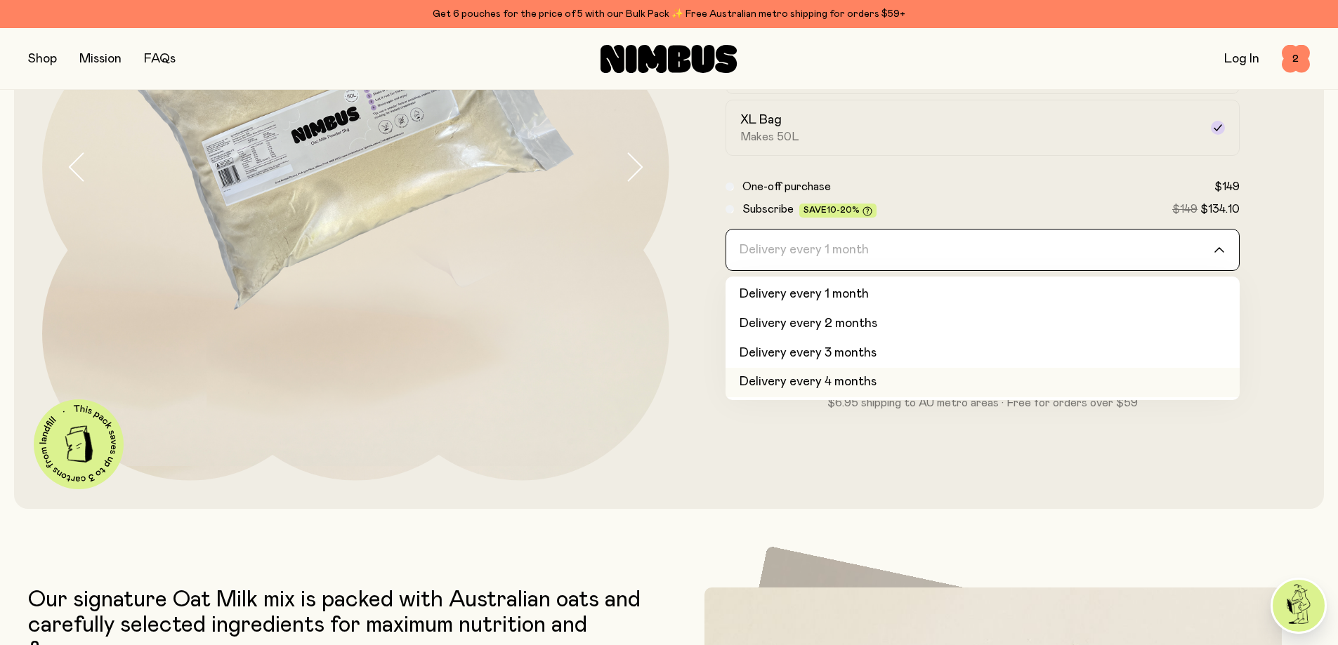
click at [787, 484] on div "Oat Milk A naturally sweet & creamy mix, packed with fresh Australian oats. Jus…" at bounding box center [669, 167] width 1254 height 683
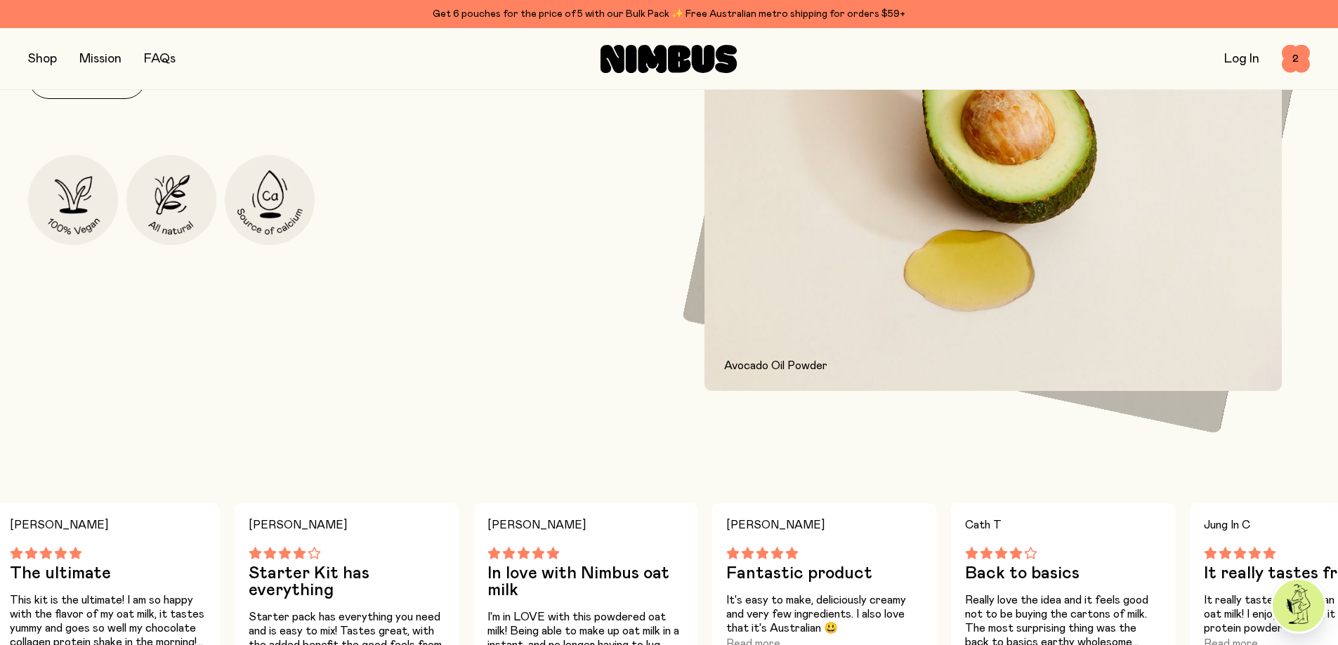
scroll to position [773, 0]
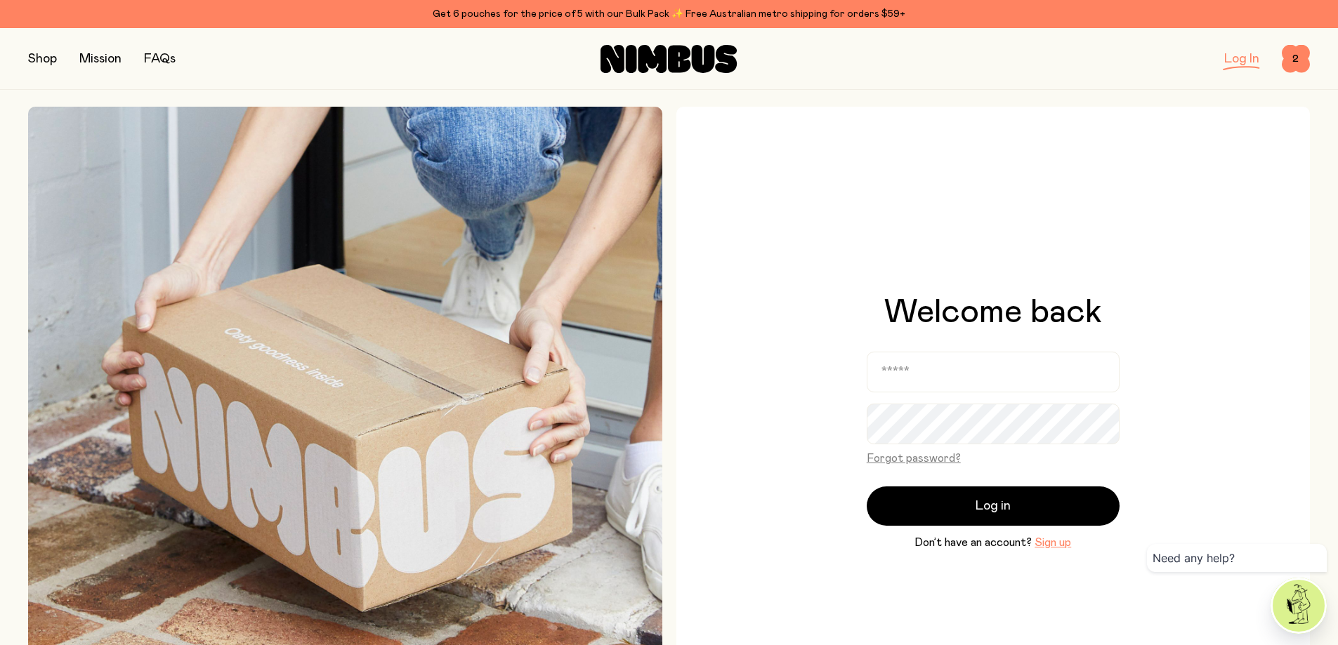
click at [54, 64] on button "button" at bounding box center [42, 59] width 29 height 20
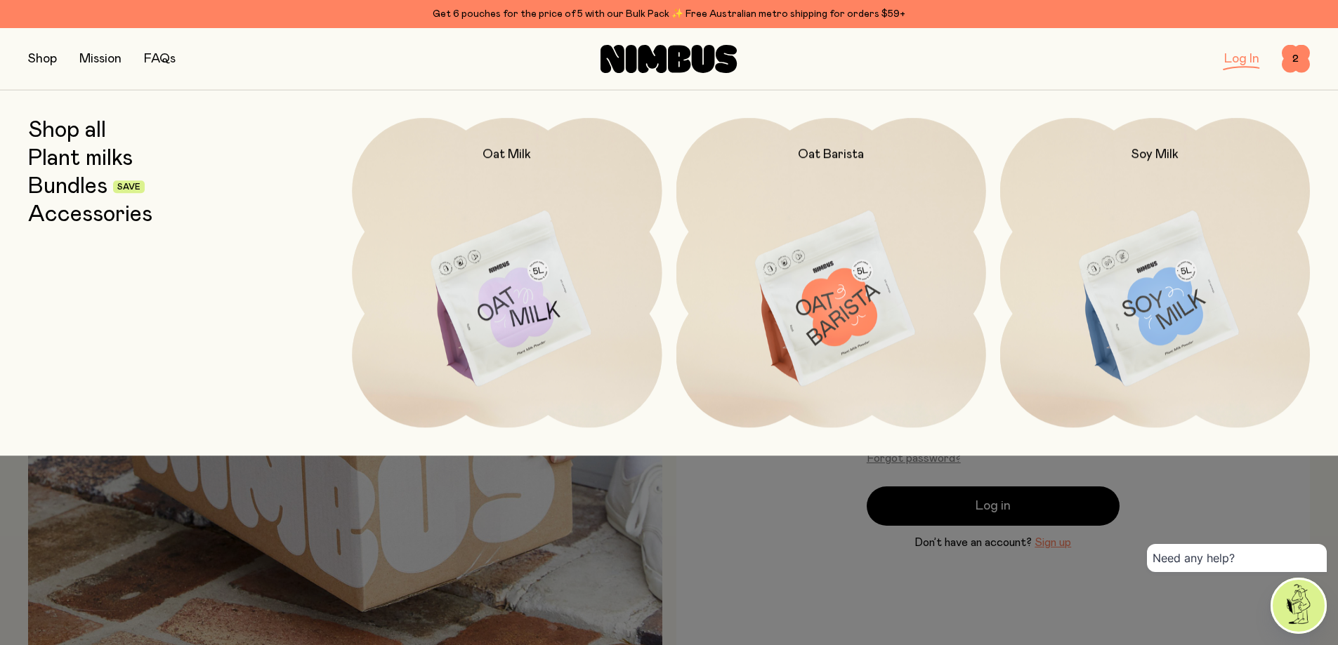
click at [66, 159] on link "Plant milks" at bounding box center [80, 158] width 105 height 25
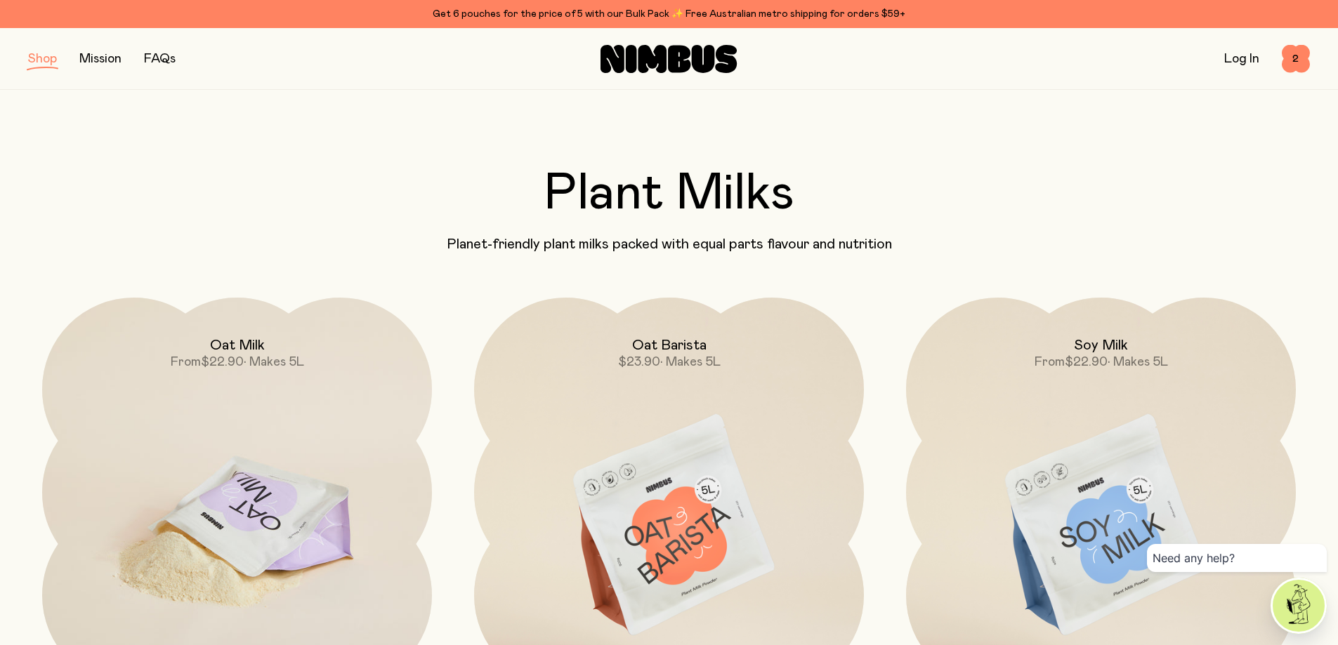
click at [313, 439] on img at bounding box center [237, 527] width 390 height 458
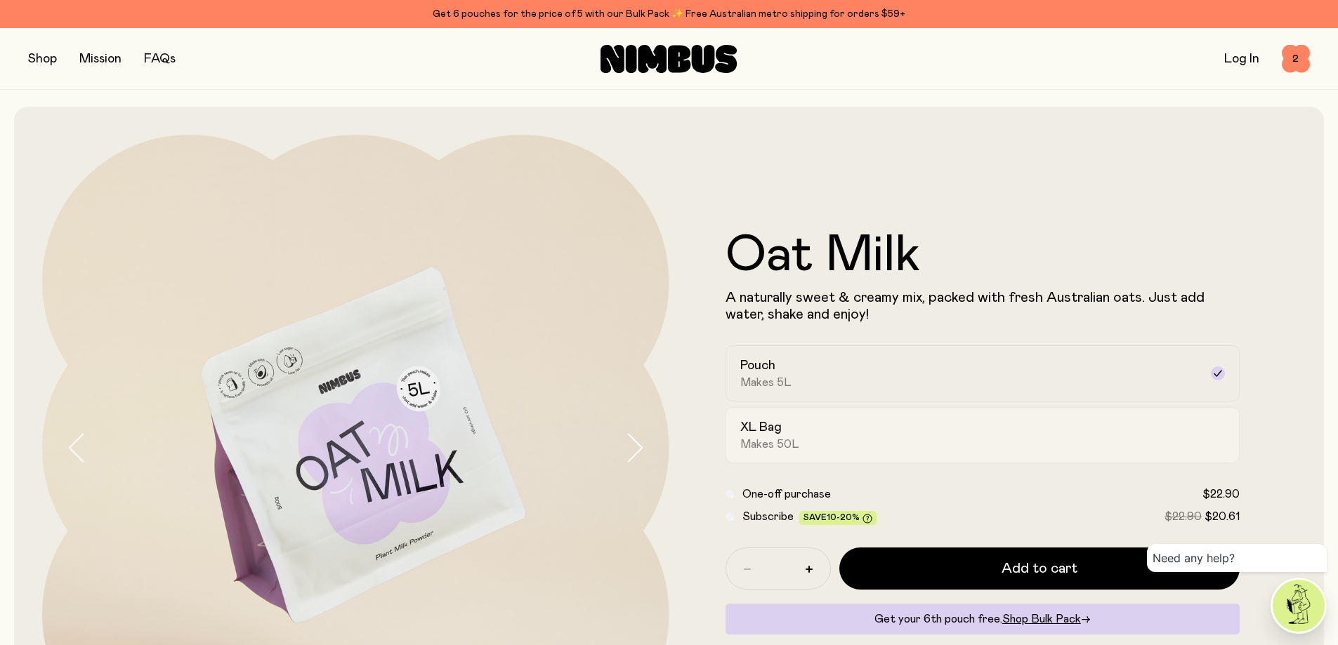
click at [773, 433] on h2 "XL Bag" at bounding box center [760, 427] width 41 height 17
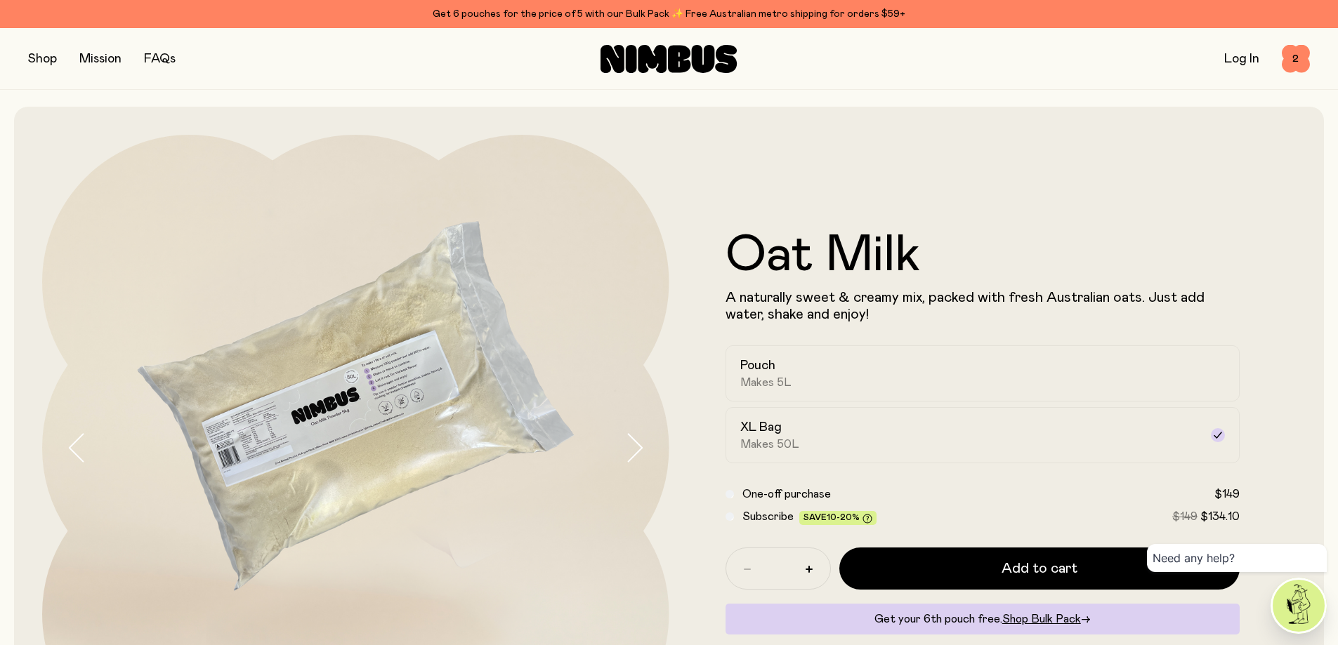
click at [213, 449] on img at bounding box center [355, 448] width 627 height 627
click at [265, 464] on img at bounding box center [355, 448] width 627 height 627
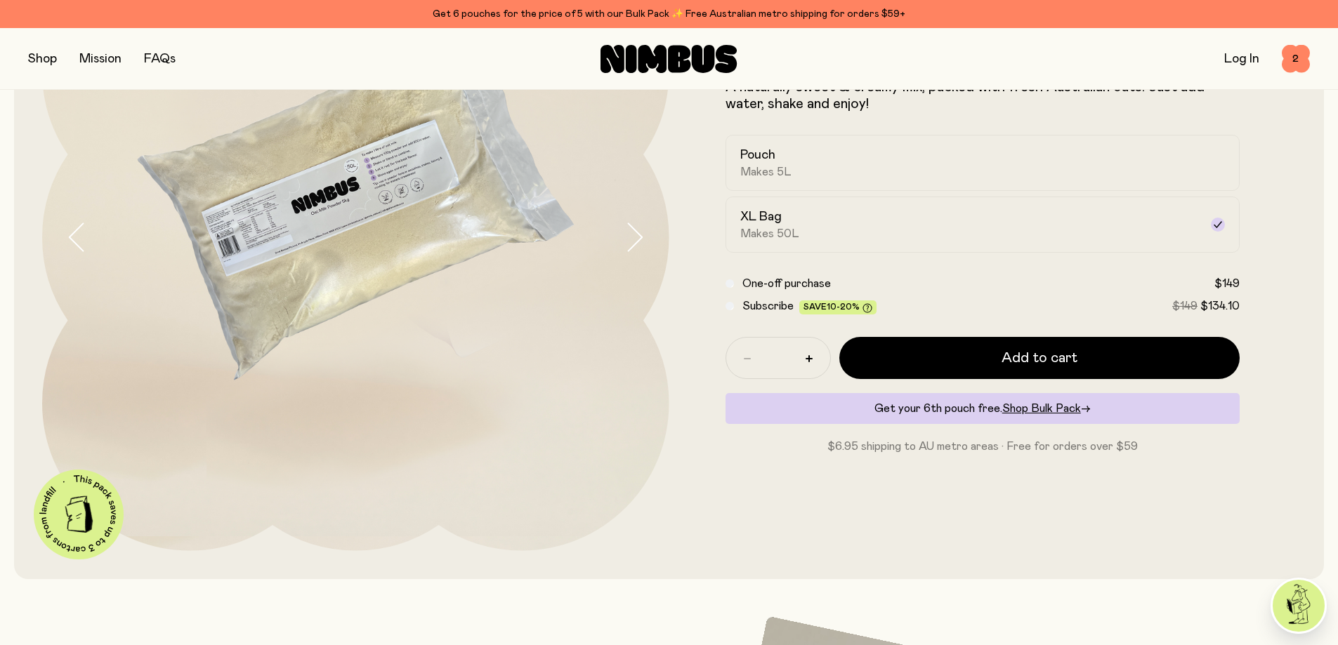
click at [327, 184] on img at bounding box center [355, 237] width 627 height 627
click at [21, 384] on div "Oat Milk A naturally sweet & creamy mix, packed with fresh Australian oats. Jus…" at bounding box center [669, 237] width 1310 height 683
